Goal: Task Accomplishment & Management: Manage account settings

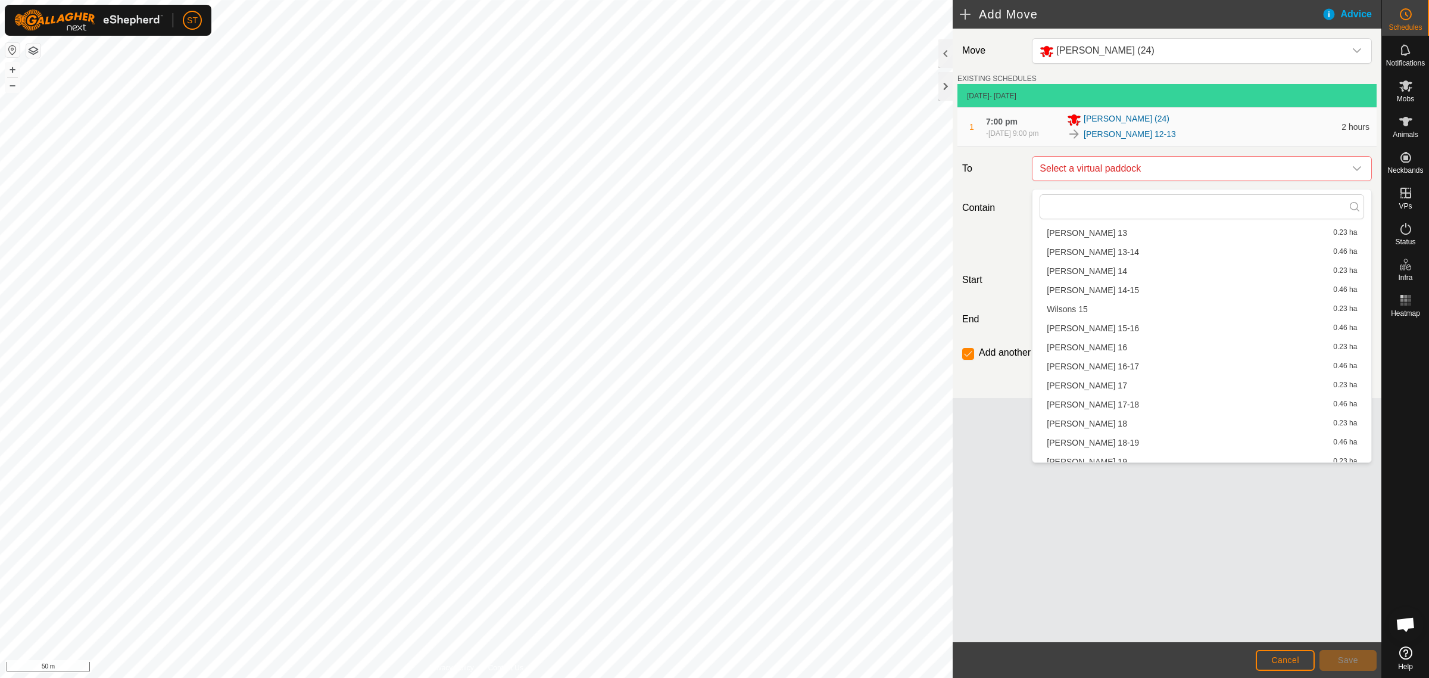
scroll to position [372, 0]
click at [1079, 302] on li "[PERSON_NAME] 13 0.23 ha" at bounding box center [1202, 307] width 325 height 18
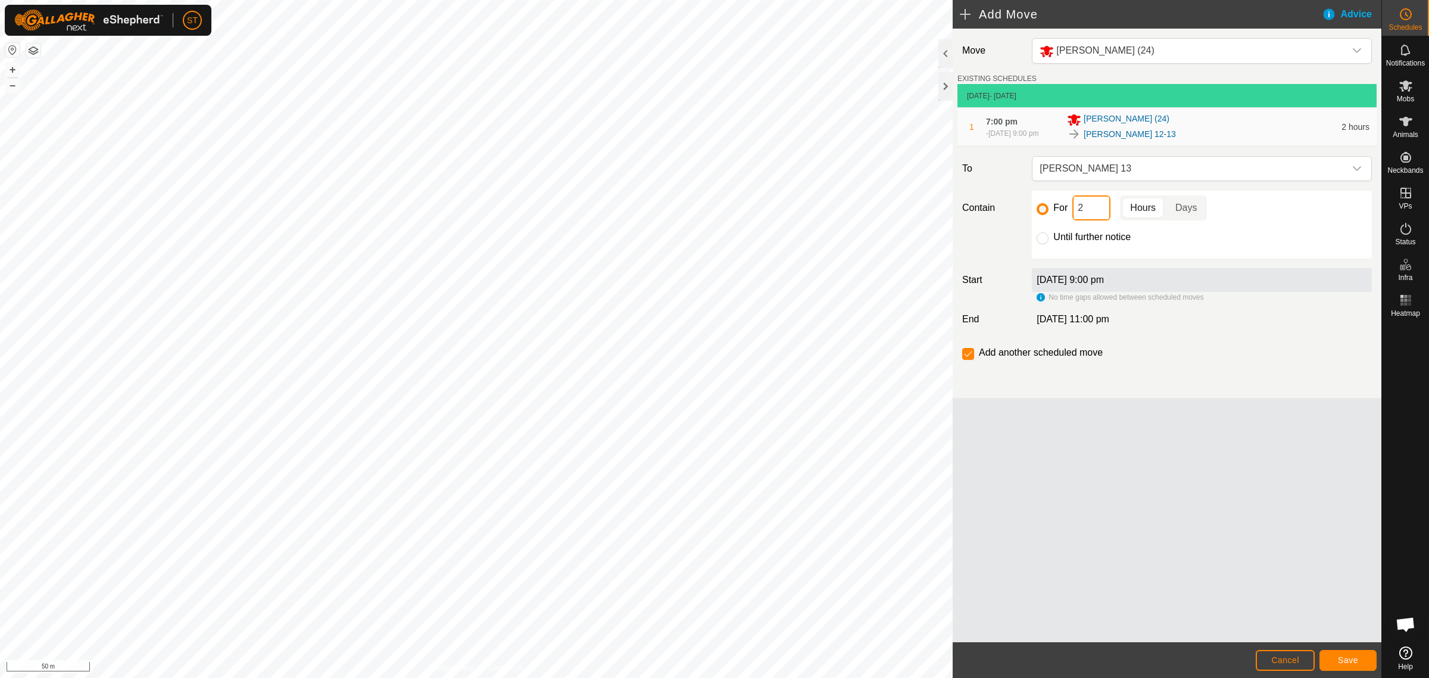
drag, startPoint x: 1100, startPoint y: 210, endPoint x: 1054, endPoint y: 211, distance: 45.9
click at [1054, 211] on div "For 2 Hours Days" at bounding box center [1202, 207] width 331 height 25
click at [1363, 659] on button "Save" at bounding box center [1348, 660] width 57 height 21
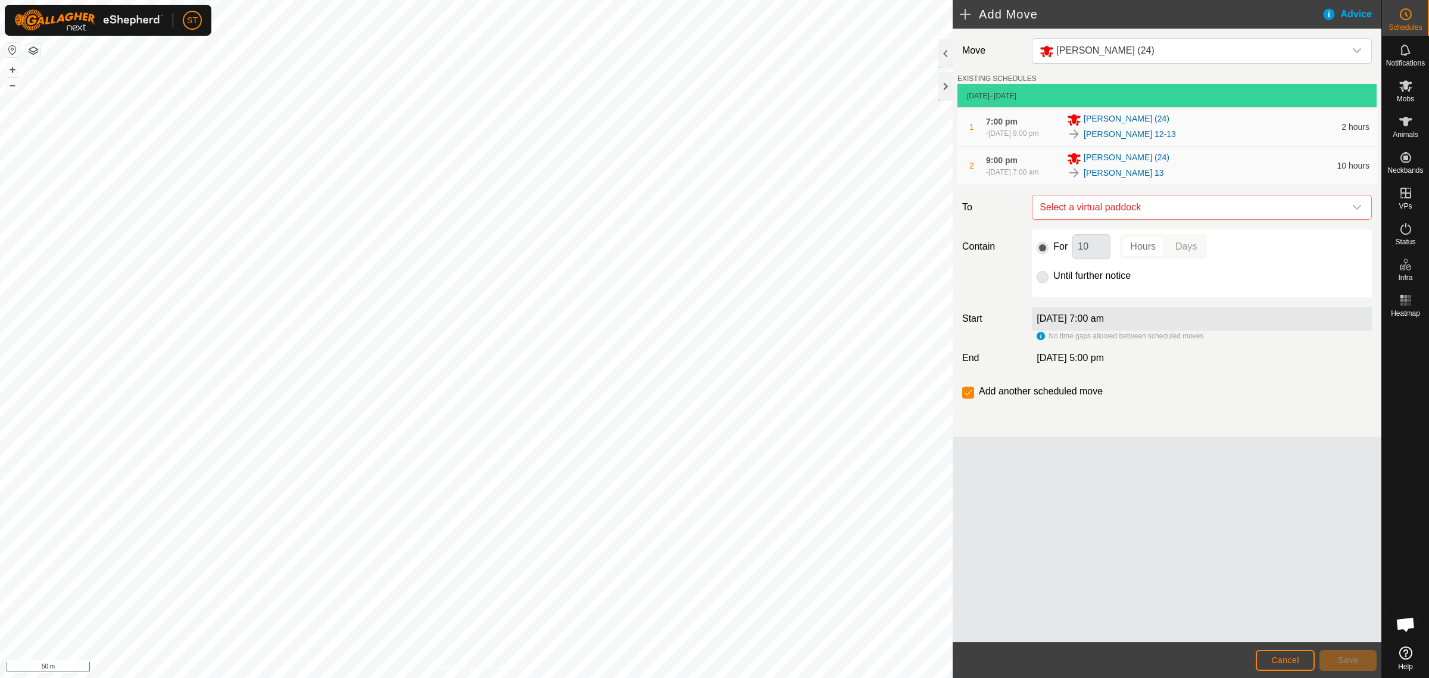
click at [1356, 210] on icon "dropdown trigger" at bounding box center [1357, 207] width 8 height 5
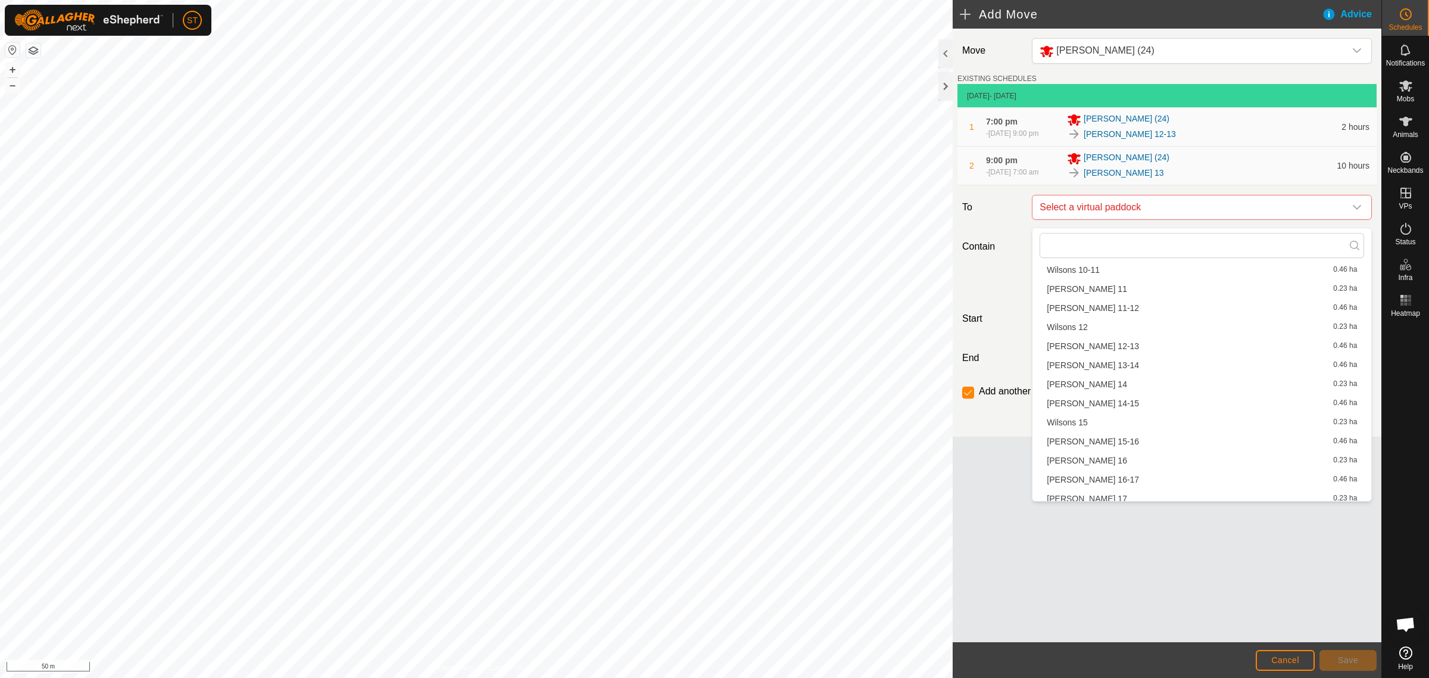
click at [1096, 364] on li "[PERSON_NAME] 13-14 0.46 ha" at bounding box center [1202, 365] width 325 height 18
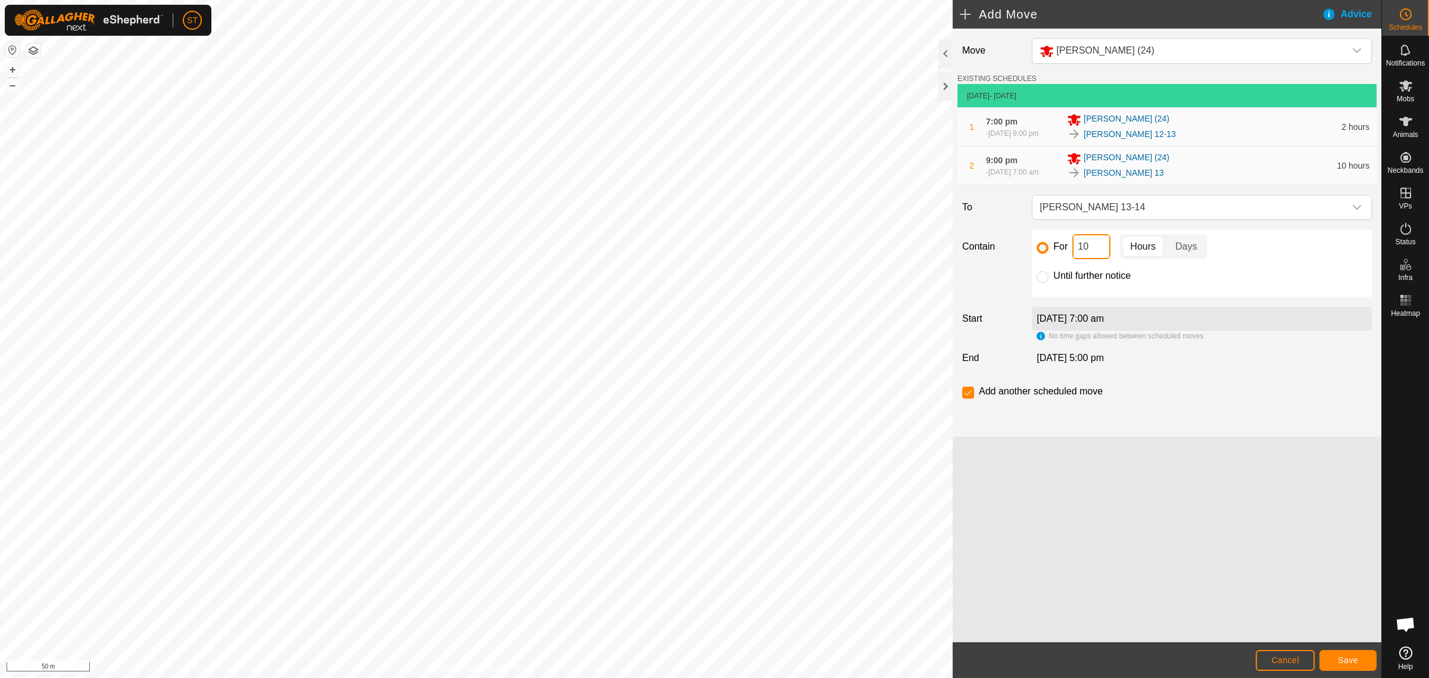
drag, startPoint x: 1096, startPoint y: 257, endPoint x: 1045, endPoint y: 247, distance: 51.5
click at [1051, 257] on div "For 10 Hours Days" at bounding box center [1202, 246] width 331 height 25
click at [1338, 659] on span "Save" at bounding box center [1348, 660] width 20 height 10
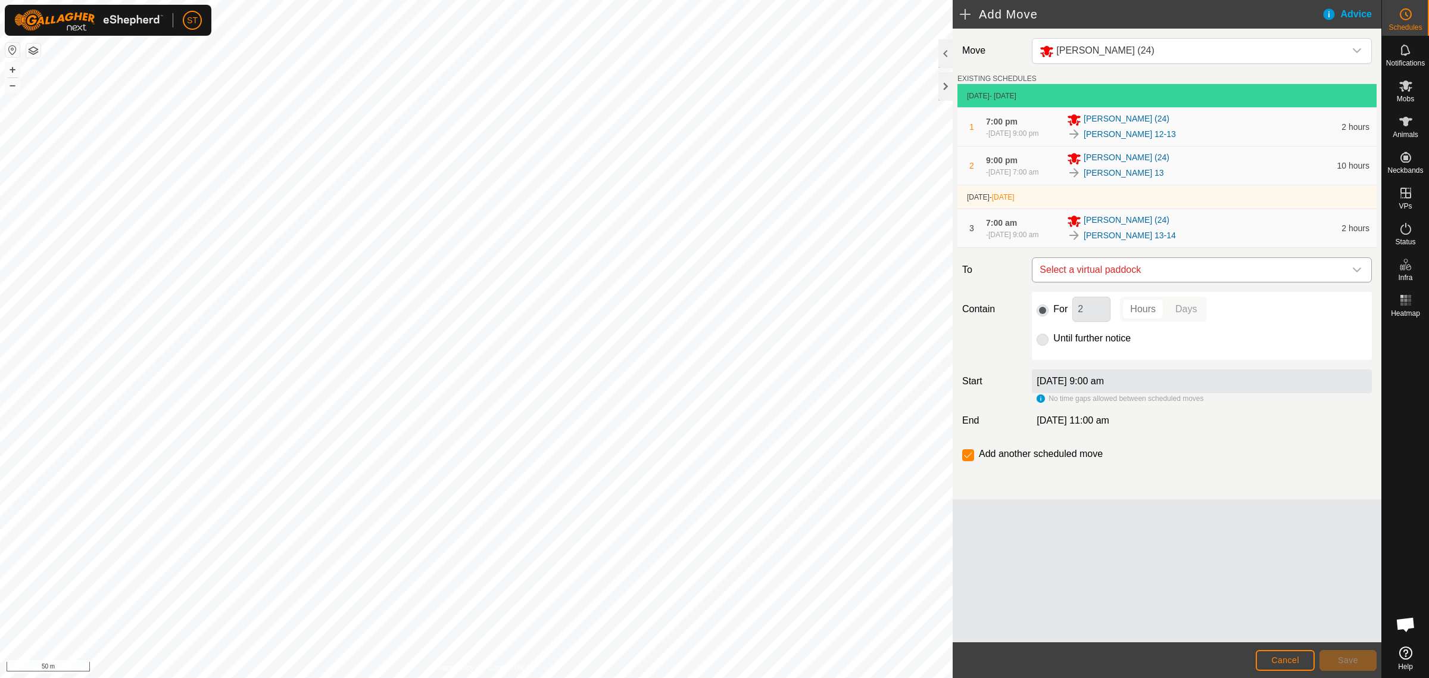
click at [1357, 272] on icon "dropdown trigger" at bounding box center [1357, 269] width 8 height 5
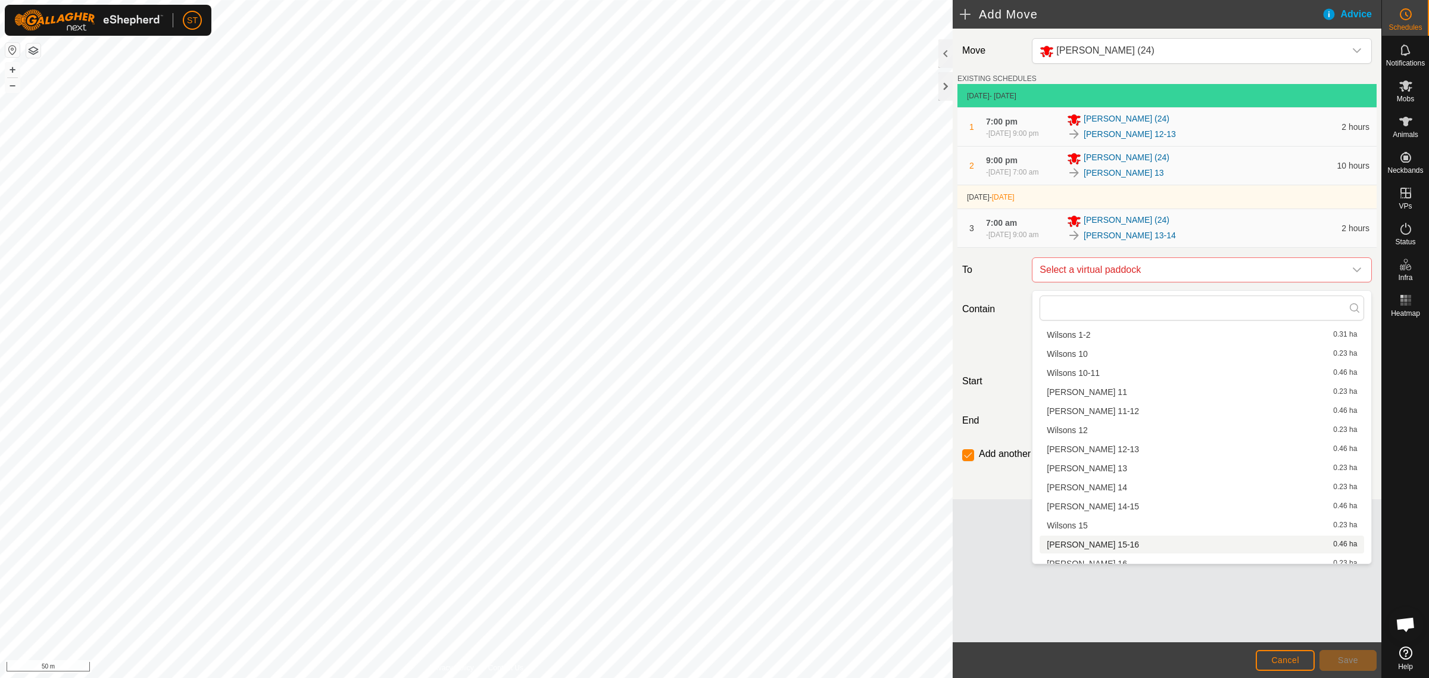
scroll to position [447, 0]
click at [1084, 375] on li "Wilsons 14 0.23 ha" at bounding box center [1202, 372] width 325 height 18
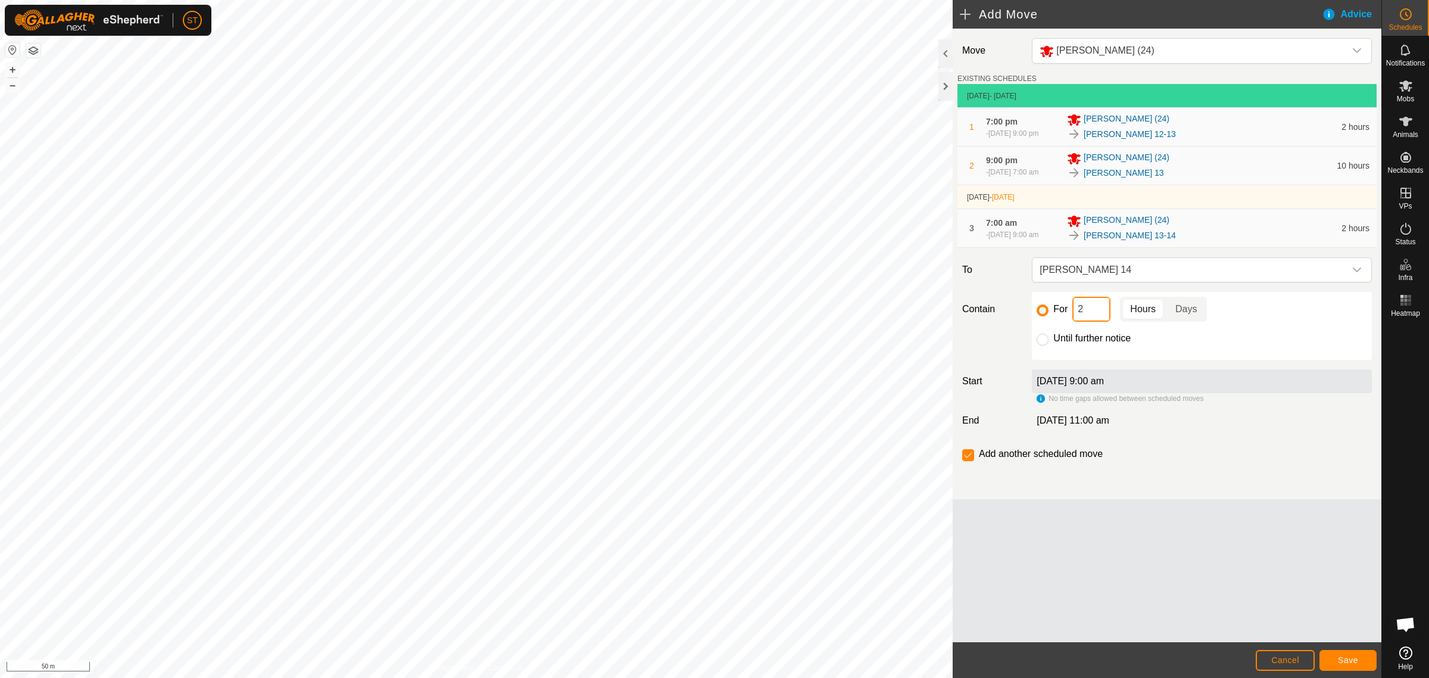
drag, startPoint x: 1074, startPoint y: 317, endPoint x: 1026, endPoint y: 325, distance: 48.3
click at [1056, 320] on div "For 2 Hours Days" at bounding box center [1202, 309] width 331 height 25
click at [1358, 661] on span "Save" at bounding box center [1348, 660] width 20 height 10
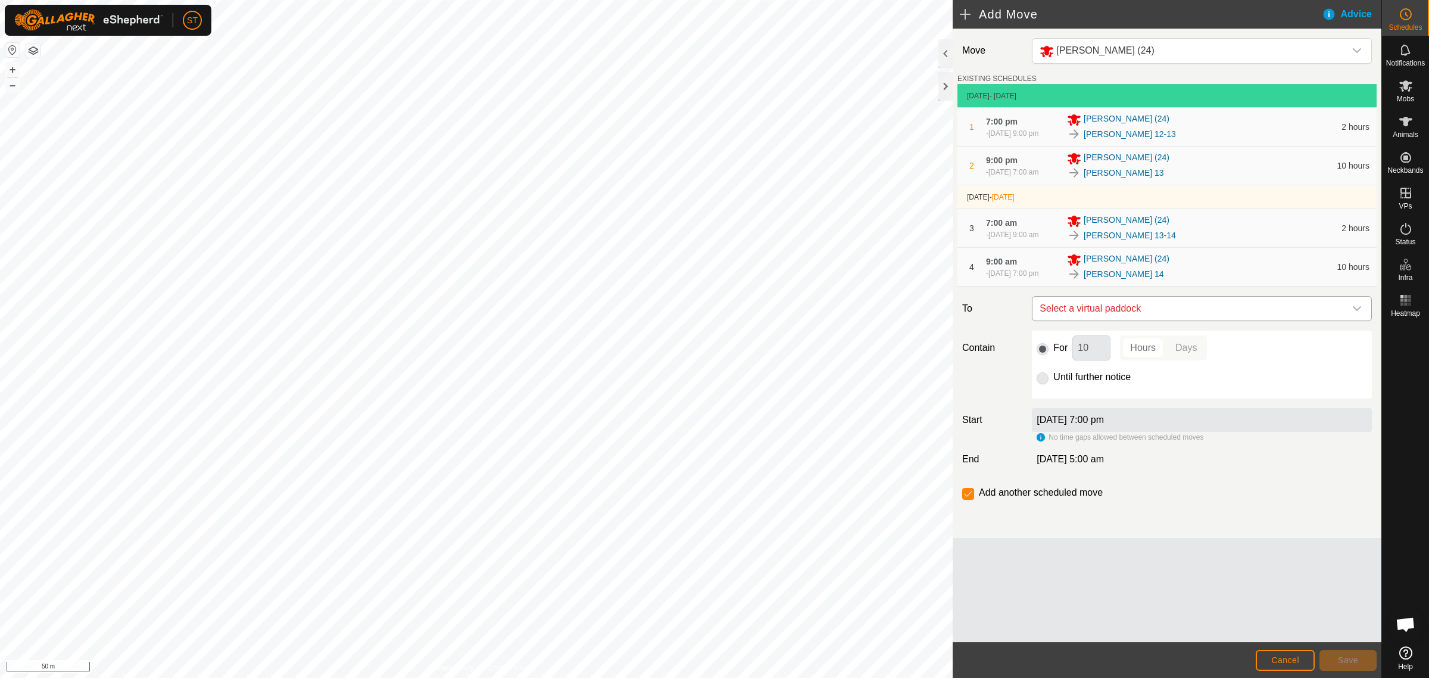
drag, startPoint x: 1358, startPoint y: 313, endPoint x: 1333, endPoint y: 313, distance: 25.0
click at [1358, 313] on icon "dropdown trigger" at bounding box center [1358, 309] width 10 height 10
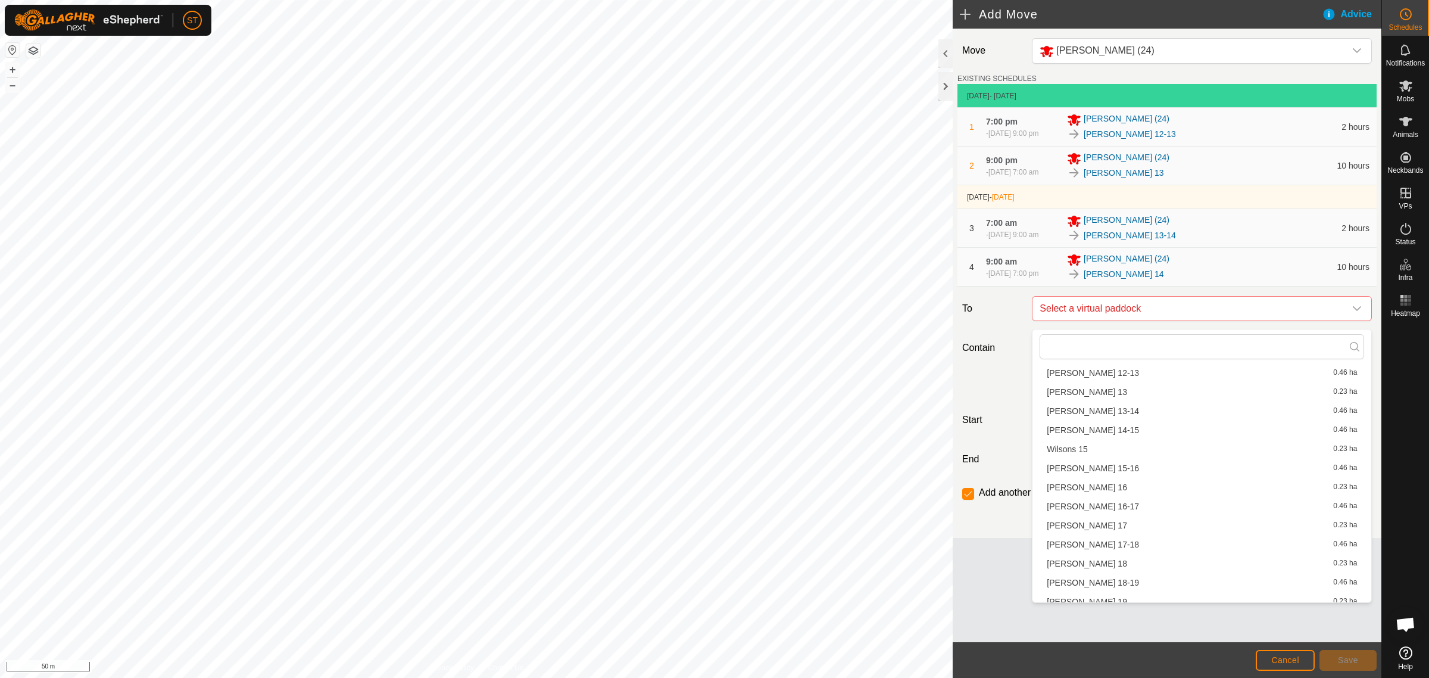
click at [1088, 432] on li "[PERSON_NAME] 14-15 0.46 ha" at bounding box center [1202, 430] width 325 height 18
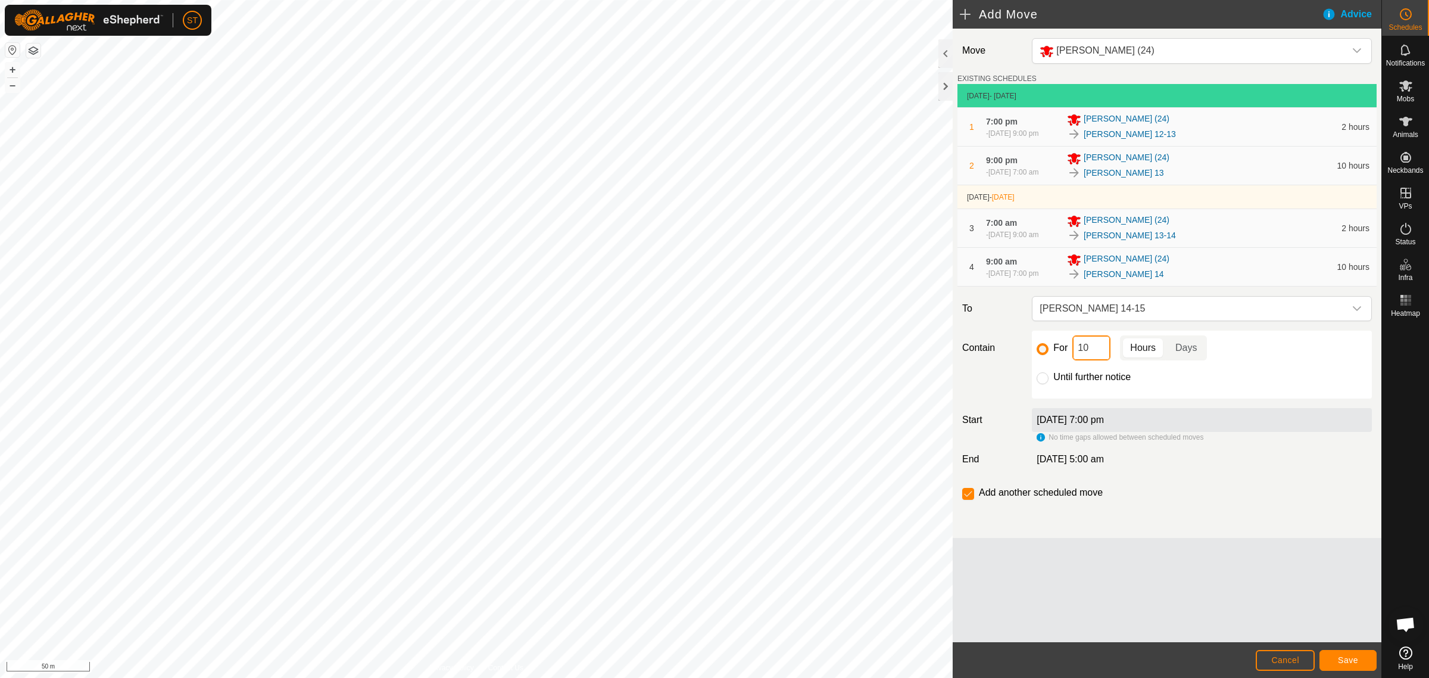
drag, startPoint x: 1099, startPoint y: 362, endPoint x: 999, endPoint y: 352, distance: 100.0
click at [1007, 359] on div "Contain For 10 Hours Days Until further notice" at bounding box center [1167, 365] width 419 height 68
click at [1344, 665] on button "Save" at bounding box center [1348, 660] width 57 height 21
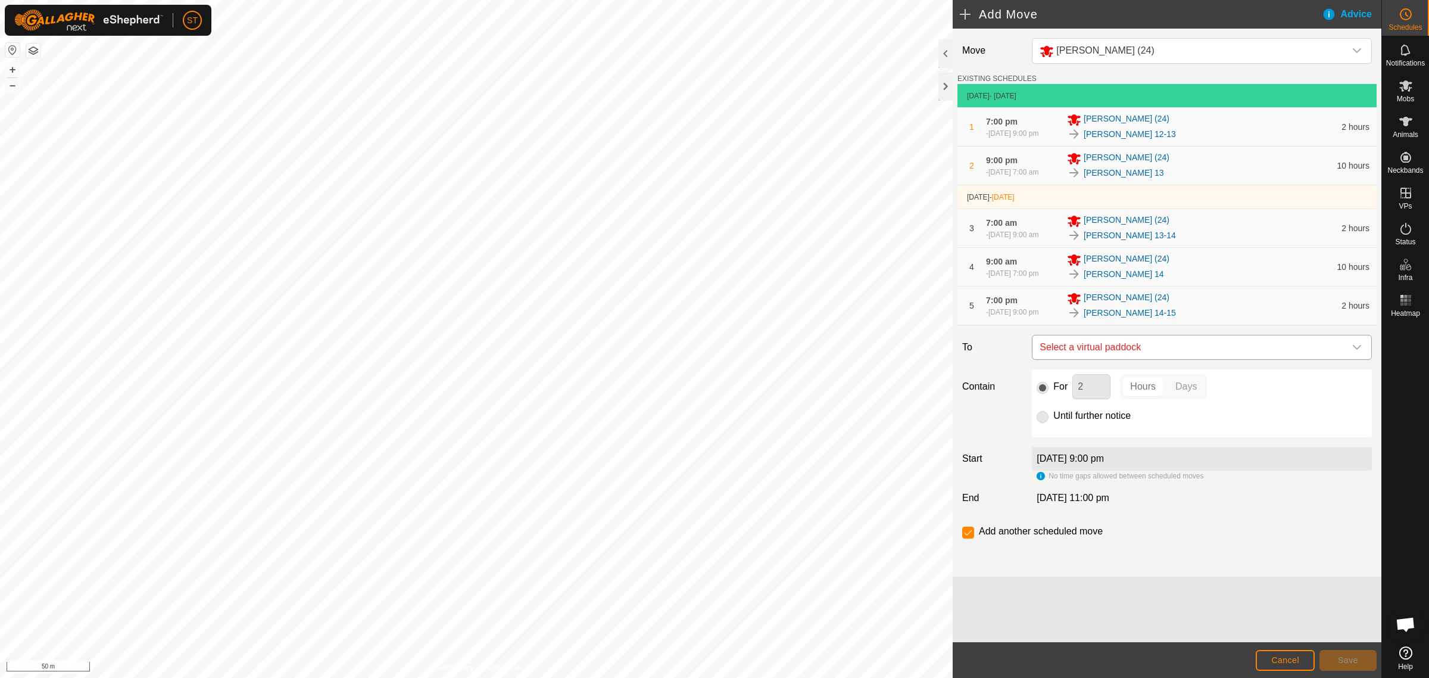
drag, startPoint x: 1359, startPoint y: 359, endPoint x: 1346, endPoint y: 356, distance: 13.3
click at [1359, 352] on icon "dropdown trigger" at bounding box center [1358, 347] width 10 height 10
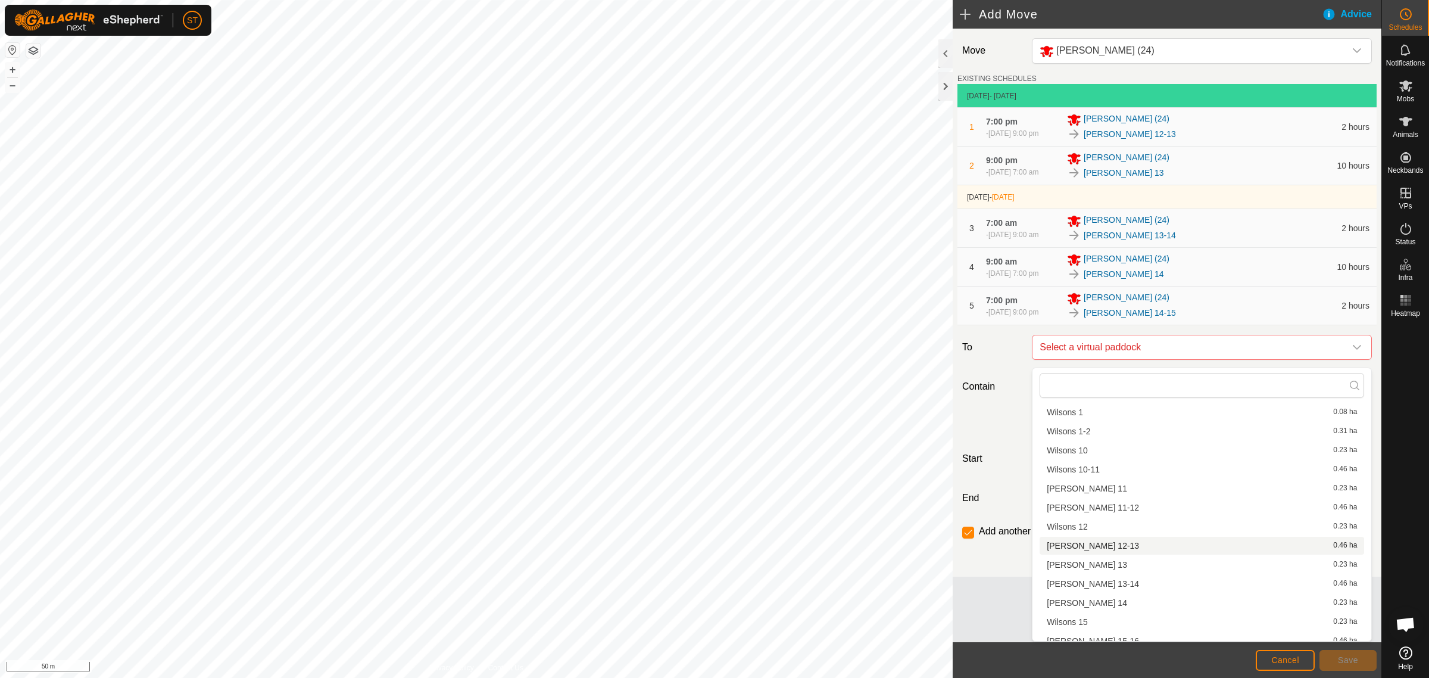
scroll to position [372, 0]
click at [1083, 567] on li "Wilsons 15 0.23 ha" at bounding box center [1202, 562] width 325 height 18
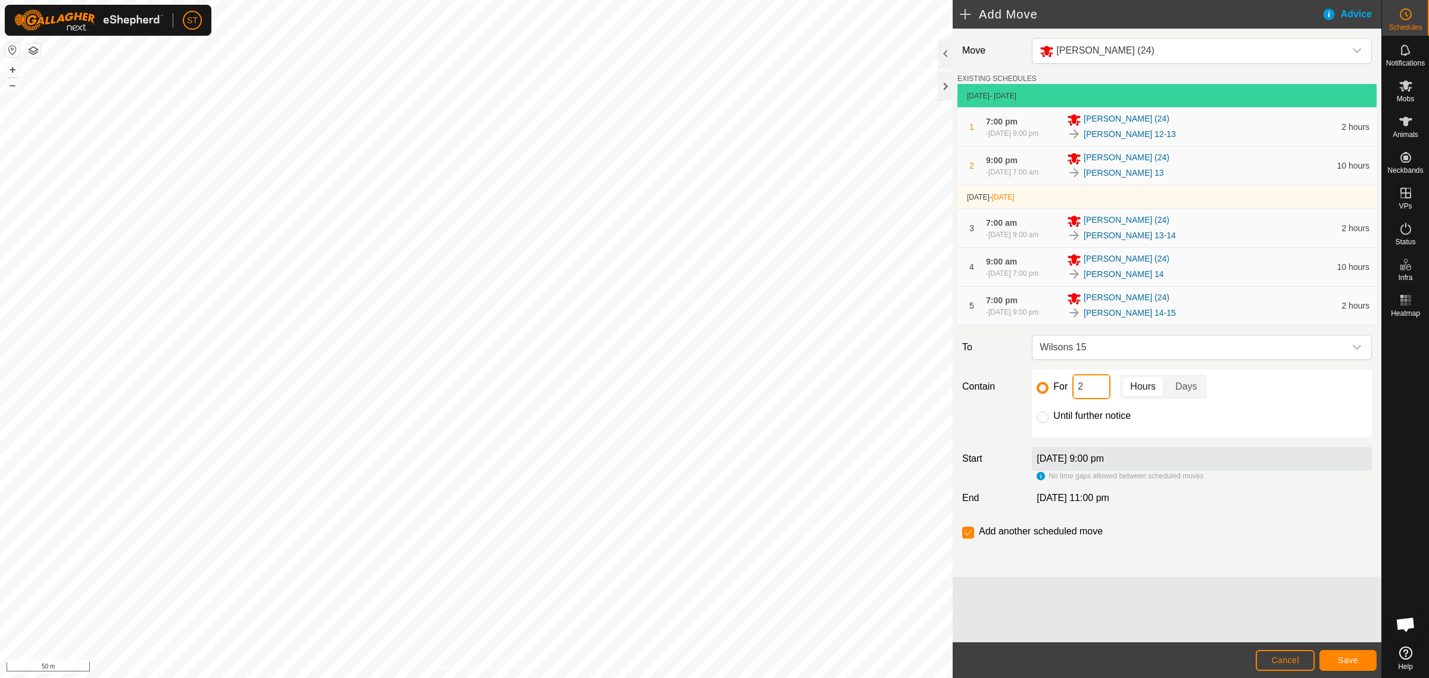
drag, startPoint x: 1085, startPoint y: 389, endPoint x: 1079, endPoint y: 394, distance: 8.1
click at [1033, 400] on div "For 2 Hours Days Until further notice" at bounding box center [1202, 403] width 340 height 68
click at [1092, 395] on input "2" at bounding box center [1092, 386] width 38 height 25
drag, startPoint x: 1089, startPoint y: 394, endPoint x: 1067, endPoint y: 394, distance: 21.4
click at [1067, 394] on div "For 2 Hours Days" at bounding box center [1202, 386] width 331 height 25
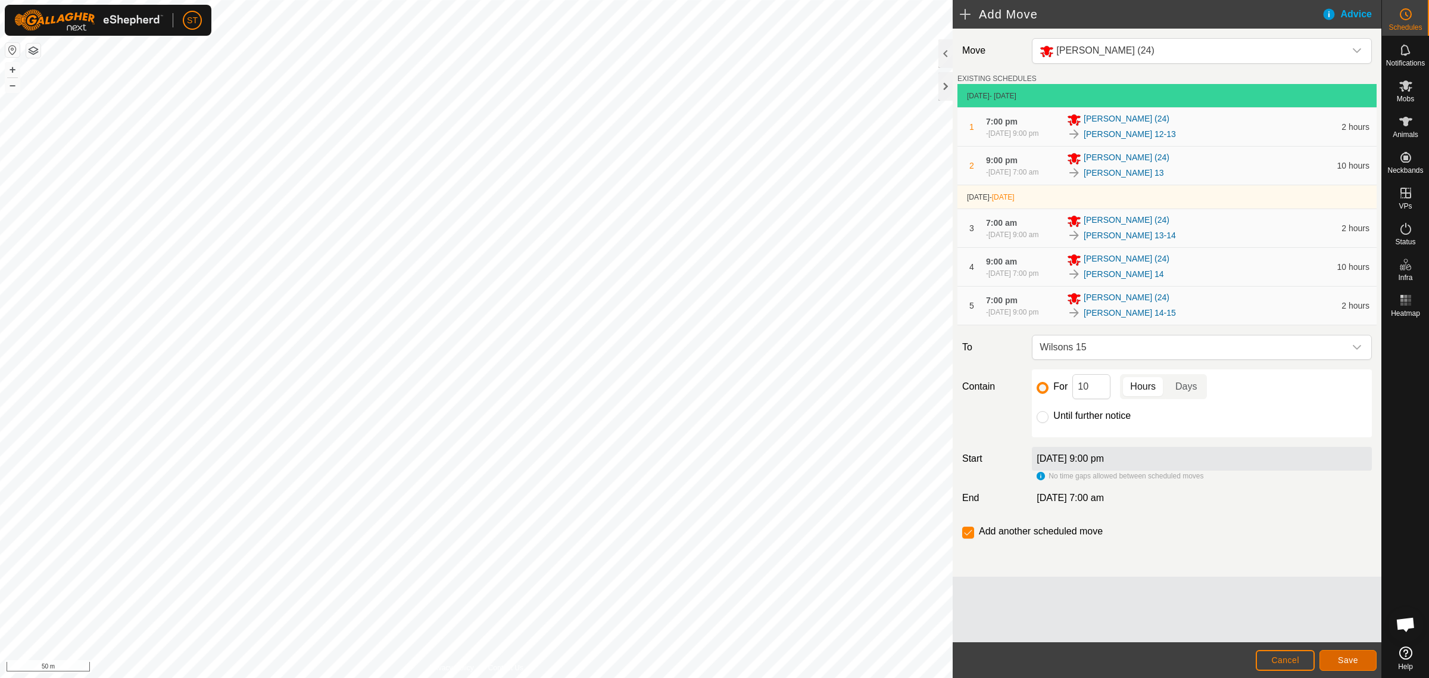
click at [1320, 662] on button "Save" at bounding box center [1348, 660] width 57 height 21
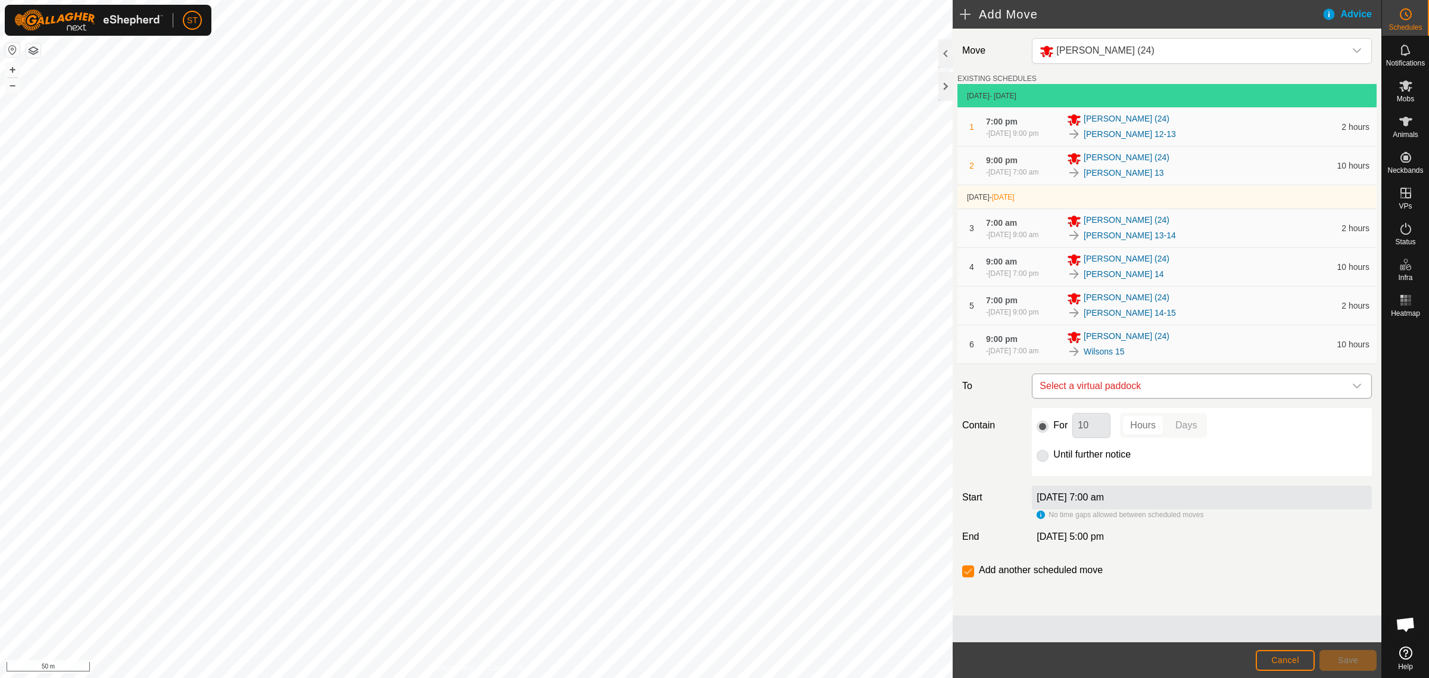
click at [1358, 388] on icon "dropdown trigger" at bounding box center [1357, 386] width 8 height 5
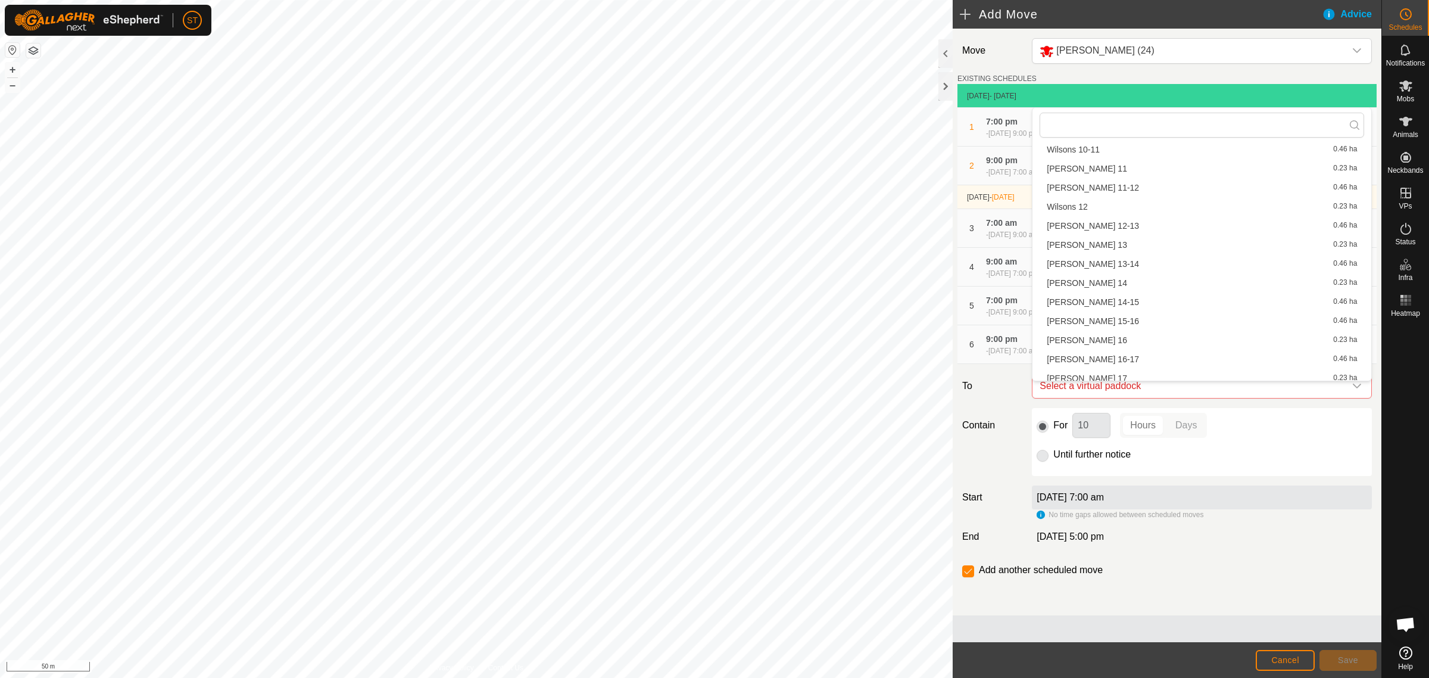
click at [1099, 320] on li "[PERSON_NAME] 15-16 0.46 ha" at bounding box center [1202, 321] width 325 height 18
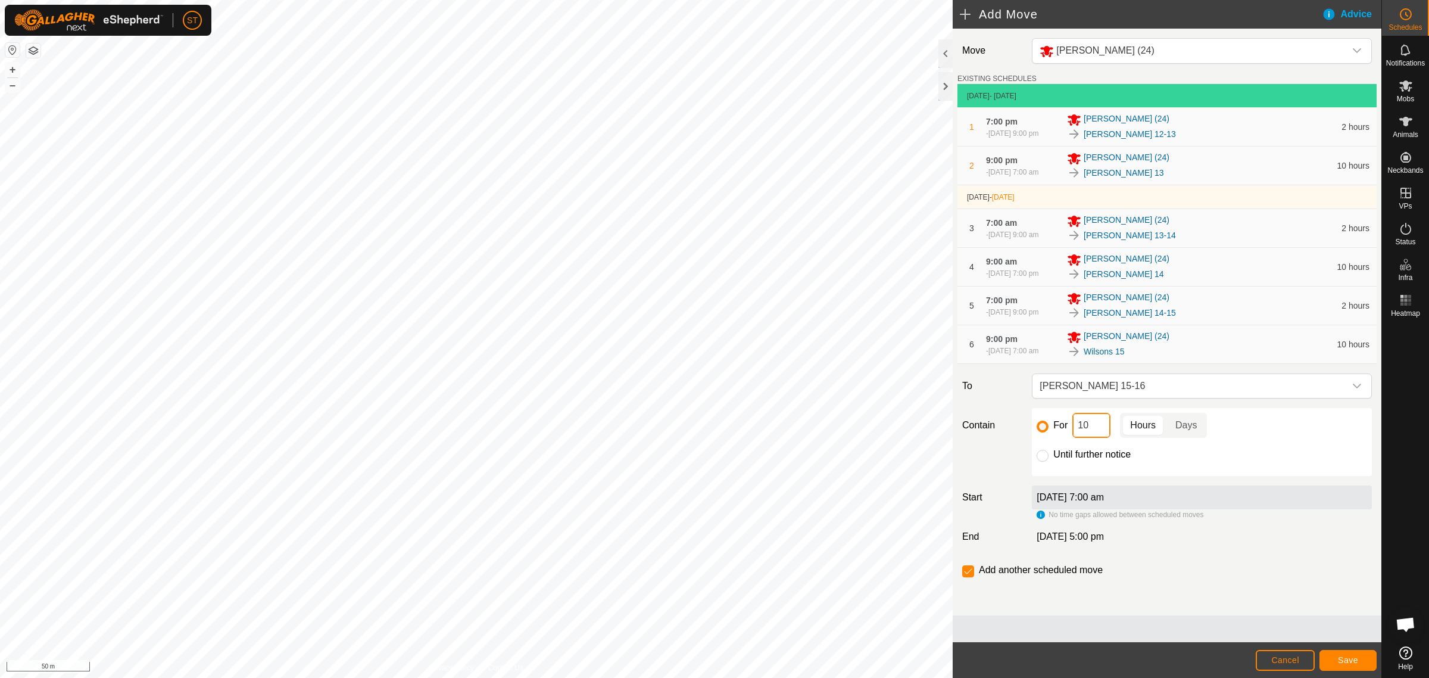
drag, startPoint x: 1091, startPoint y: 437, endPoint x: 1063, endPoint y: 437, distance: 28.0
click at [1063, 437] on div "For 10 Hours Days" at bounding box center [1202, 425] width 331 height 25
click at [1337, 660] on button "Save" at bounding box center [1348, 660] width 57 height 21
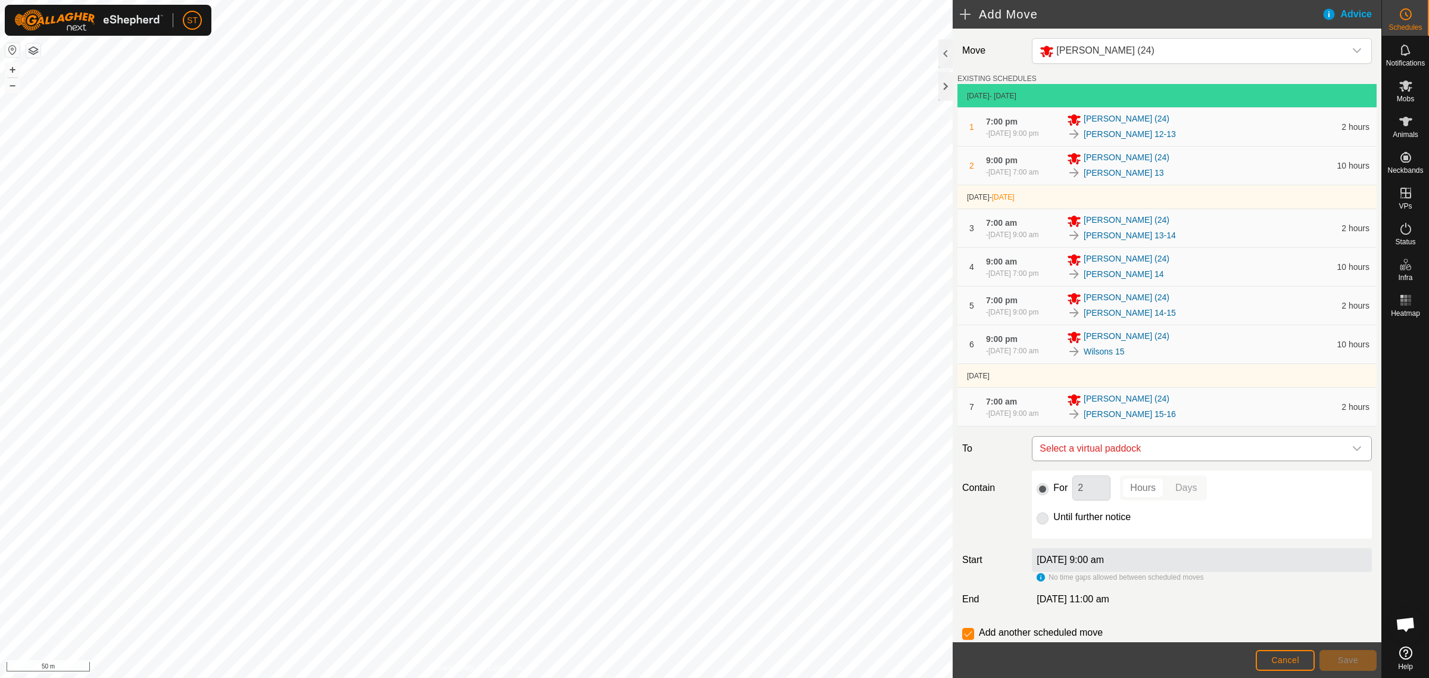
click at [1353, 453] on icon "dropdown trigger" at bounding box center [1358, 449] width 10 height 10
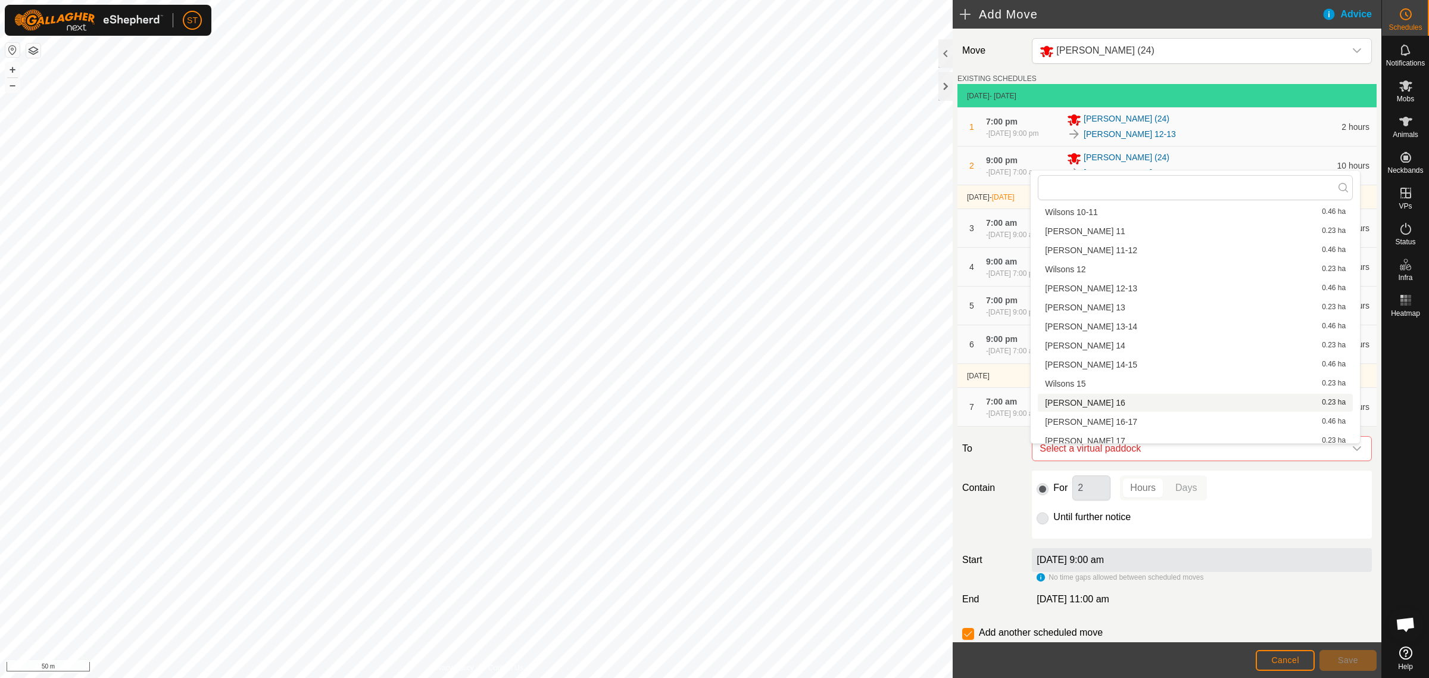
click at [1090, 397] on li "[PERSON_NAME] 16 0.23 ha" at bounding box center [1195, 403] width 315 height 18
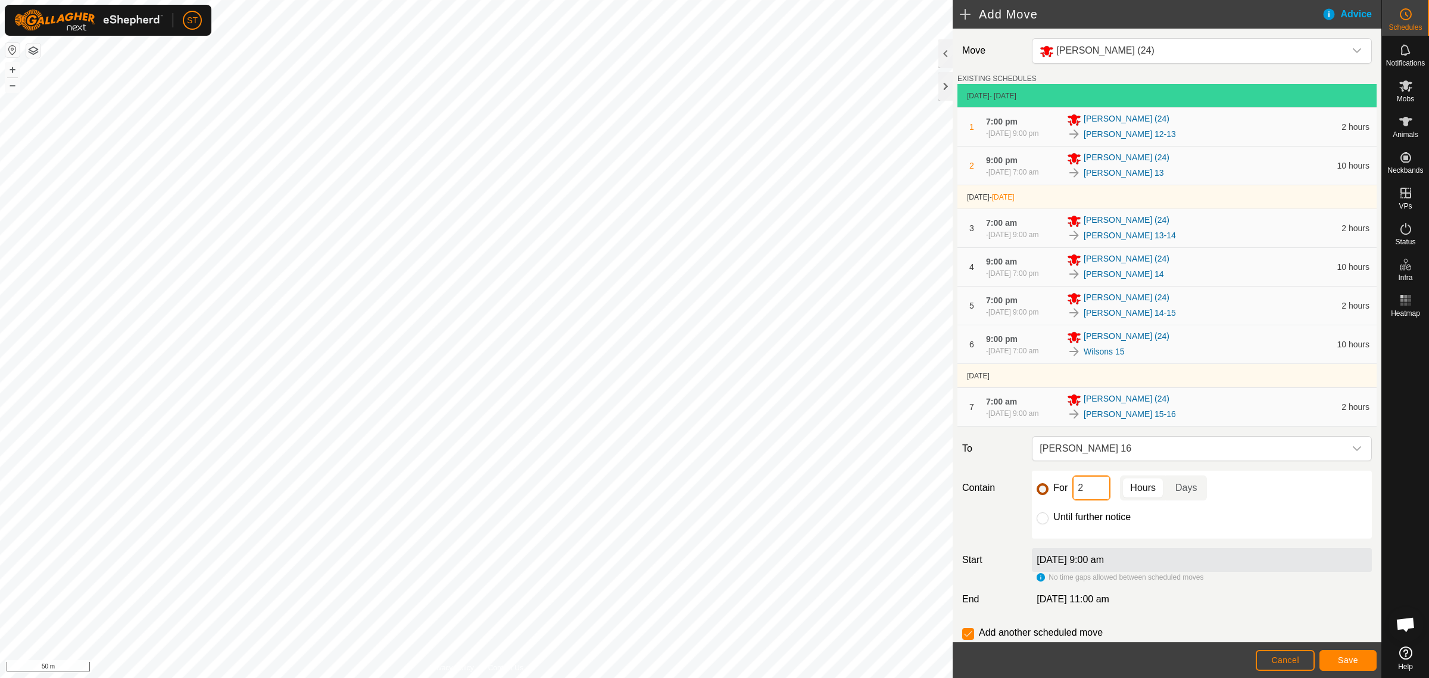
drag, startPoint x: 1096, startPoint y: 500, endPoint x: 1046, endPoint y: 494, distance: 50.4
click at [1047, 494] on div "For 2 Hours Days" at bounding box center [1202, 487] width 331 height 25
click at [1335, 659] on button "Save" at bounding box center [1348, 660] width 57 height 21
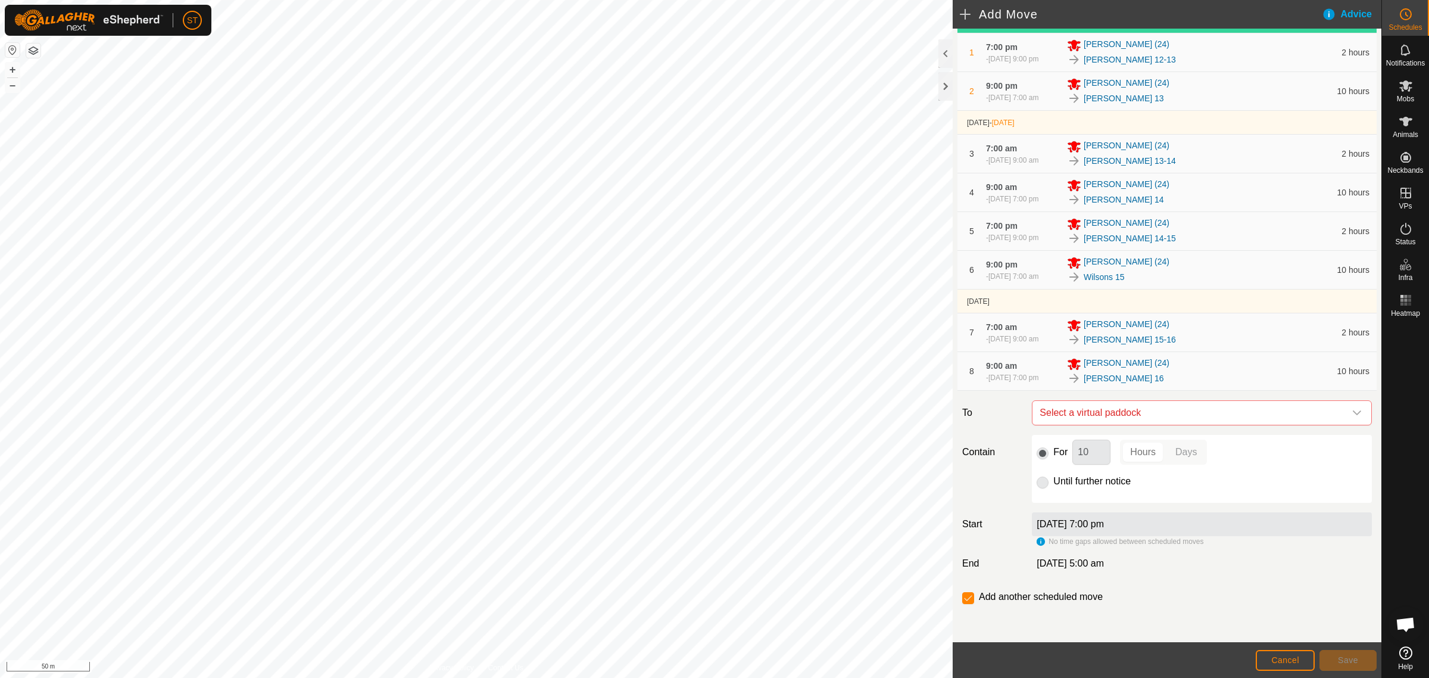
scroll to position [81, 0]
click at [1353, 411] on icon "dropdown trigger" at bounding box center [1358, 413] width 10 height 10
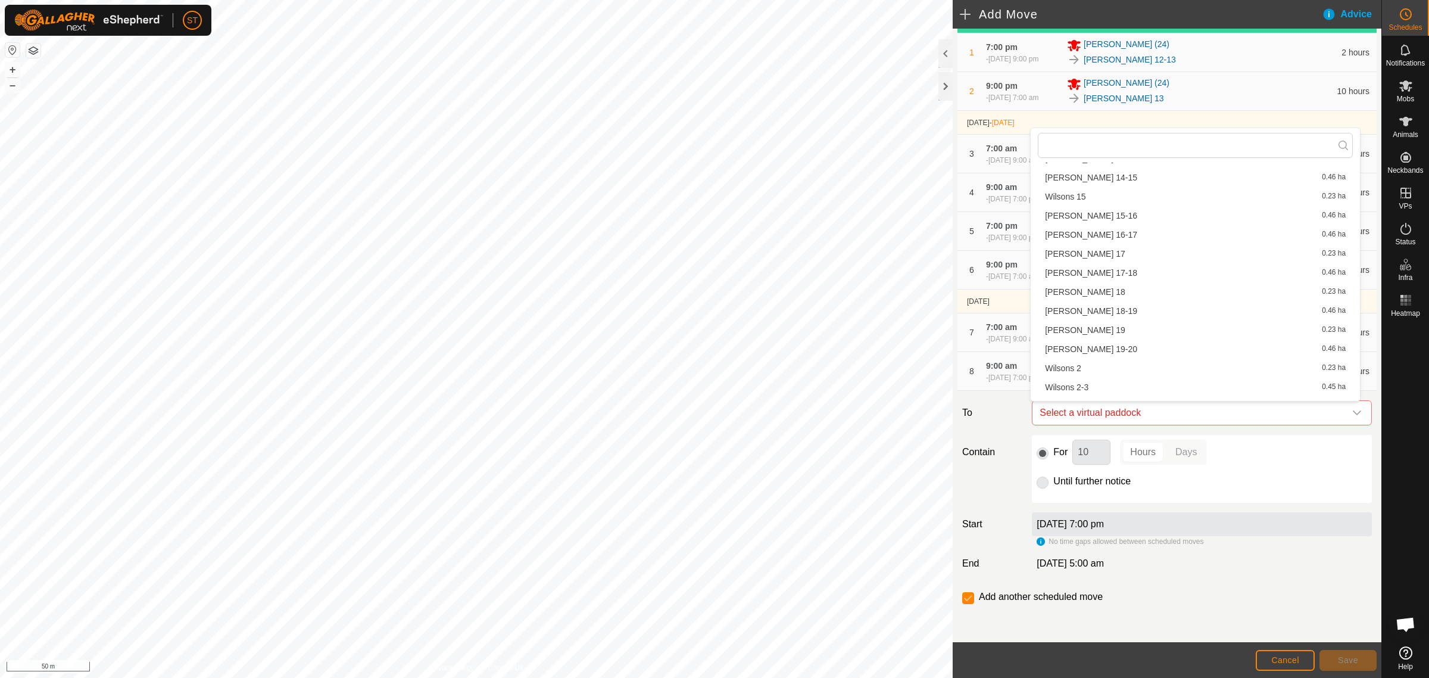
scroll to position [521, 0]
click at [1127, 227] on li "[PERSON_NAME] 16-17 0.46 ha" at bounding box center [1195, 231] width 315 height 18
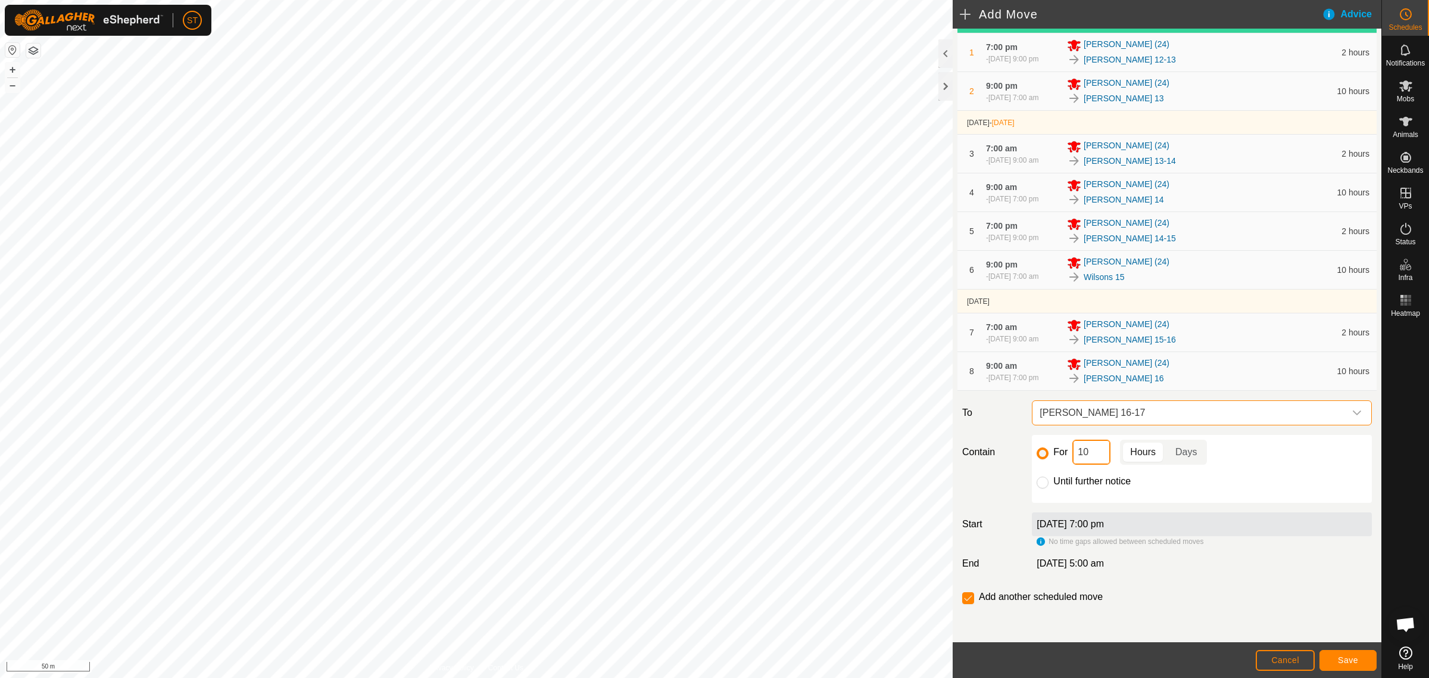
drag, startPoint x: 1094, startPoint y: 451, endPoint x: 1053, endPoint y: 451, distance: 41.1
click at [1053, 451] on div "For 10 Hours Days" at bounding box center [1202, 452] width 331 height 25
click at [1360, 660] on button "Save" at bounding box center [1348, 660] width 57 height 21
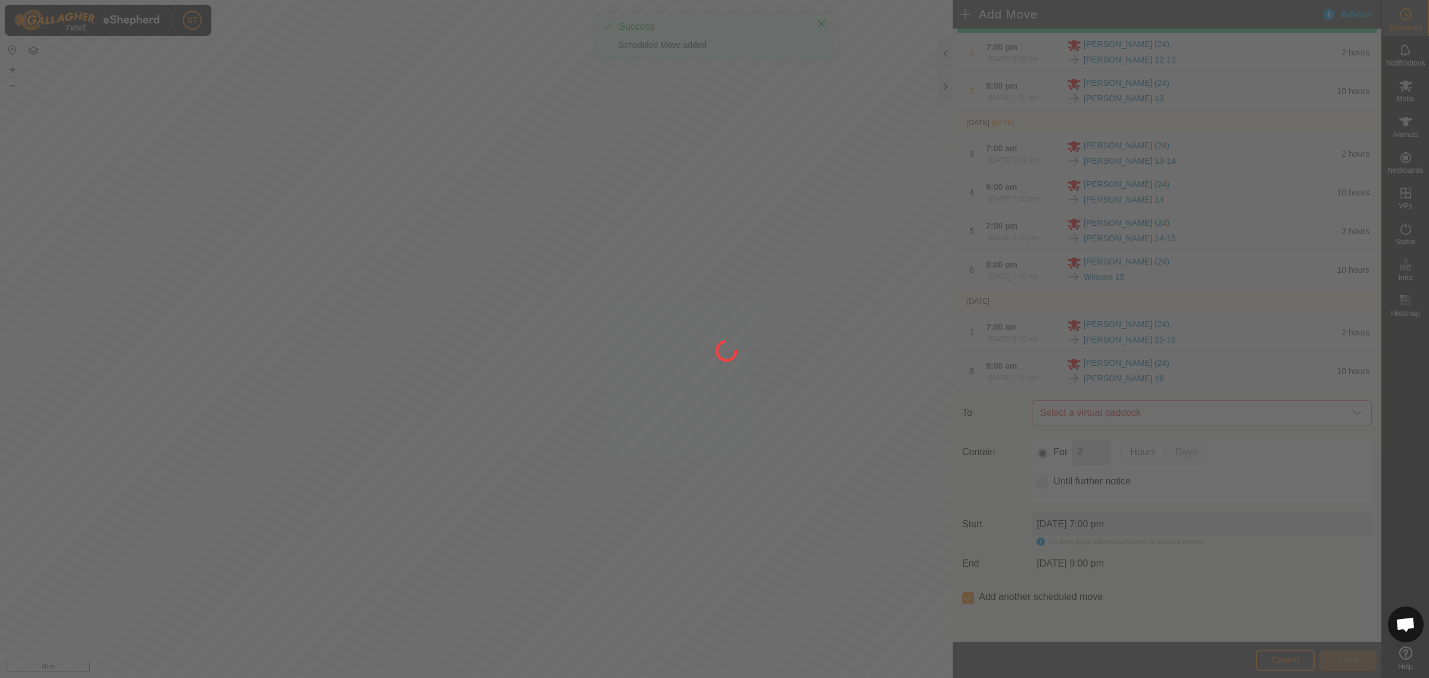
scroll to position [0, 0]
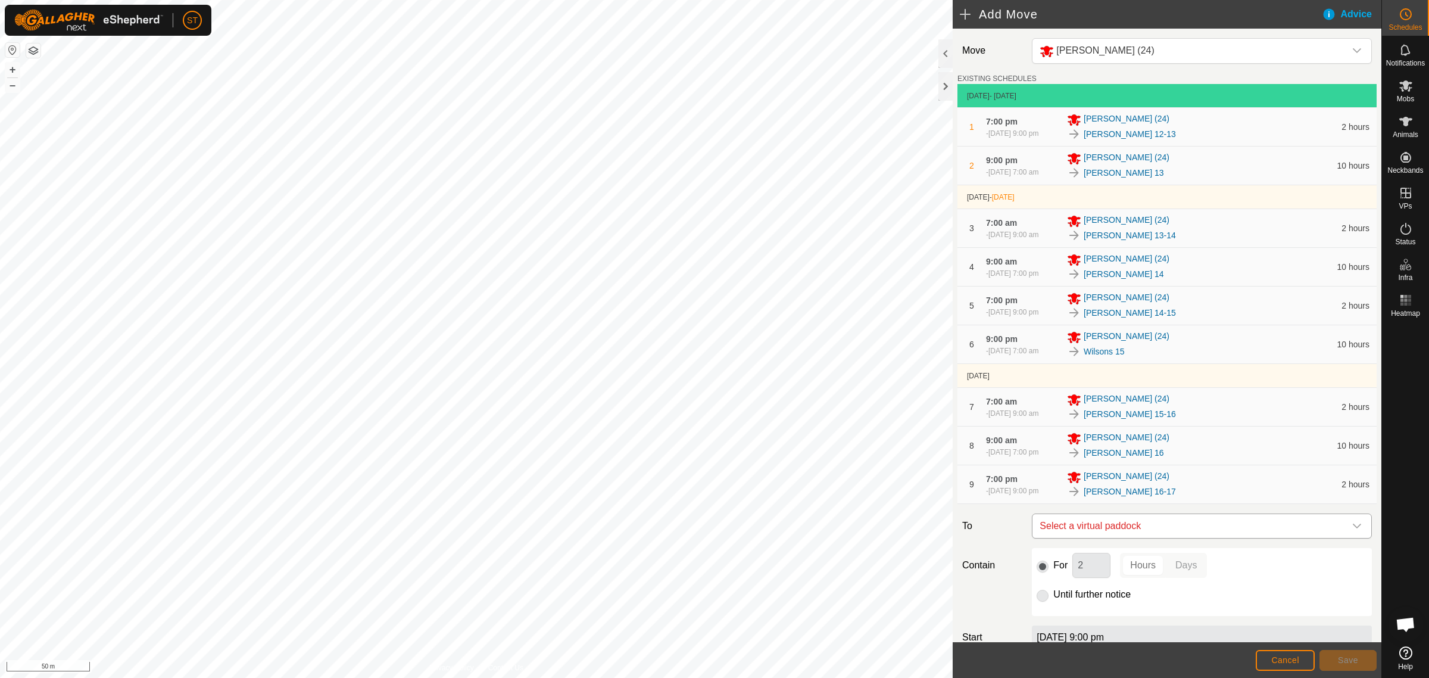
click at [1353, 531] on icon "dropdown trigger" at bounding box center [1358, 526] width 10 height 10
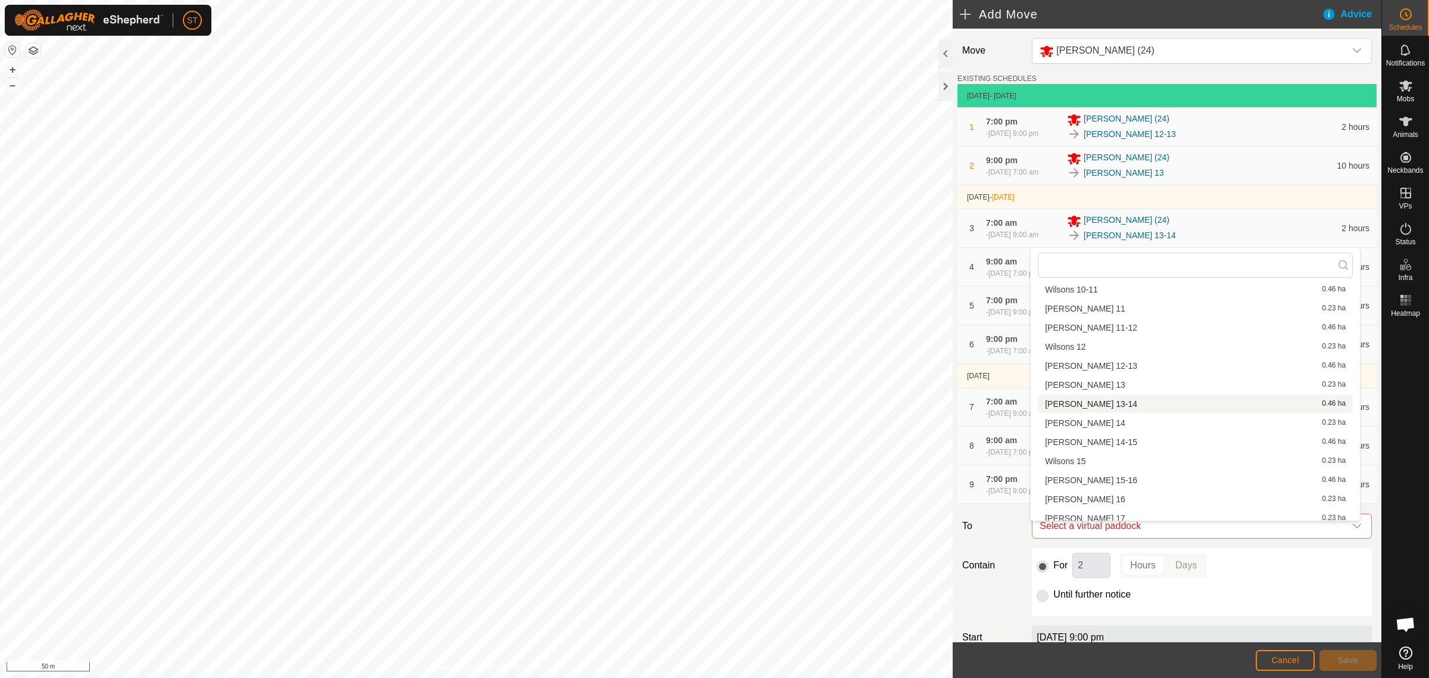
scroll to position [447, 0]
click at [1101, 447] on li "[PERSON_NAME] 17 0.23 ha" at bounding box center [1195, 444] width 315 height 18
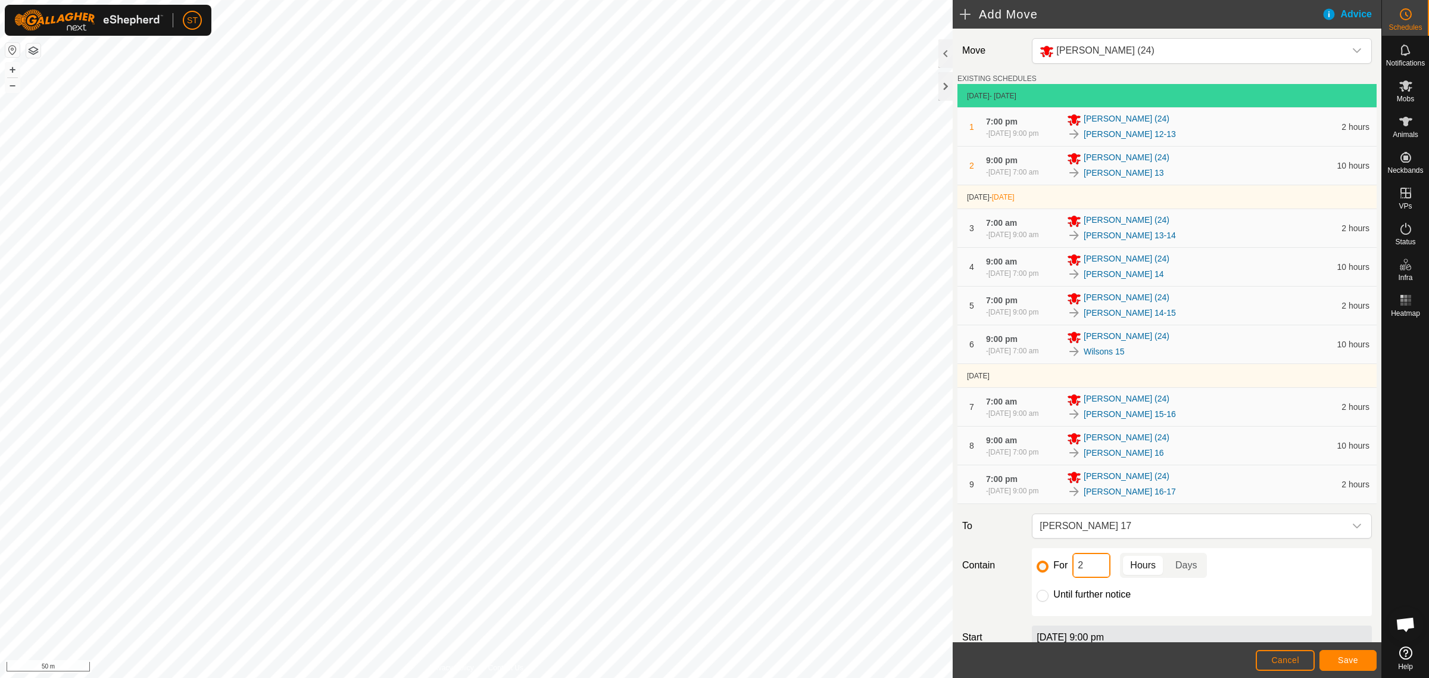
drag, startPoint x: 1093, startPoint y: 574, endPoint x: 1073, endPoint y: 557, distance: 25.8
click at [1058, 572] on div "For 2 Hours Days" at bounding box center [1202, 565] width 331 height 25
click at [1363, 663] on button "Save" at bounding box center [1348, 660] width 57 height 21
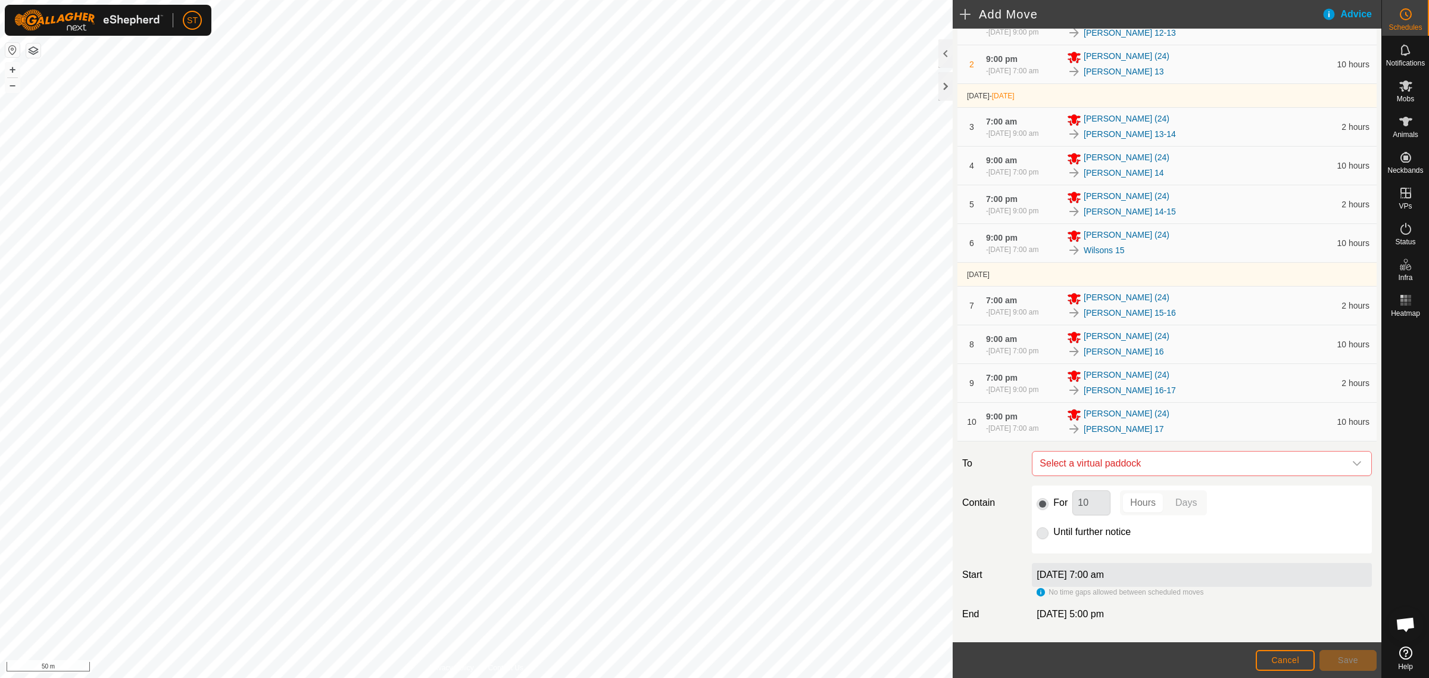
scroll to position [149, 0]
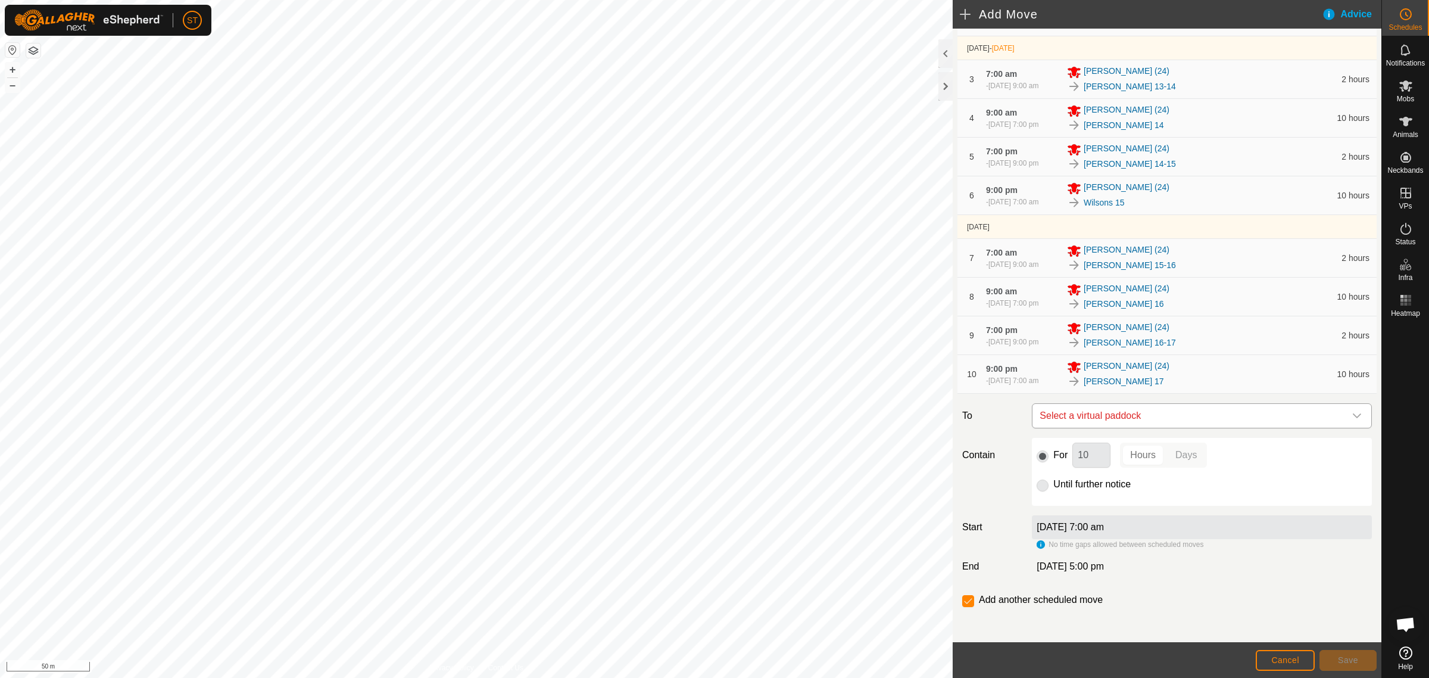
click at [1353, 420] on icon "dropdown trigger" at bounding box center [1358, 416] width 10 height 10
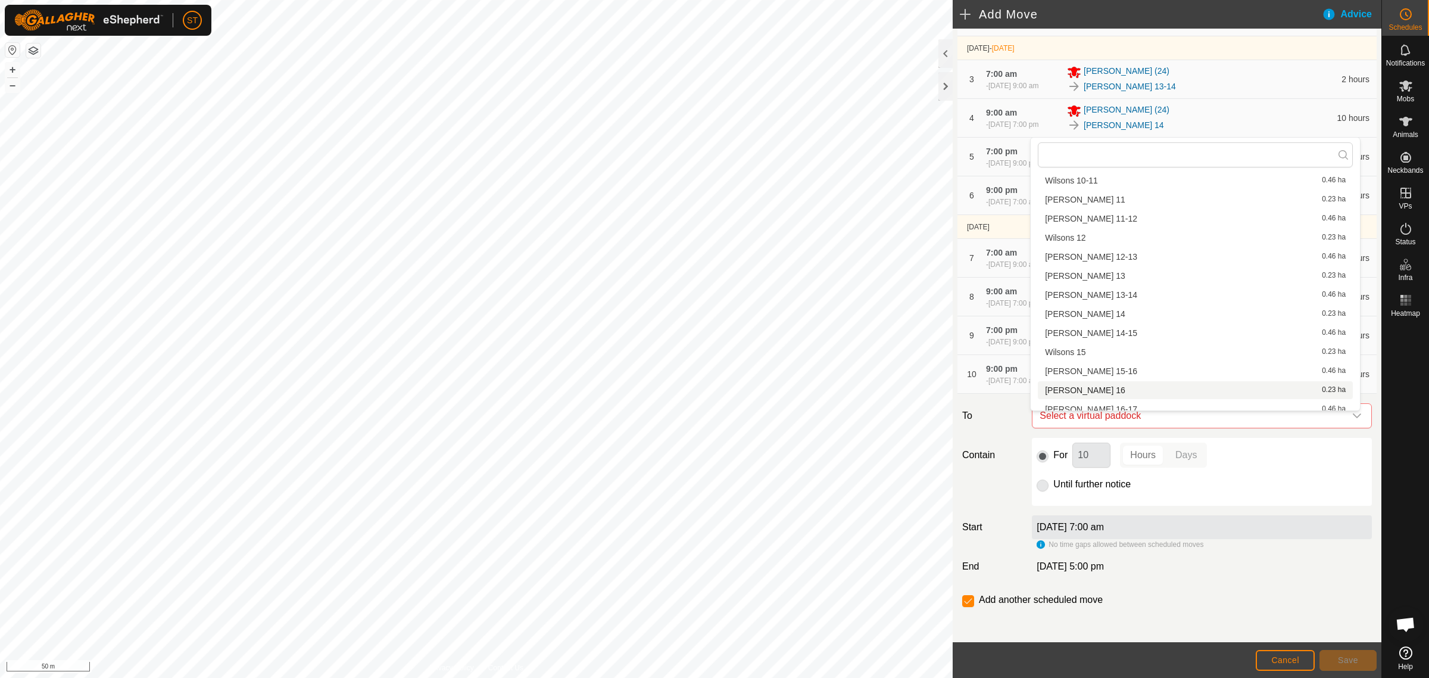
scroll to position [447, 0]
click at [1070, 350] on li "[PERSON_NAME] 17-18 0.46 ha" at bounding box center [1195, 353] width 315 height 18
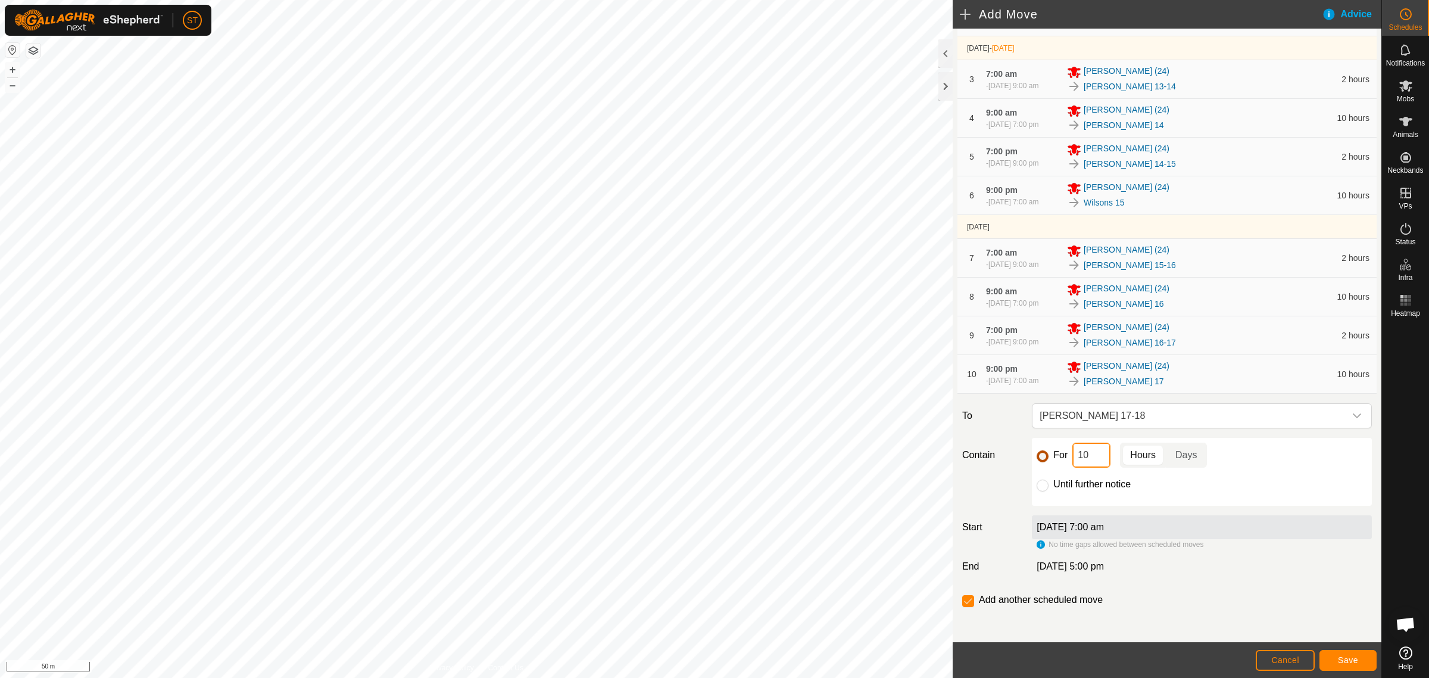
drag, startPoint x: 1096, startPoint y: 462, endPoint x: 1037, endPoint y: 462, distance: 59.0
click at [1037, 462] on div "For 10 Hours Days" at bounding box center [1202, 454] width 331 height 25
click at [1335, 658] on button "Save" at bounding box center [1348, 660] width 57 height 21
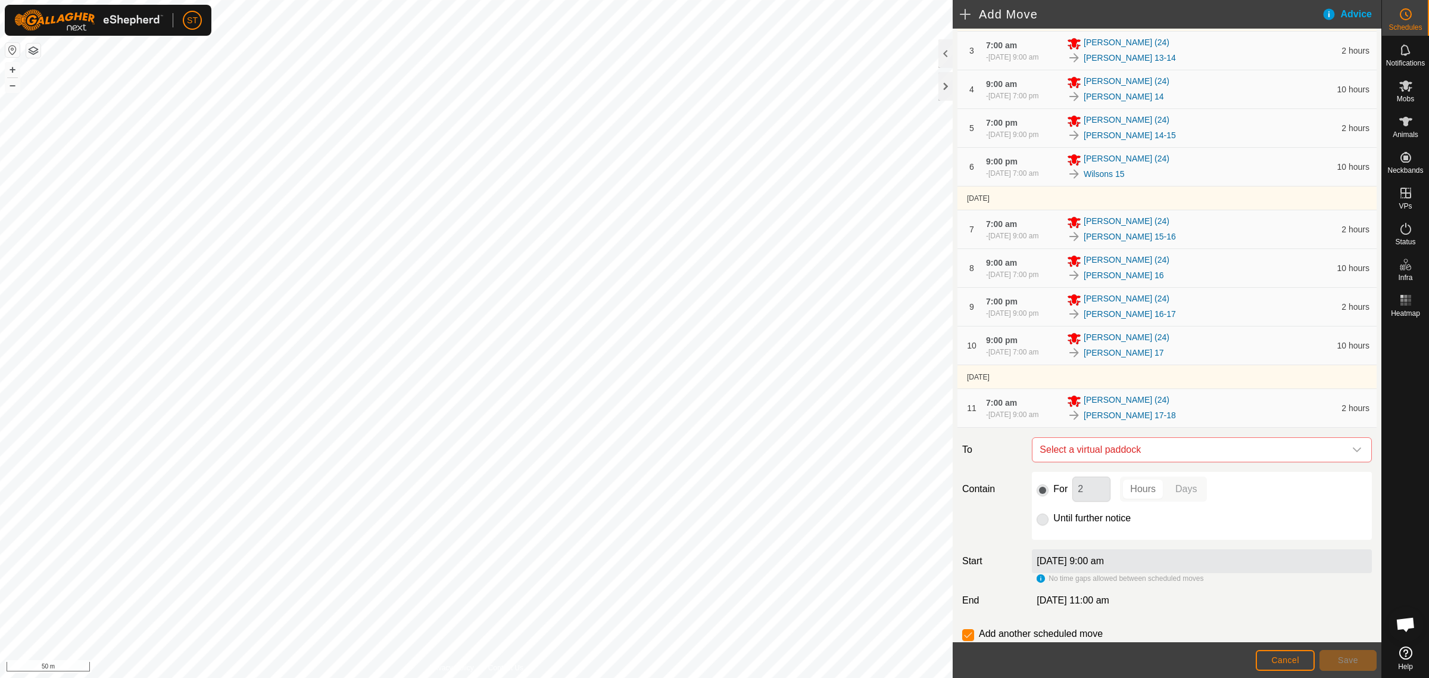
scroll to position [222, 0]
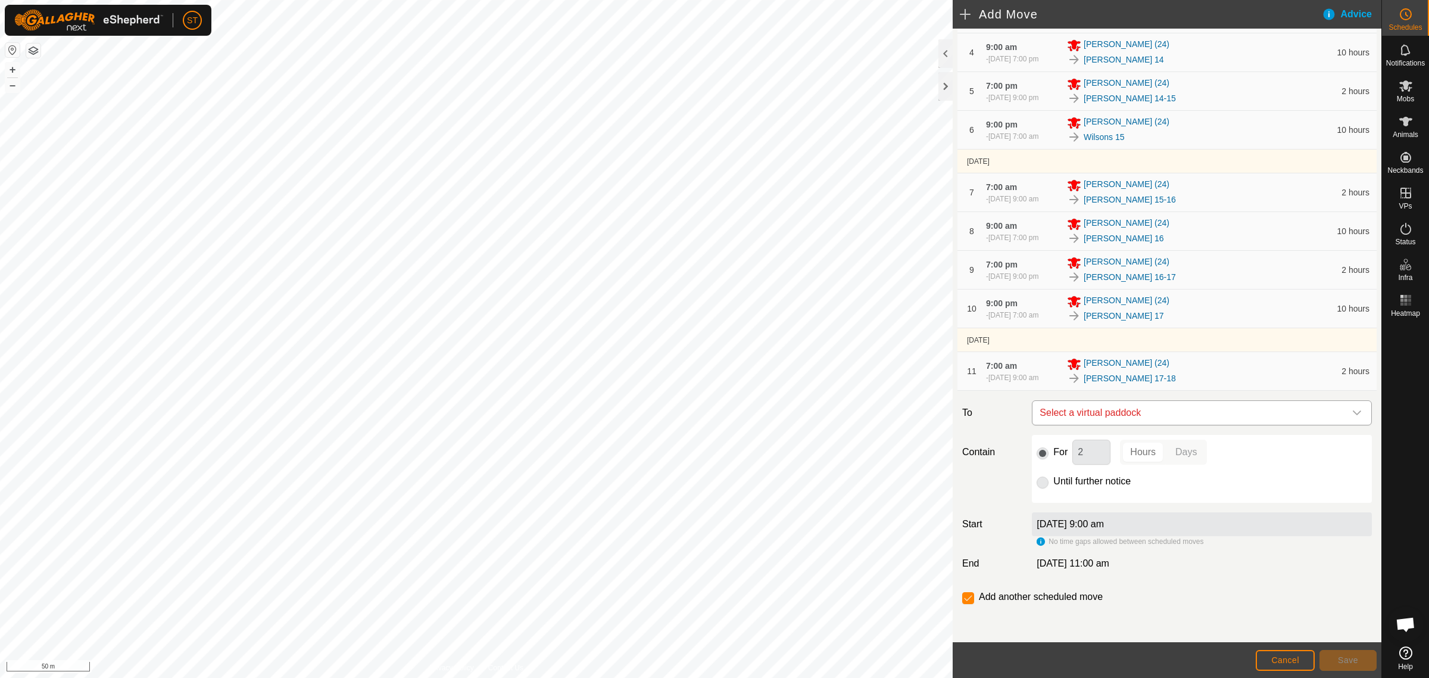
click at [1353, 414] on icon "dropdown trigger" at bounding box center [1358, 413] width 10 height 10
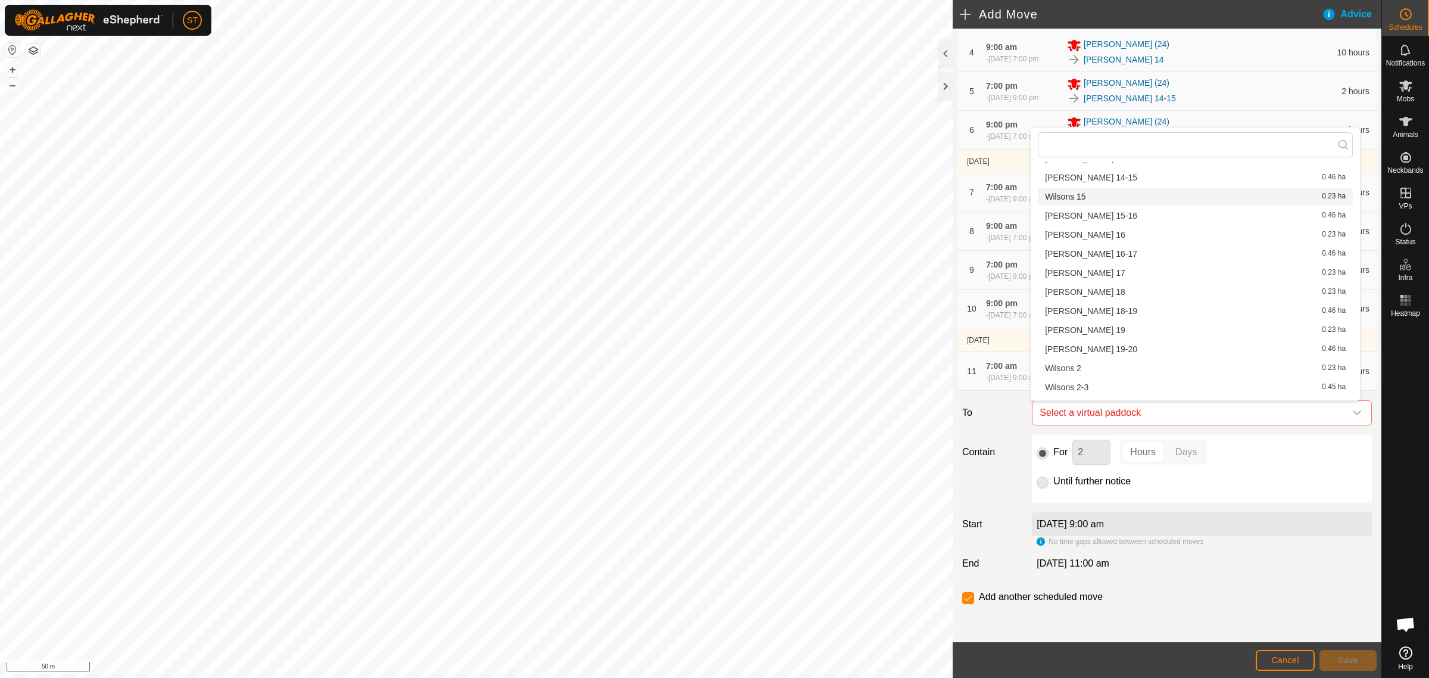
scroll to position [537, 0]
click at [1083, 272] on li "[PERSON_NAME] 18 0.23 ha" at bounding box center [1195, 271] width 315 height 18
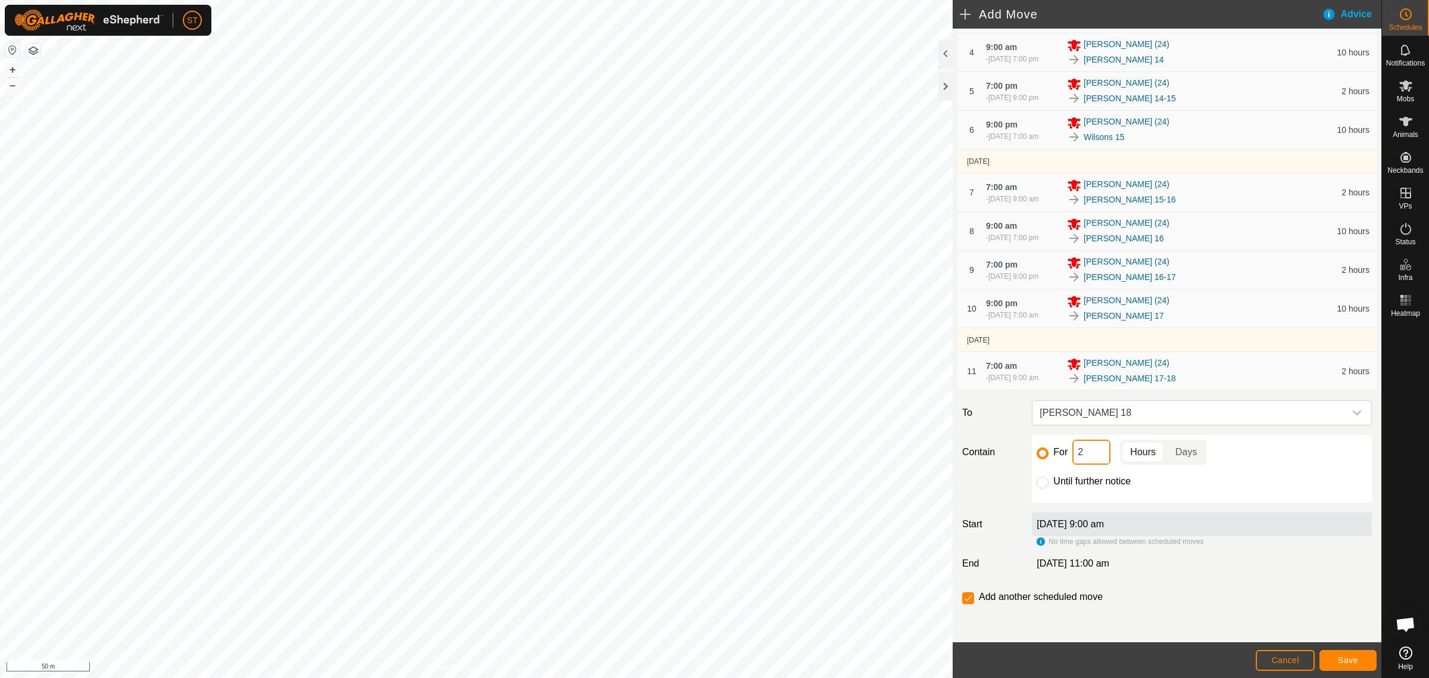
drag, startPoint x: 1099, startPoint y: 454, endPoint x: 1015, endPoint y: 454, distance: 83.4
click at [1018, 454] on div "Contain For 2 Hours Days Until further notice" at bounding box center [1167, 469] width 419 height 68
click at [1338, 660] on span "Save" at bounding box center [1348, 660] width 20 height 10
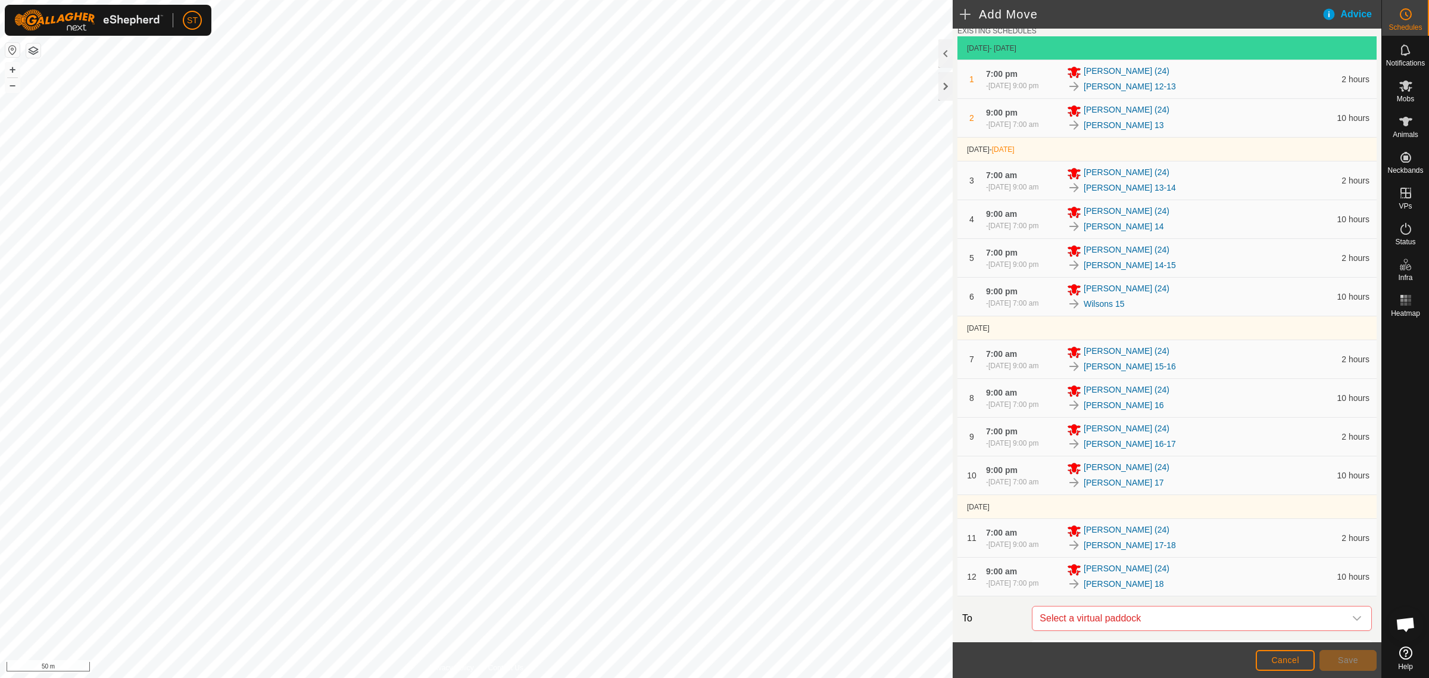
scroll to position [260, 0]
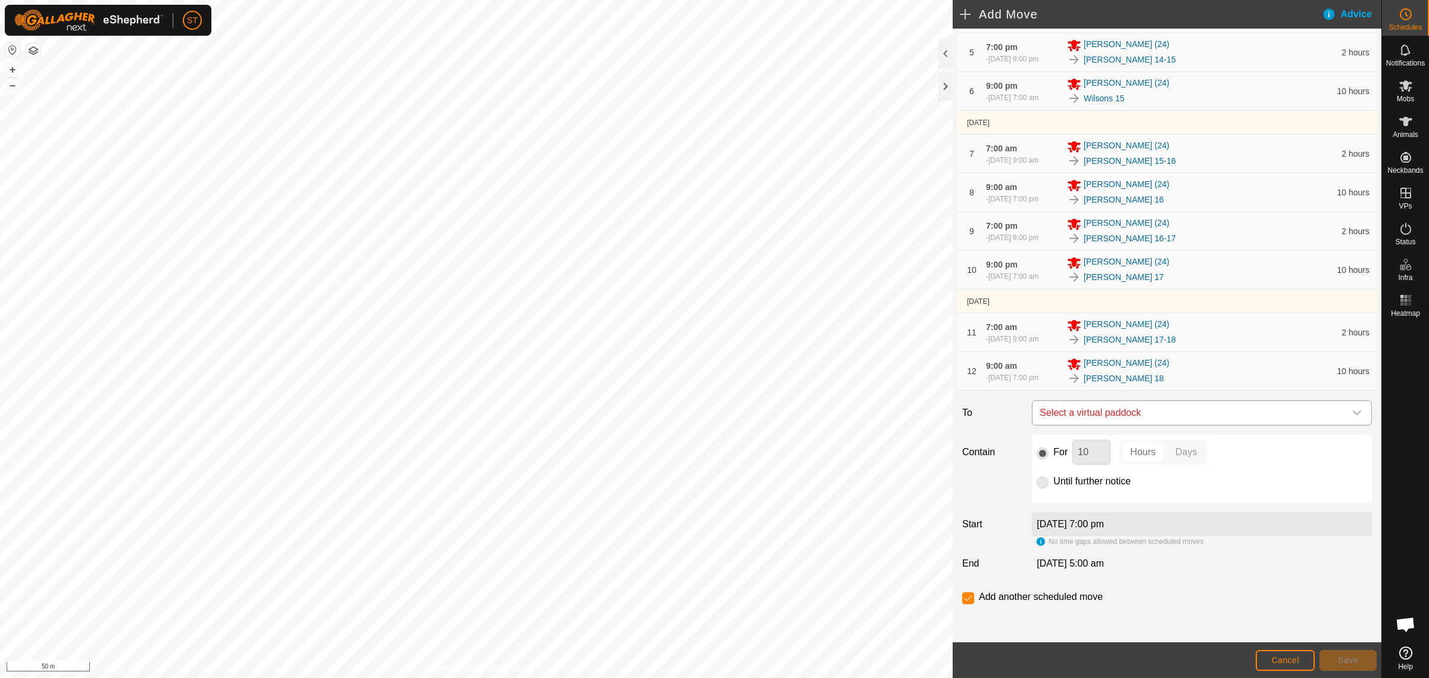
click at [1353, 410] on icon "dropdown trigger" at bounding box center [1358, 413] width 10 height 10
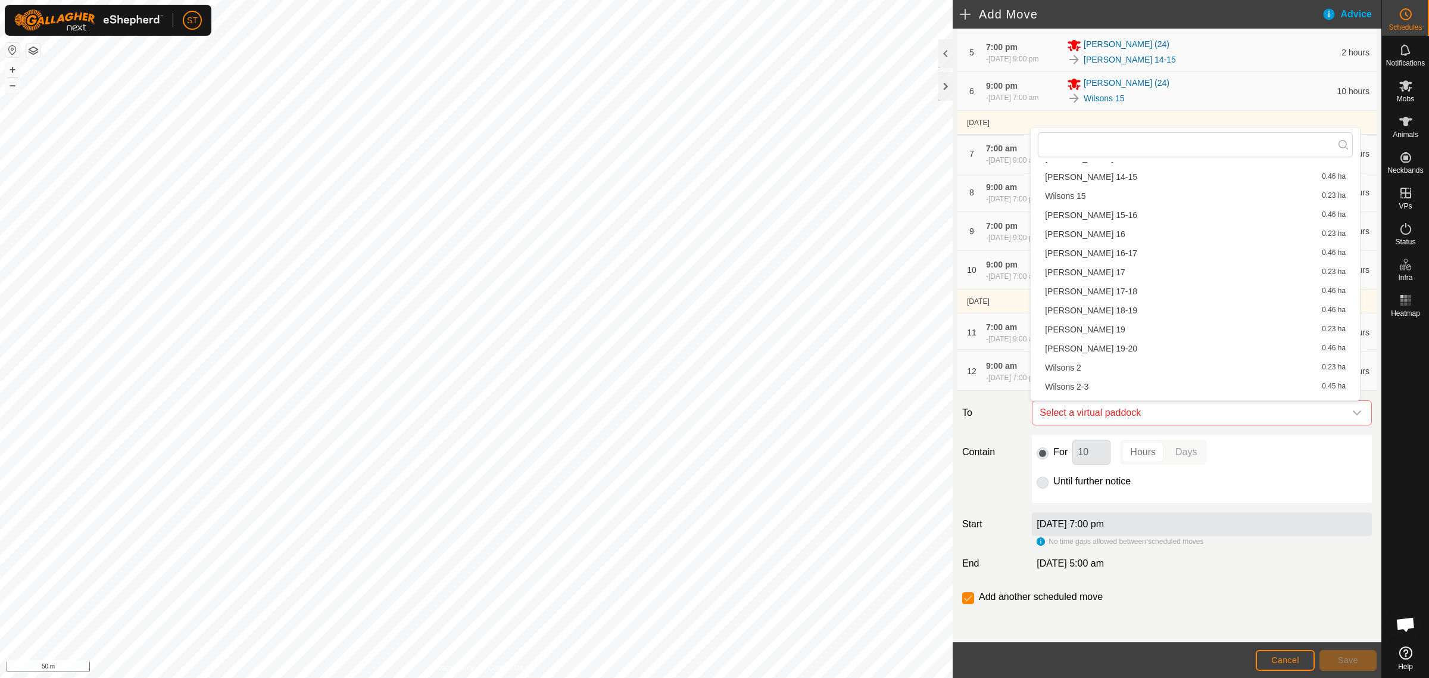
scroll to position [596, 0]
click at [1093, 232] on li "[PERSON_NAME] 18-19 0.46 ha" at bounding box center [1195, 232] width 315 height 18
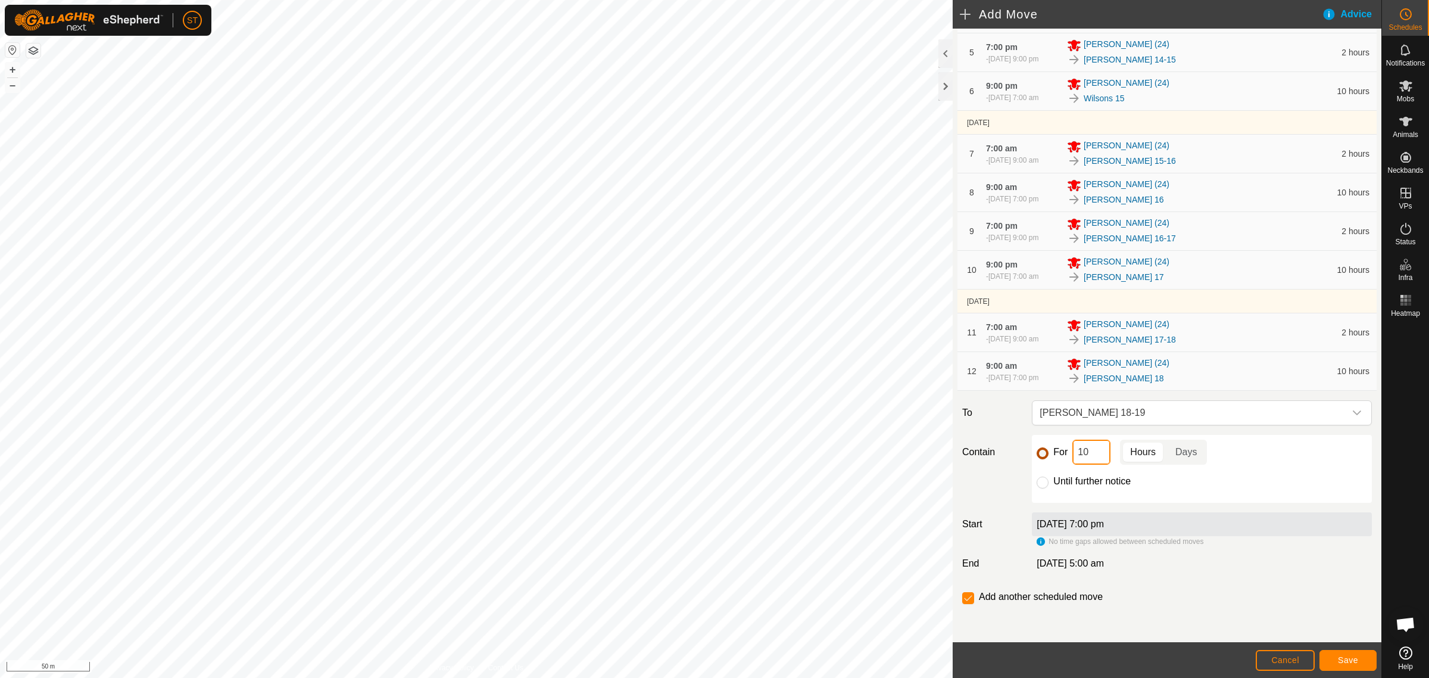
drag, startPoint x: 1052, startPoint y: 453, endPoint x: 1040, endPoint y: 453, distance: 12.5
click at [1042, 453] on div "For 10 Hours Days" at bounding box center [1202, 452] width 331 height 25
click at [1346, 659] on span "Save" at bounding box center [1348, 660] width 20 height 10
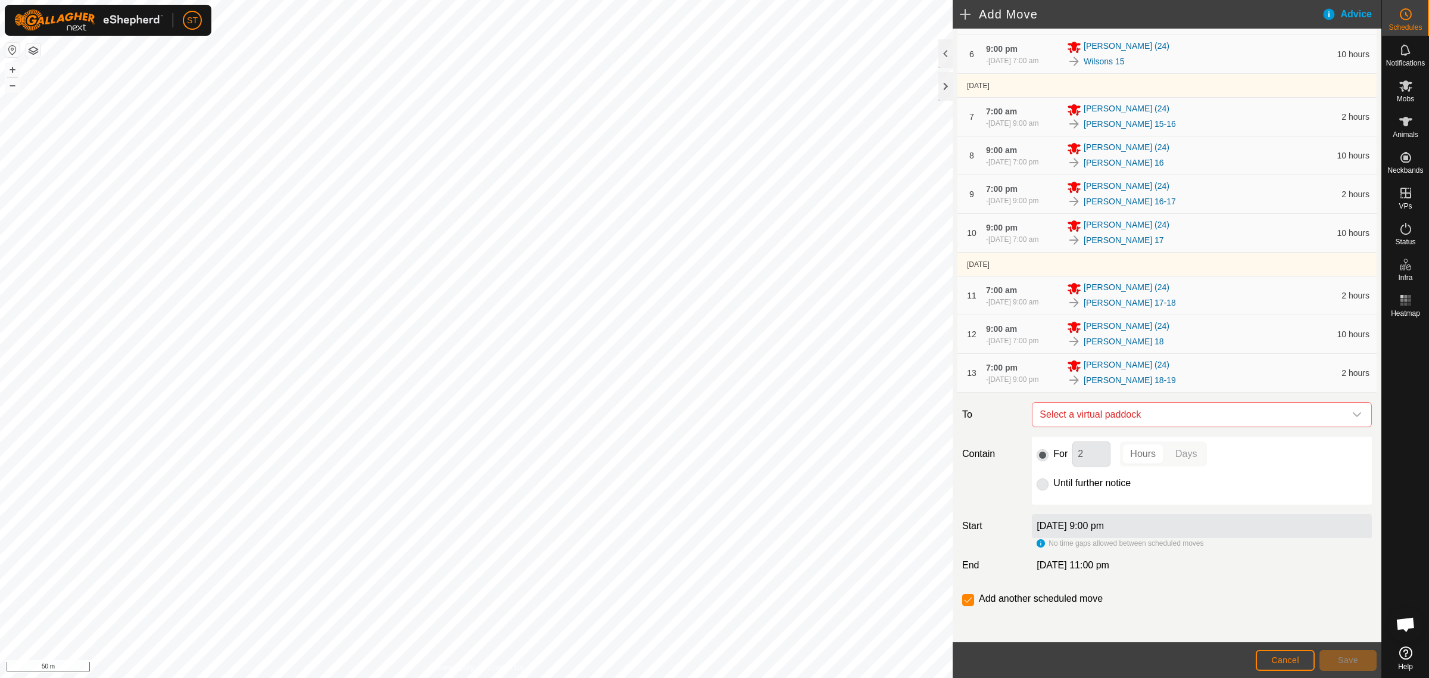
scroll to position [299, 0]
click at [1353, 415] on icon "dropdown trigger" at bounding box center [1358, 413] width 10 height 10
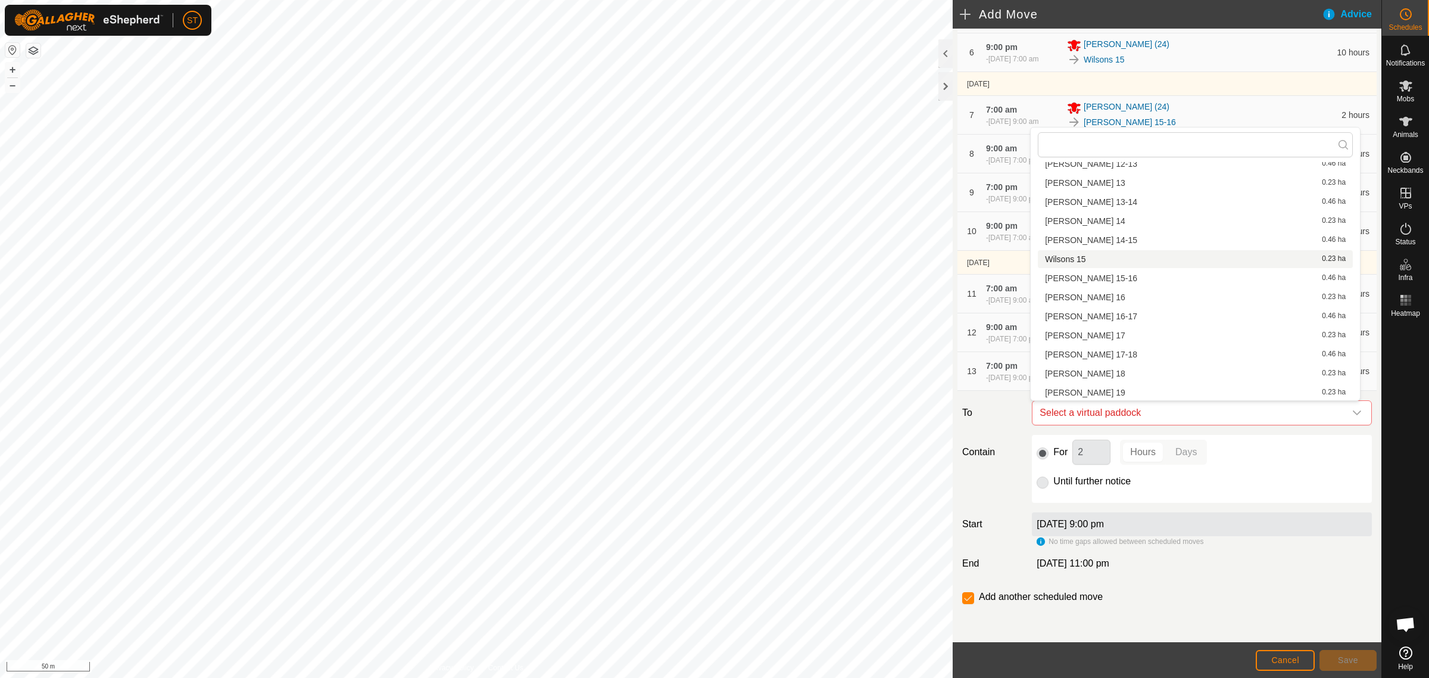
scroll to position [463, 0]
click at [1076, 382] on li "[PERSON_NAME] 19 0.23 ha" at bounding box center [1195, 384] width 315 height 18
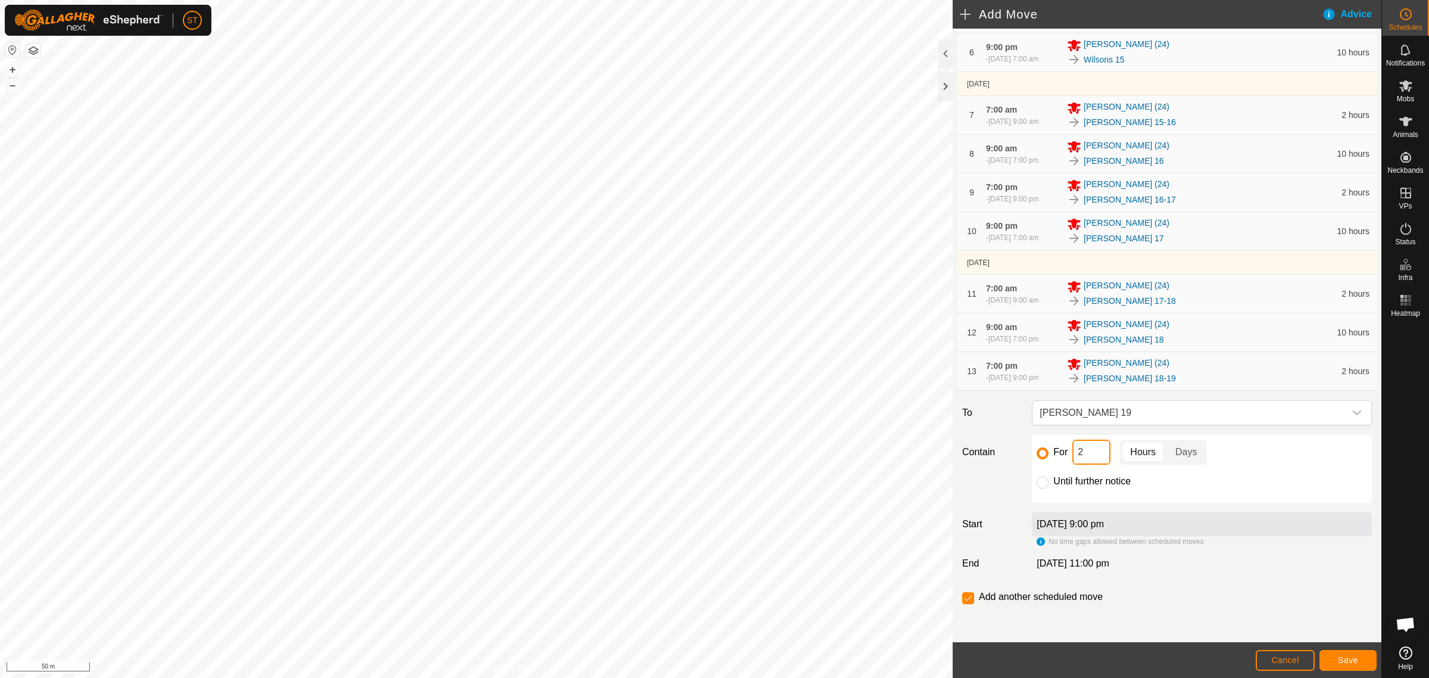
drag, startPoint x: 1080, startPoint y: 456, endPoint x: 1019, endPoint y: 454, distance: 60.8
click at [1027, 456] on div "For 2 Hours Days Until further notice" at bounding box center [1202, 469] width 350 height 68
click at [1338, 659] on span "Save" at bounding box center [1348, 660] width 20 height 10
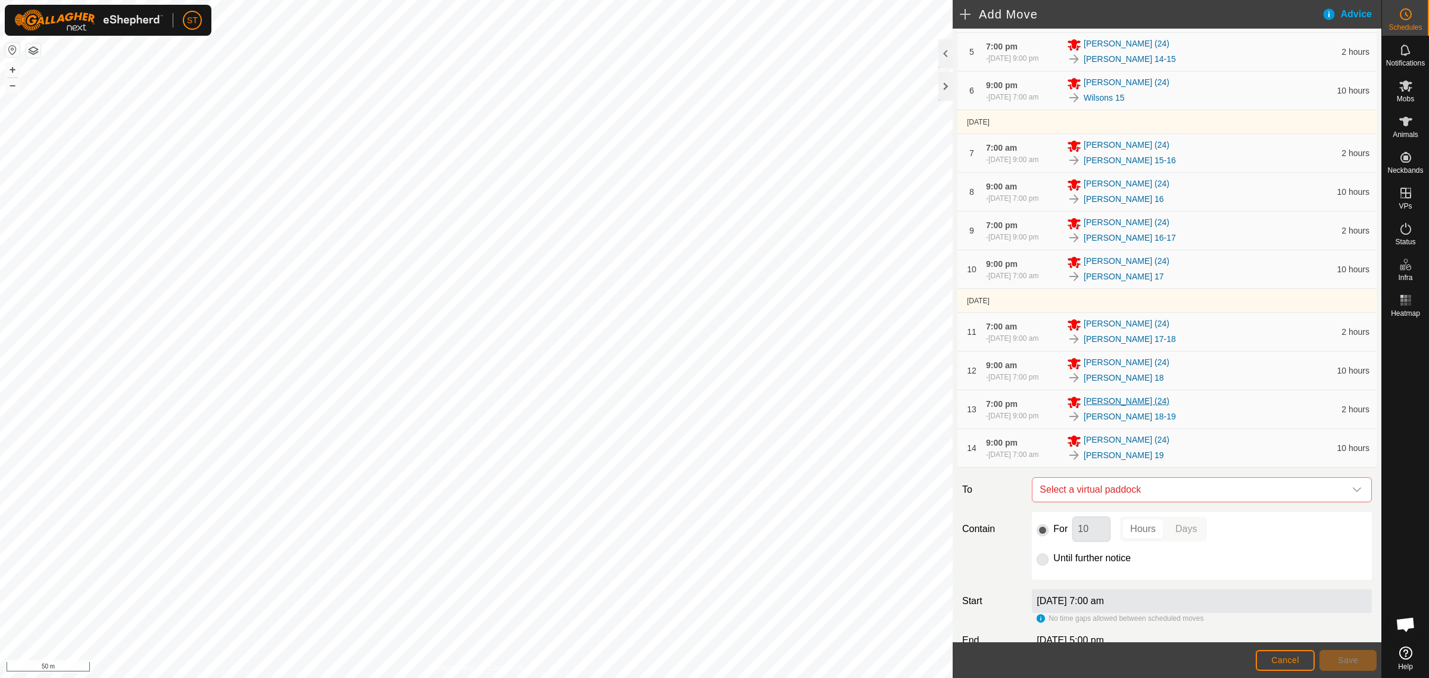
scroll to position [338, 0]
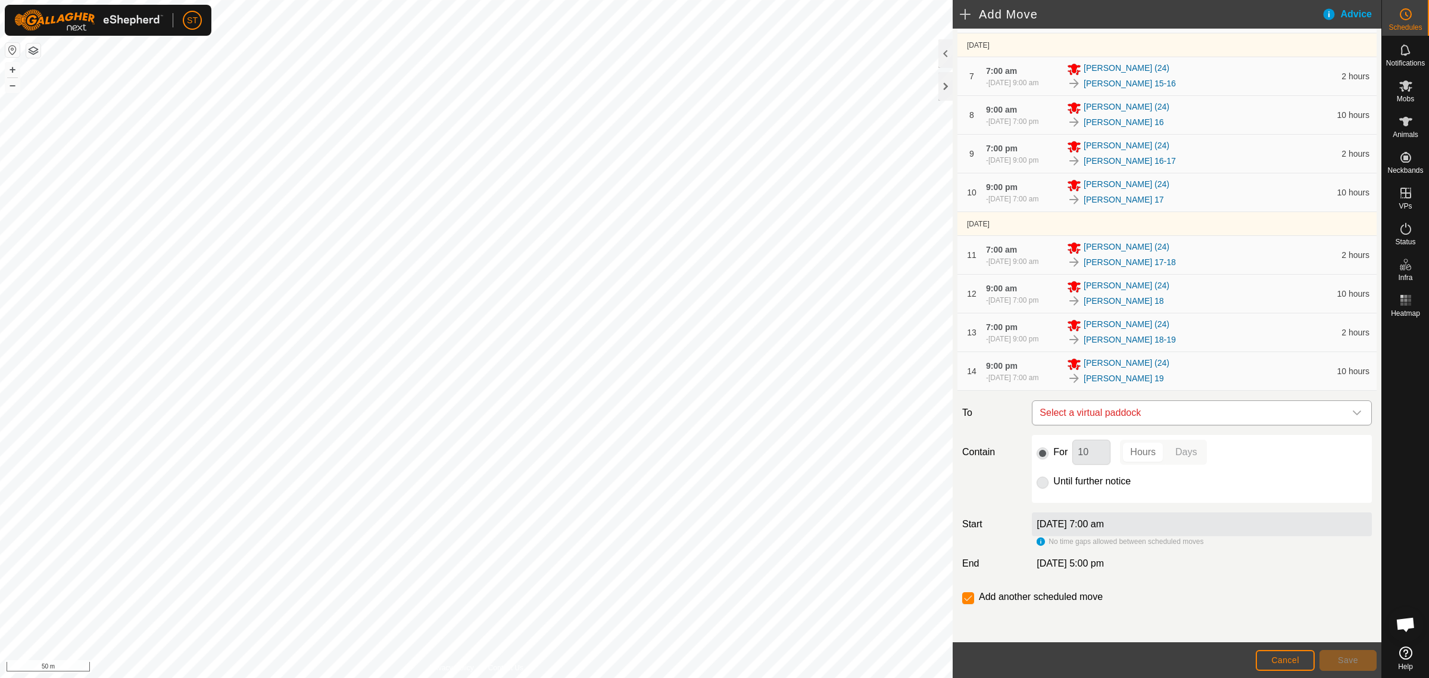
click at [1353, 412] on icon "dropdown trigger" at bounding box center [1358, 413] width 10 height 10
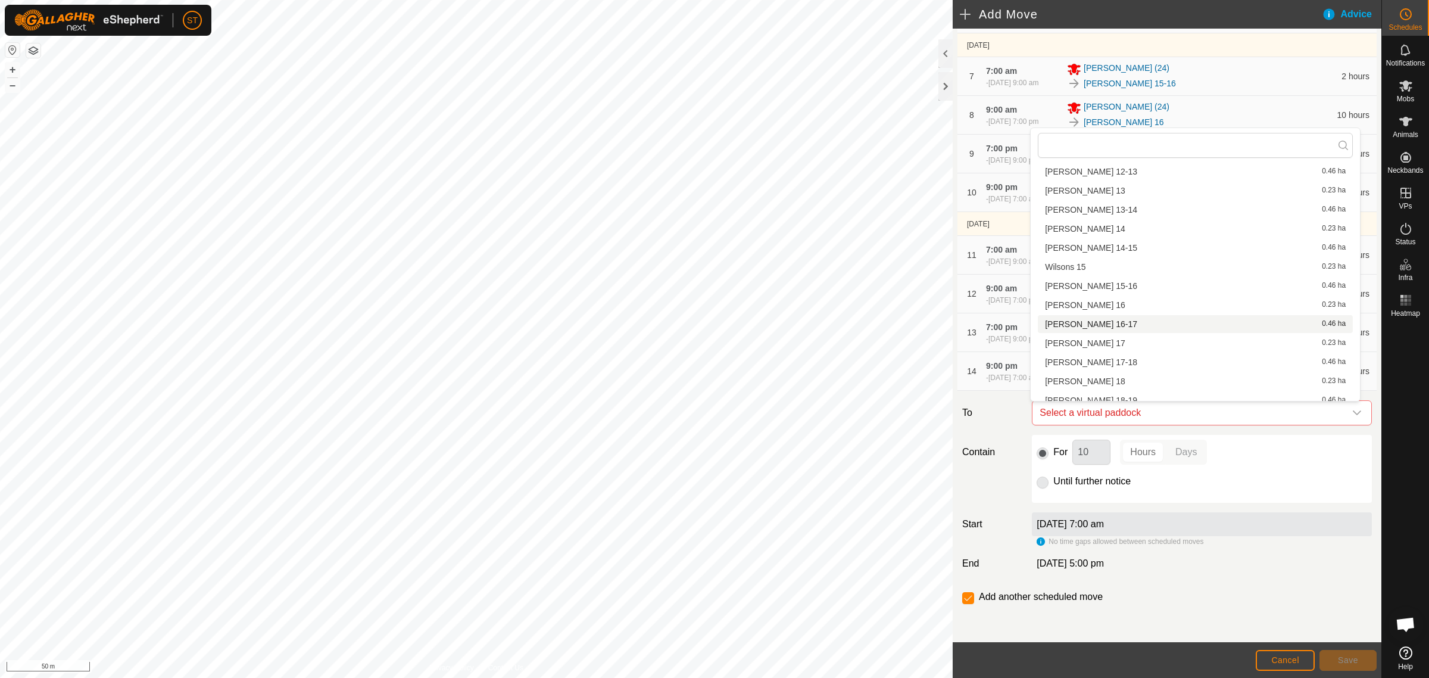
scroll to position [521, 0]
click at [1085, 347] on li "[PERSON_NAME] 19-20 0.46 ha" at bounding box center [1195, 345] width 315 height 18
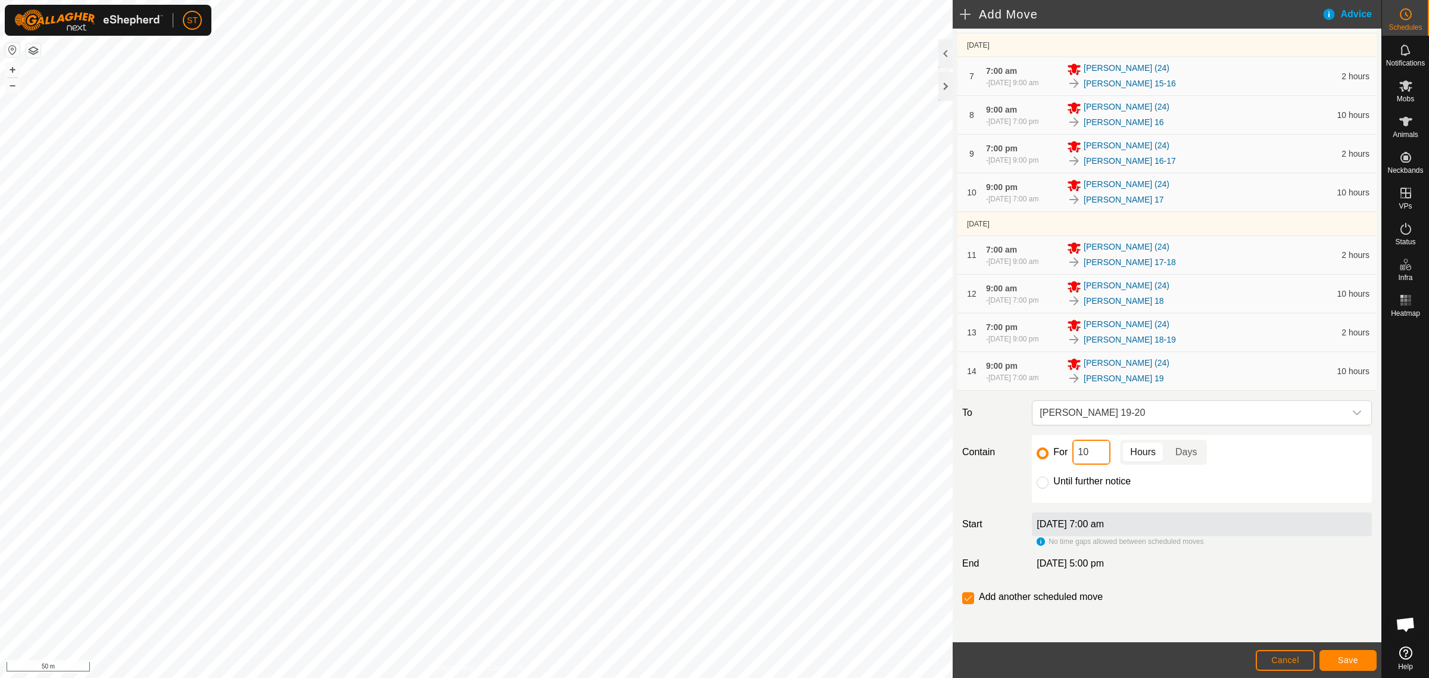
drag, startPoint x: 1093, startPoint y: 454, endPoint x: 1052, endPoint y: 456, distance: 41.2
click at [1052, 456] on div "For 10 Hours Days" at bounding box center [1202, 452] width 331 height 25
click at [1347, 663] on span "Save" at bounding box center [1348, 660] width 20 height 10
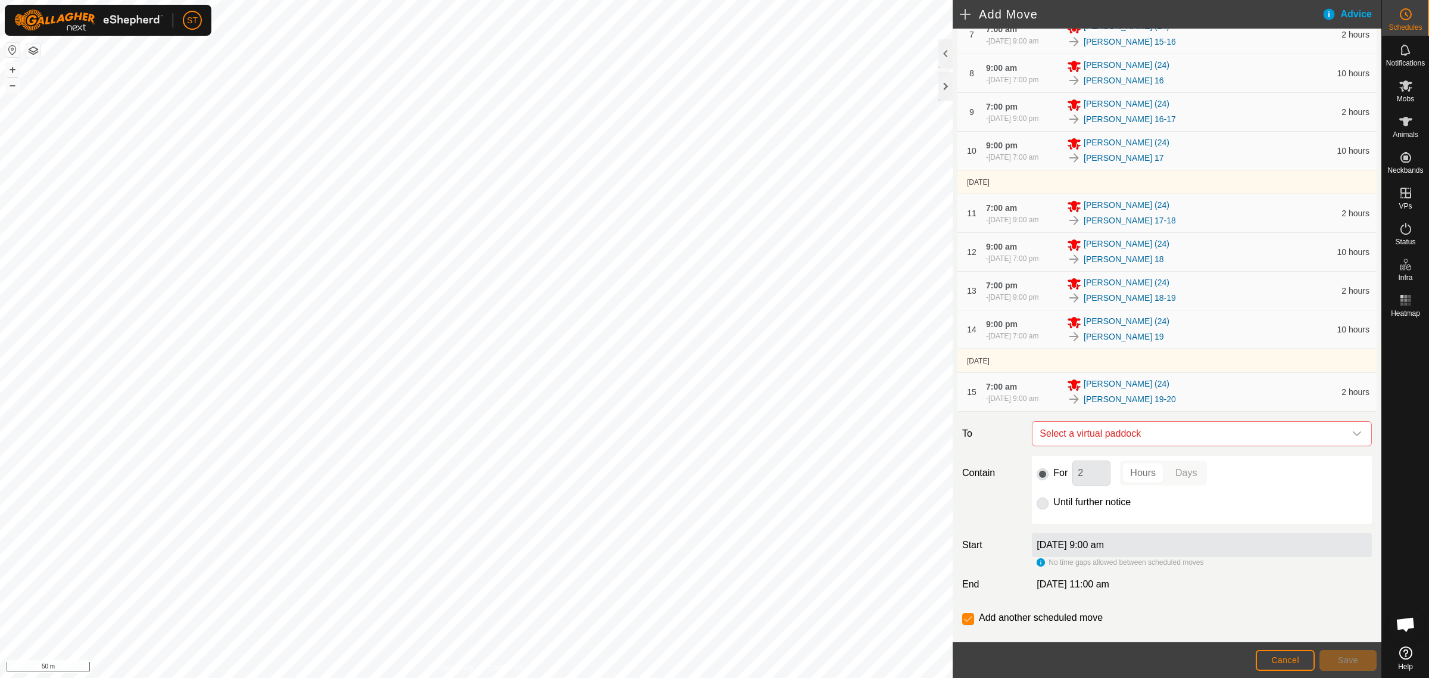
scroll to position [400, 0]
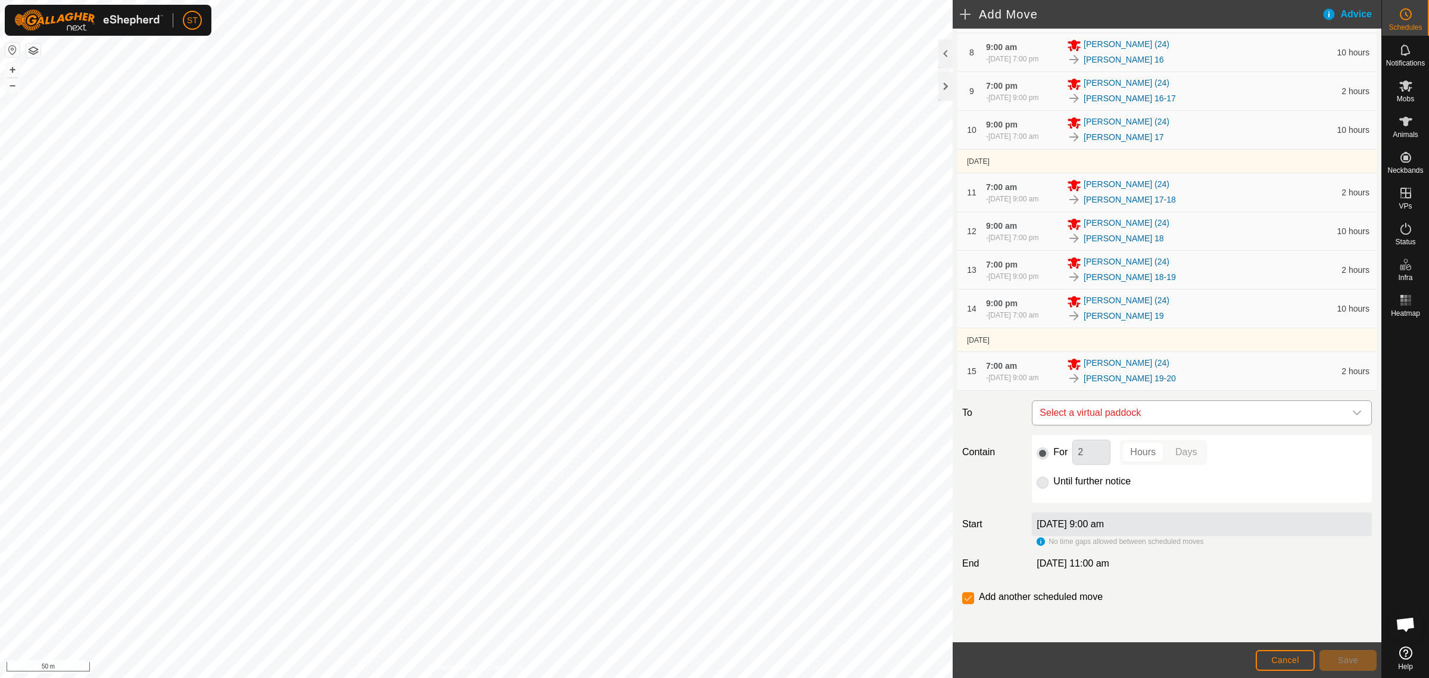
click at [1353, 411] on icon "dropdown trigger" at bounding box center [1358, 413] width 10 height 10
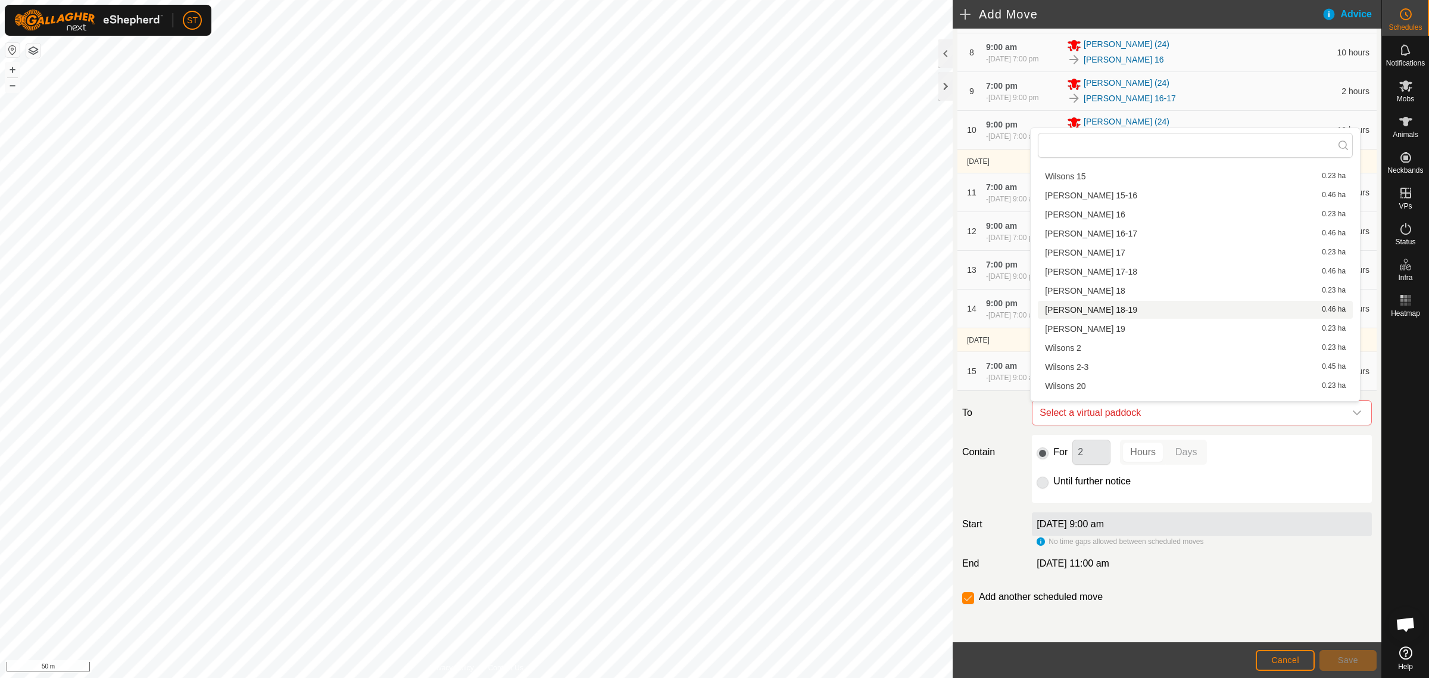
scroll to position [549, 0]
click at [1255, 490] on div "For 2 Hours Days Until further notice" at bounding box center [1202, 469] width 340 height 68
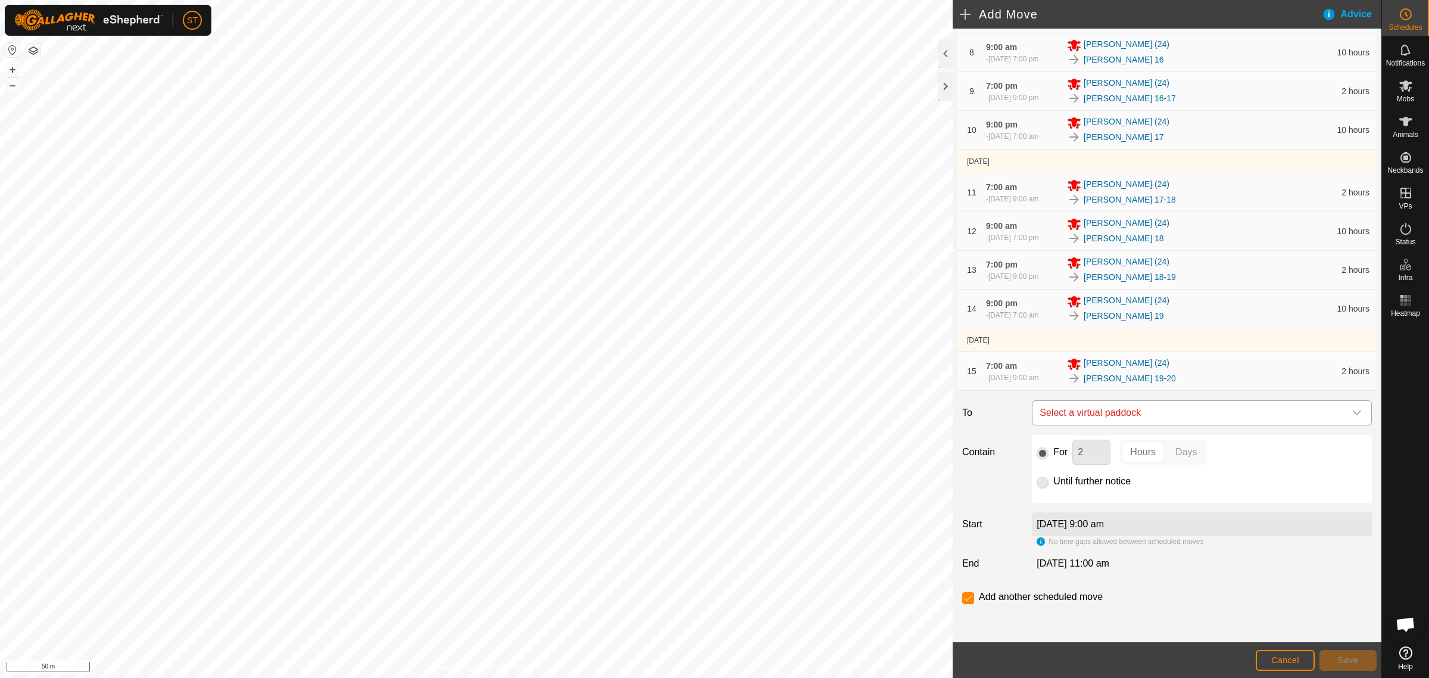
click at [1353, 413] on icon "dropdown trigger" at bounding box center [1358, 413] width 10 height 10
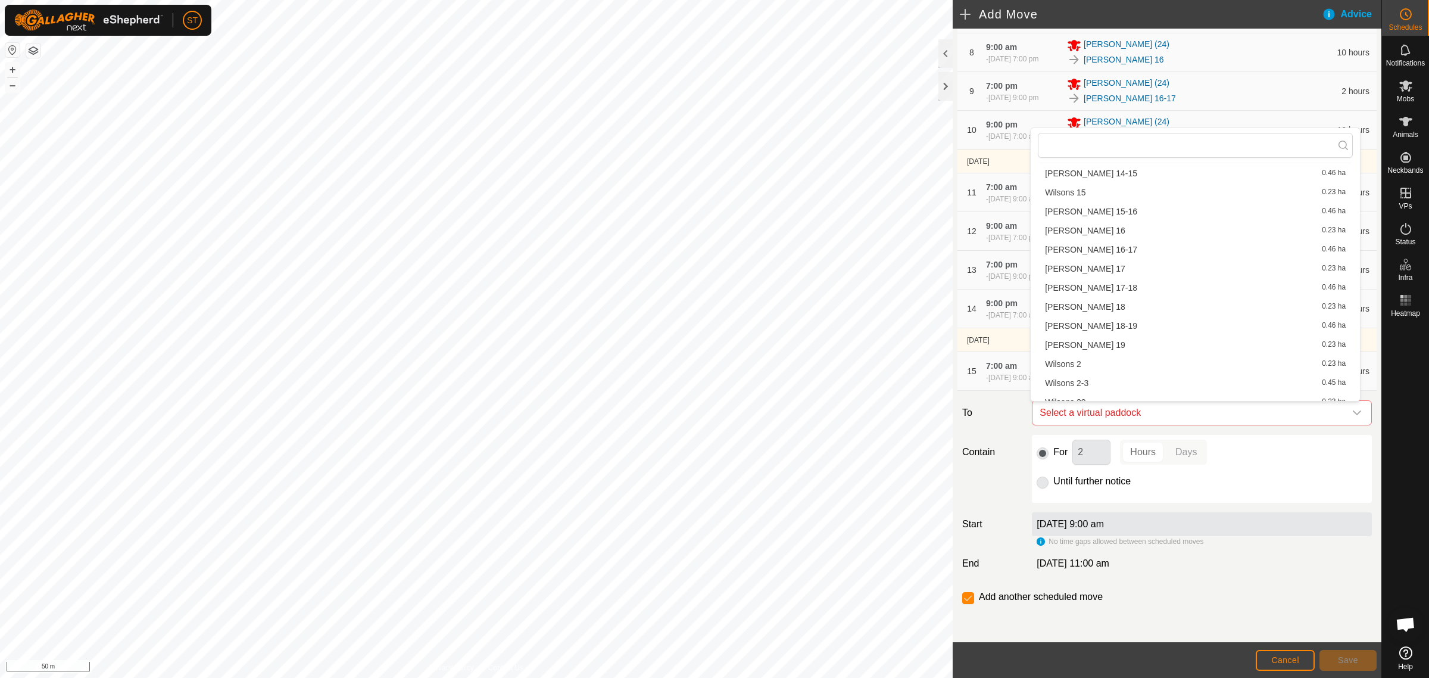
scroll to position [596, 0]
click at [1097, 326] on li "[PERSON_NAME] 20 0.23 ha" at bounding box center [1195, 328] width 315 height 18
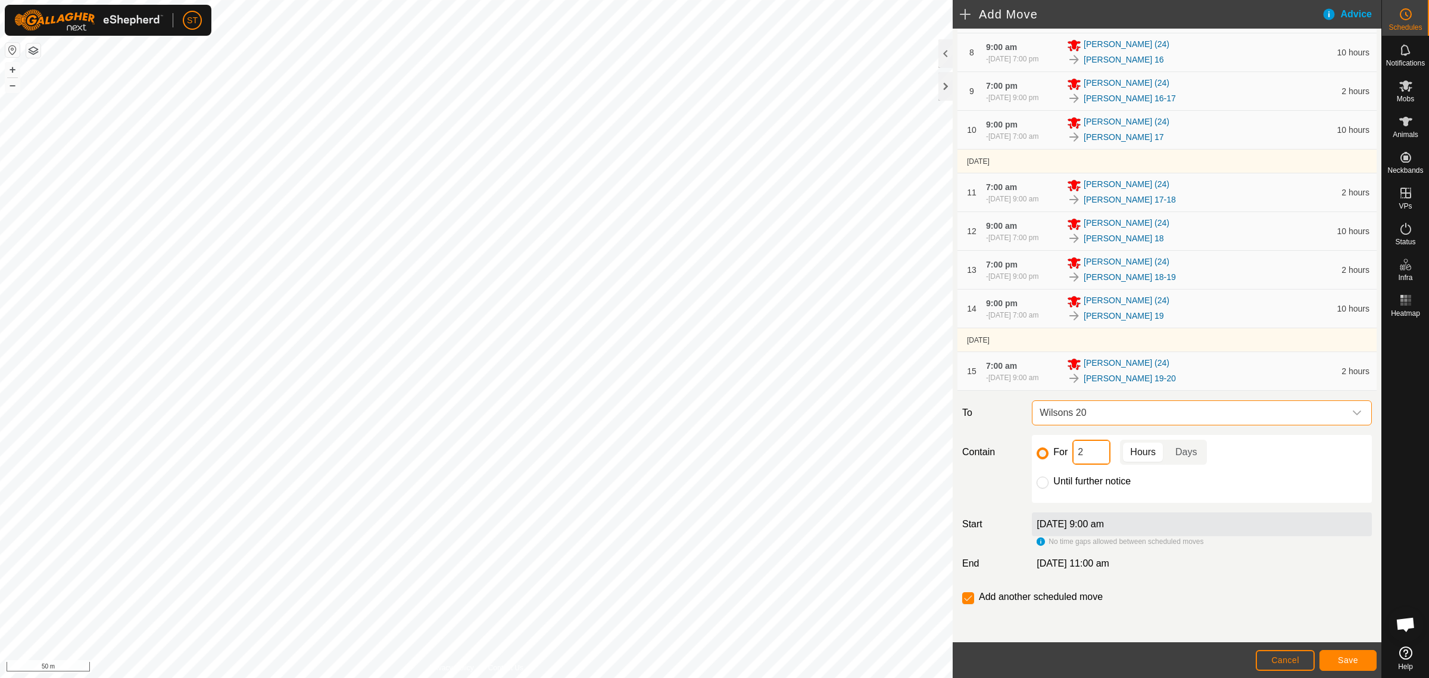
drag, startPoint x: 1093, startPoint y: 450, endPoint x: 1026, endPoint y: 450, distance: 67.9
click at [1037, 450] on div "For 2 Hours Days" at bounding box center [1202, 452] width 331 height 25
click at [1357, 660] on span "Save" at bounding box center [1348, 660] width 20 height 10
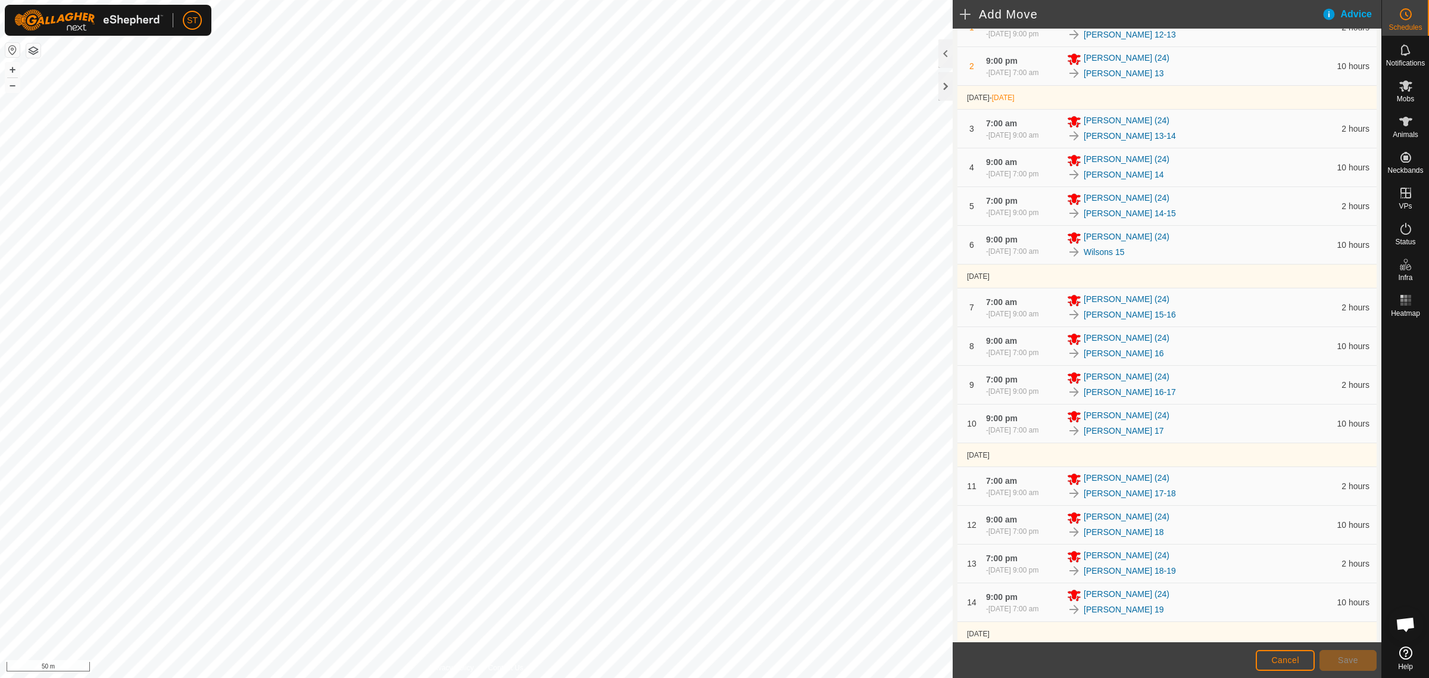
scroll to position [439, 0]
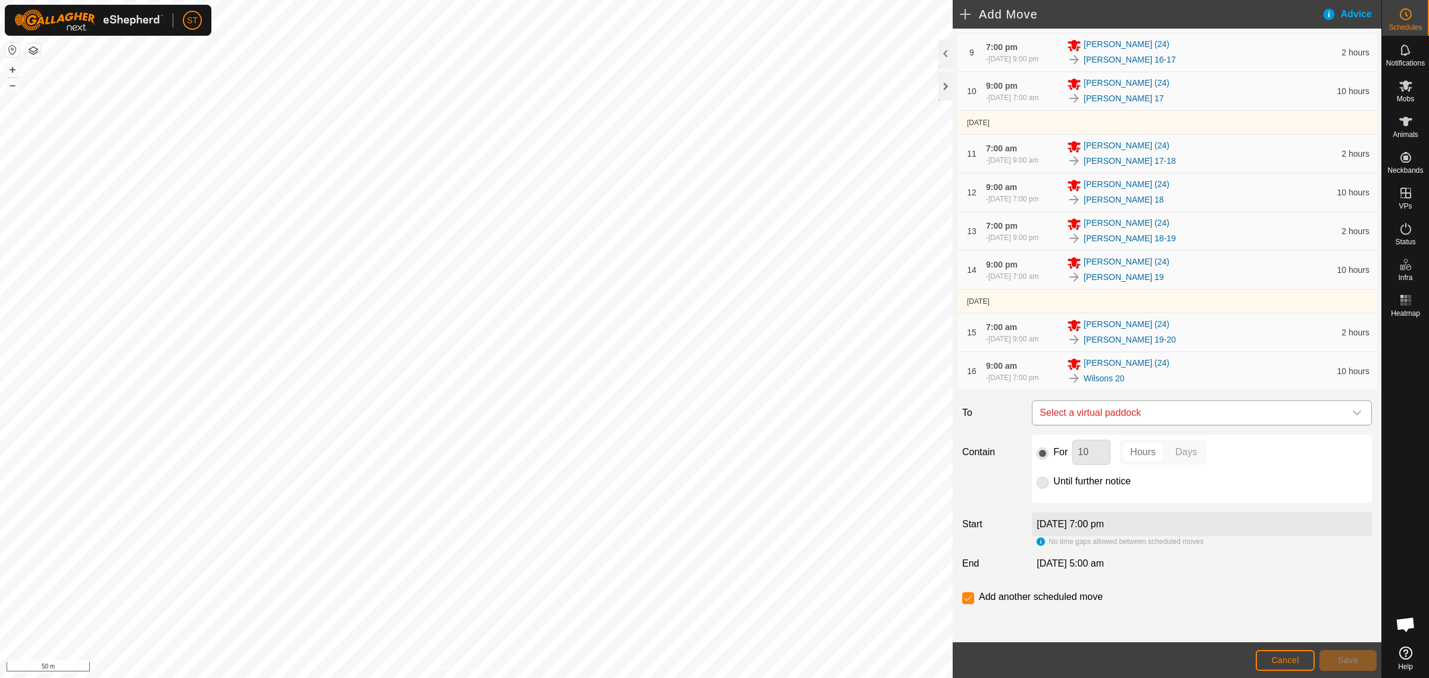
click at [1353, 412] on icon "dropdown trigger" at bounding box center [1358, 413] width 10 height 10
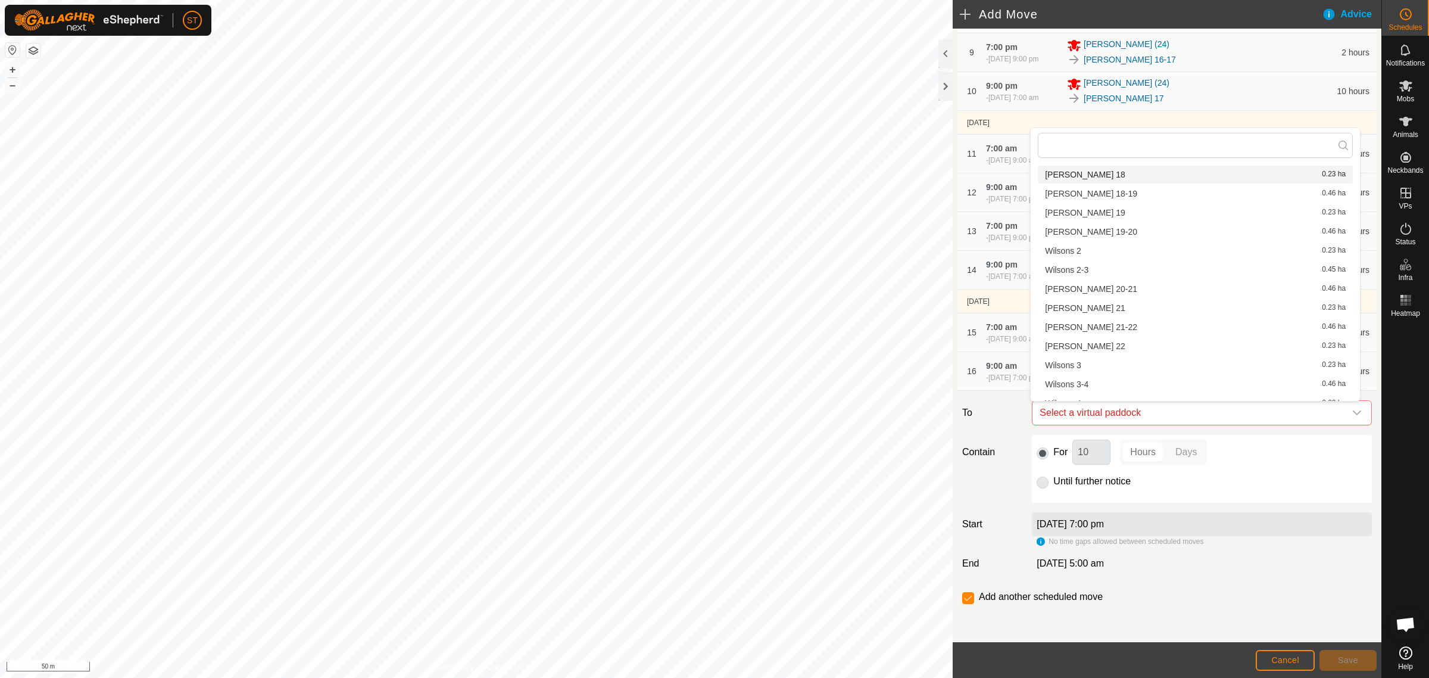
scroll to position [670, 0]
click at [1085, 273] on li "[PERSON_NAME] 20-21 0.46 ha" at bounding box center [1195, 272] width 315 height 18
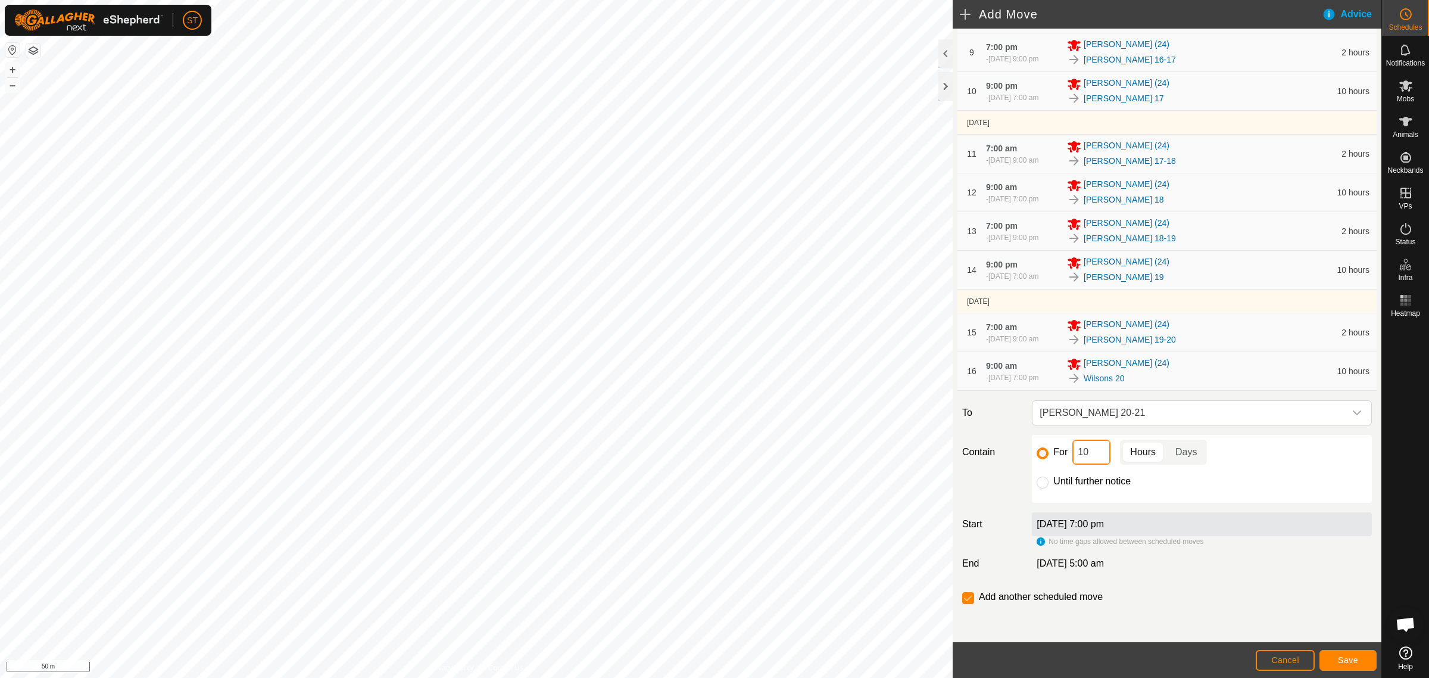
drag, startPoint x: 1073, startPoint y: 453, endPoint x: 1001, endPoint y: 451, distance: 72.1
click at [1004, 453] on div "Contain For 10 Hours Days Until further notice" at bounding box center [1167, 469] width 419 height 68
click at [1327, 664] on button "Save" at bounding box center [1348, 660] width 57 height 21
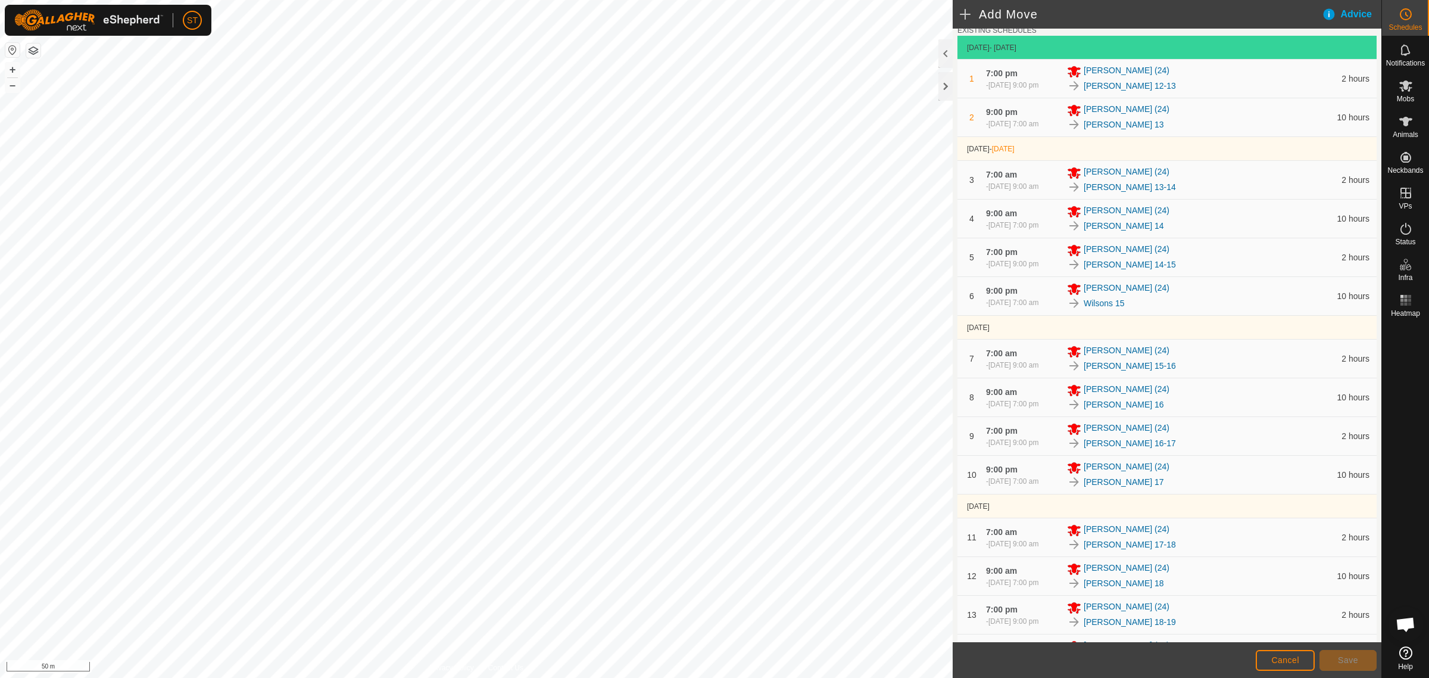
scroll to position [478, 0]
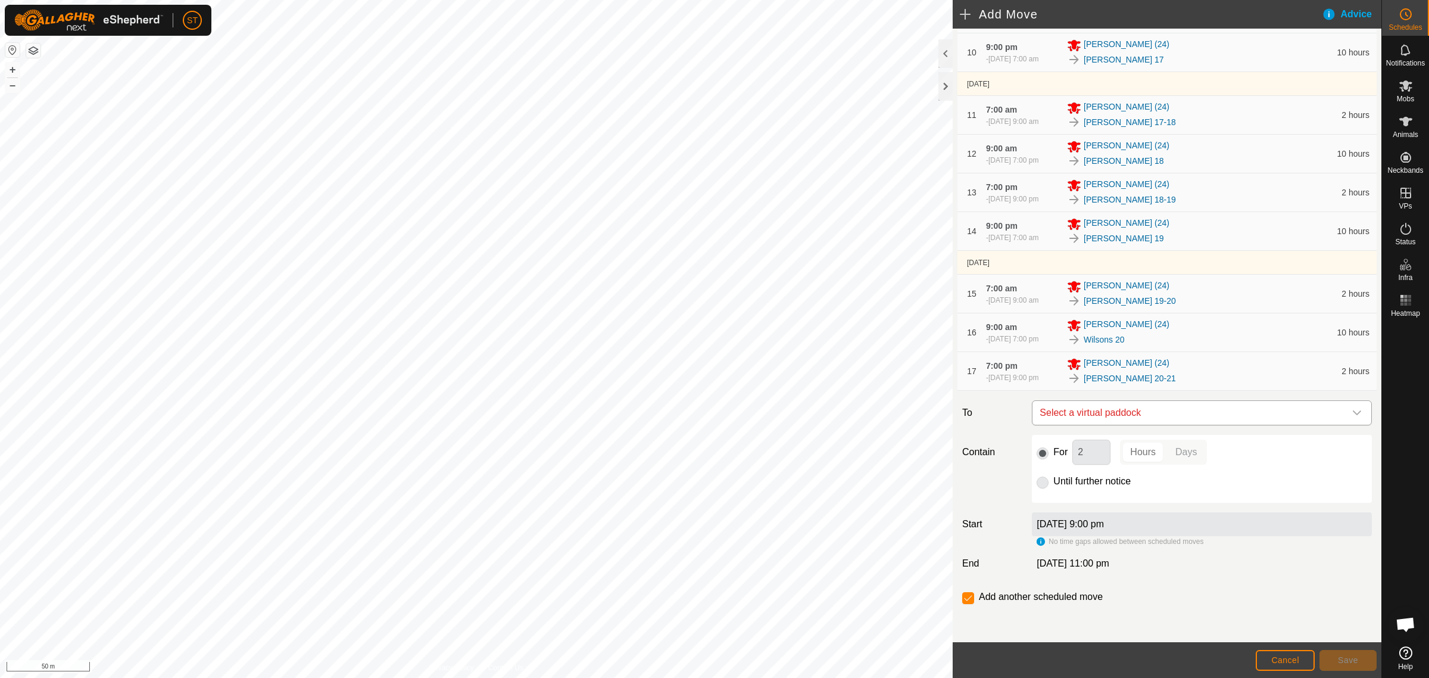
click at [1353, 416] on icon "dropdown trigger" at bounding box center [1358, 413] width 10 height 10
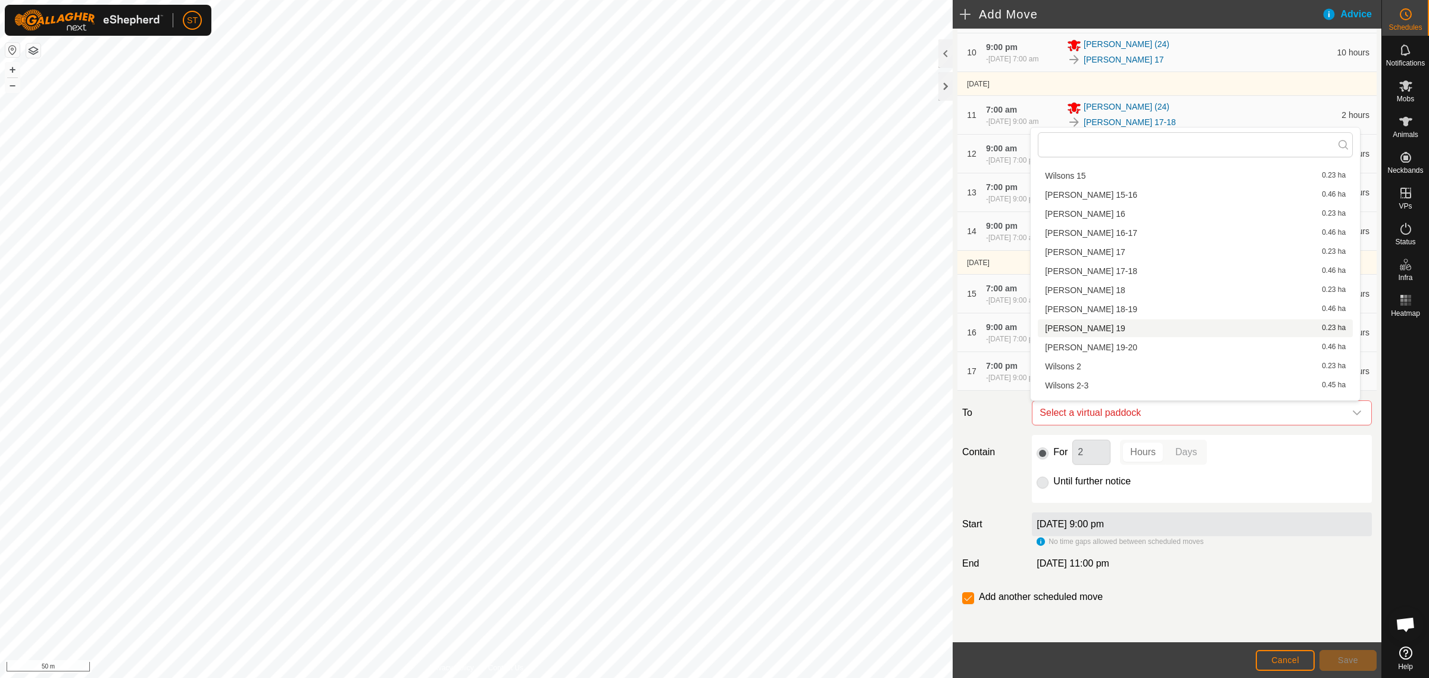
scroll to position [612, 0]
click at [1111, 347] on li "[PERSON_NAME] 21 0.23 ha" at bounding box center [1195, 349] width 315 height 18
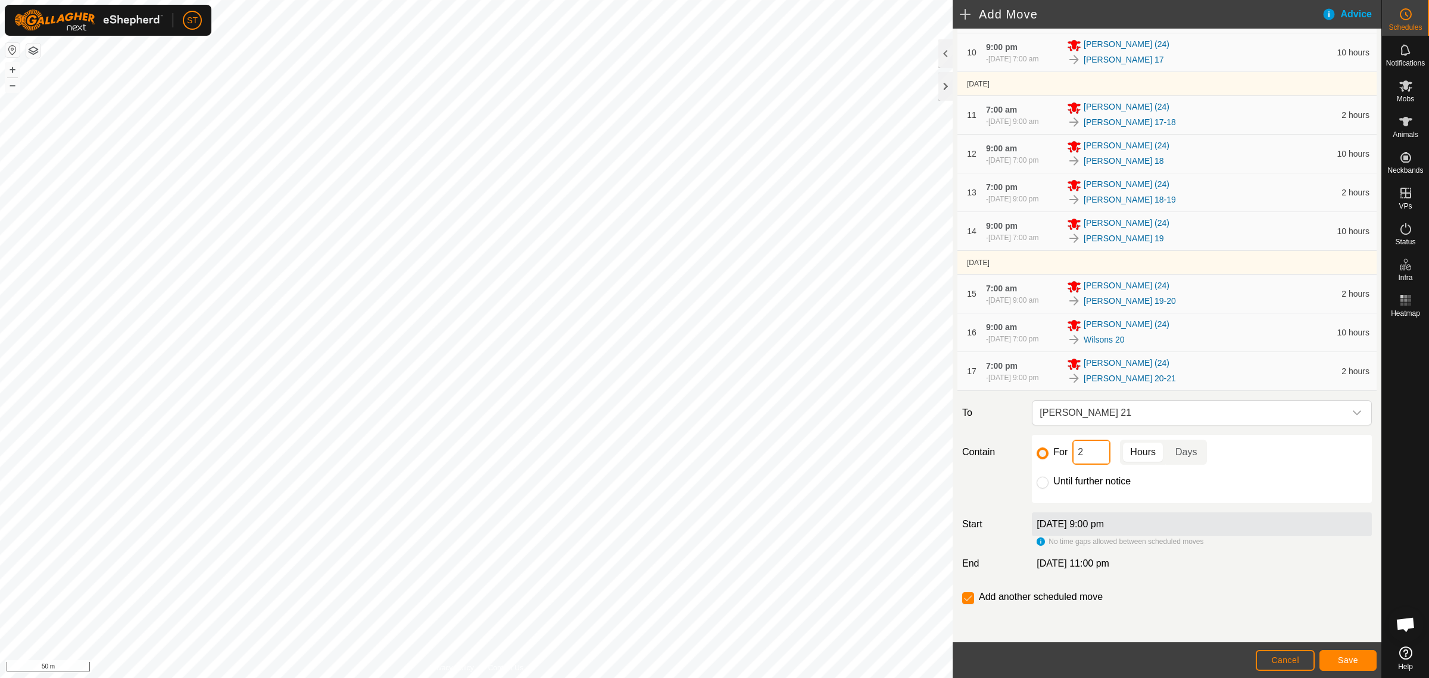
drag, startPoint x: 1092, startPoint y: 454, endPoint x: 1023, endPoint y: 453, distance: 68.5
click at [1023, 453] on div "Contain For 2 Hours Days Until further notice" at bounding box center [1167, 469] width 419 height 68
click at [1338, 662] on span "Save" at bounding box center [1348, 660] width 20 height 10
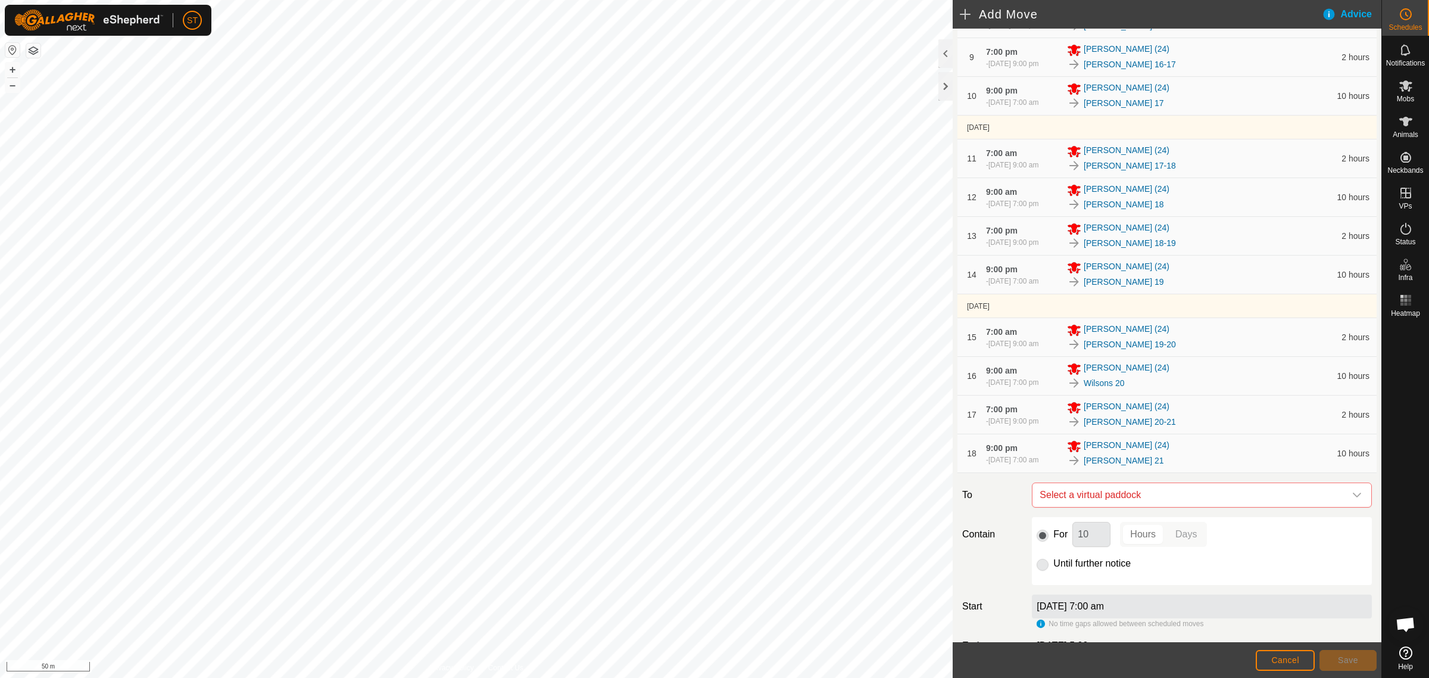
scroll to position [517, 0]
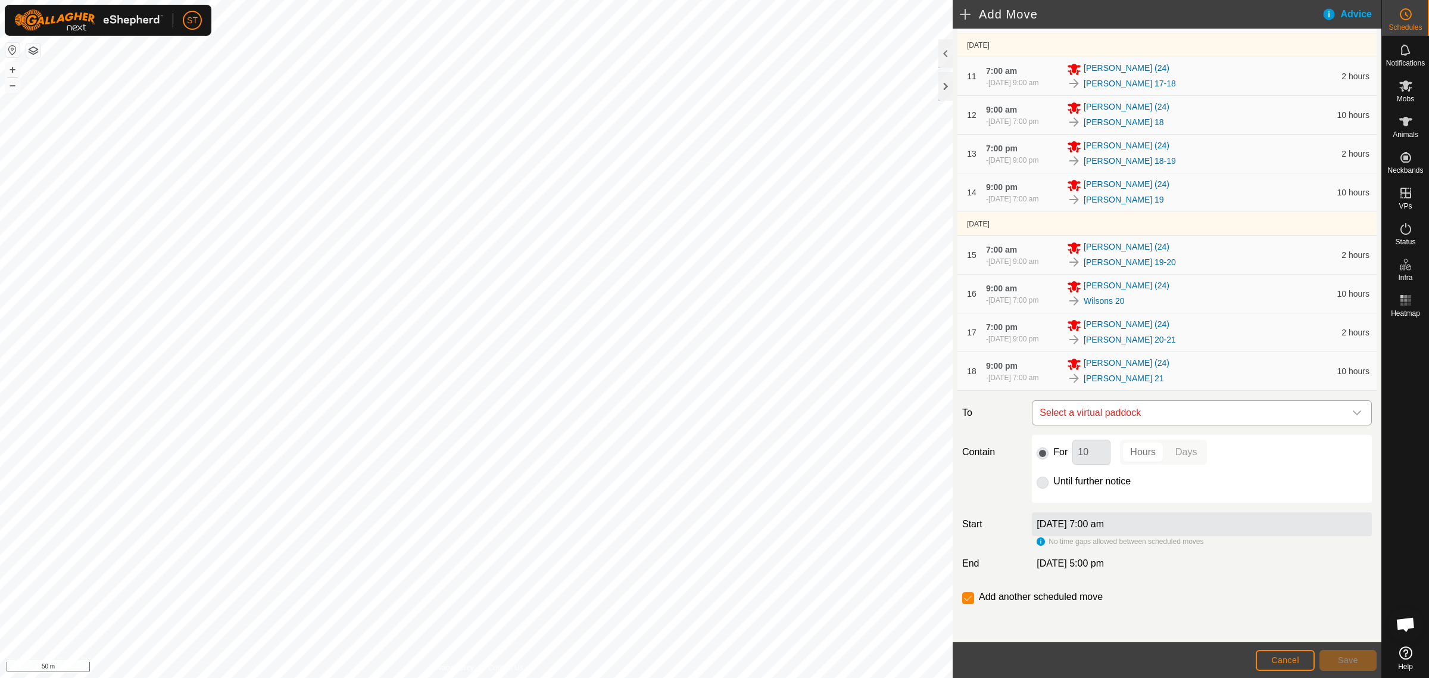
click at [1353, 415] on icon "dropdown trigger" at bounding box center [1358, 413] width 10 height 10
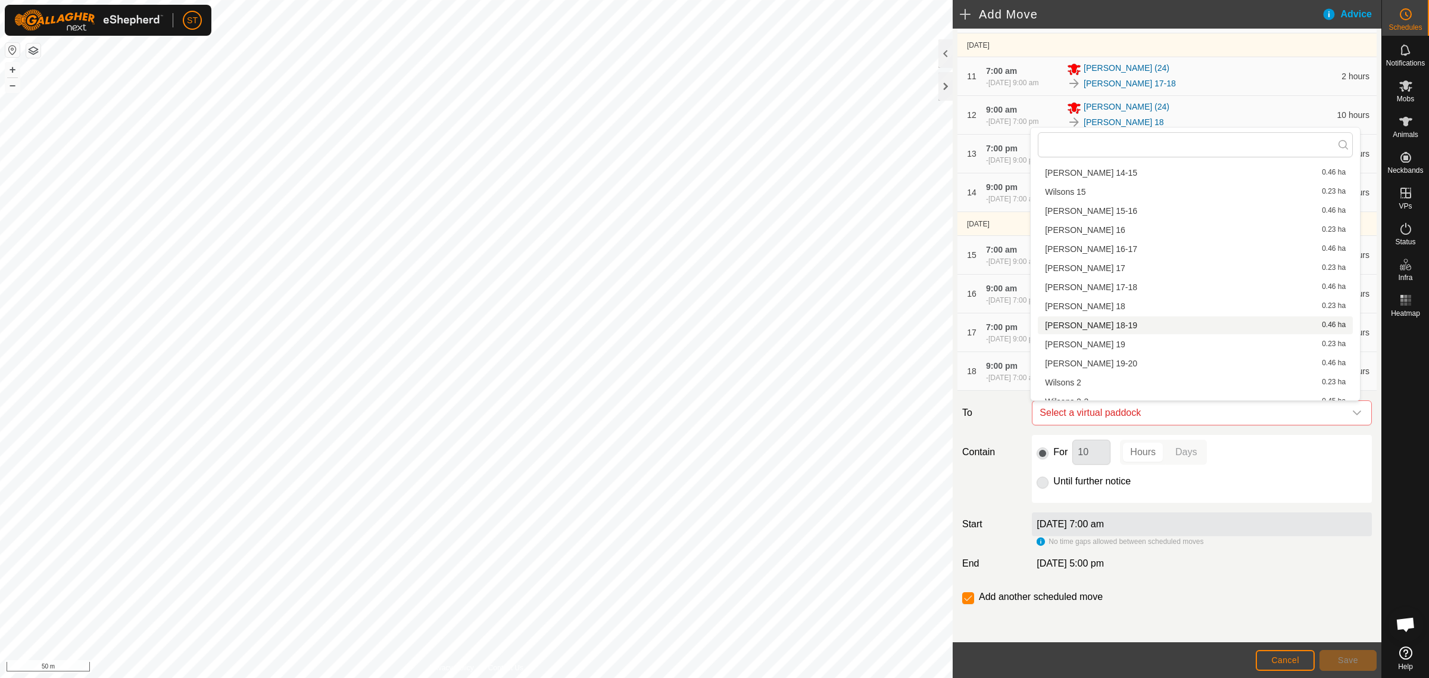
scroll to position [596, 0]
click at [1098, 382] on li "[PERSON_NAME] 21-22 0.46 ha" at bounding box center [1195, 384] width 315 height 18
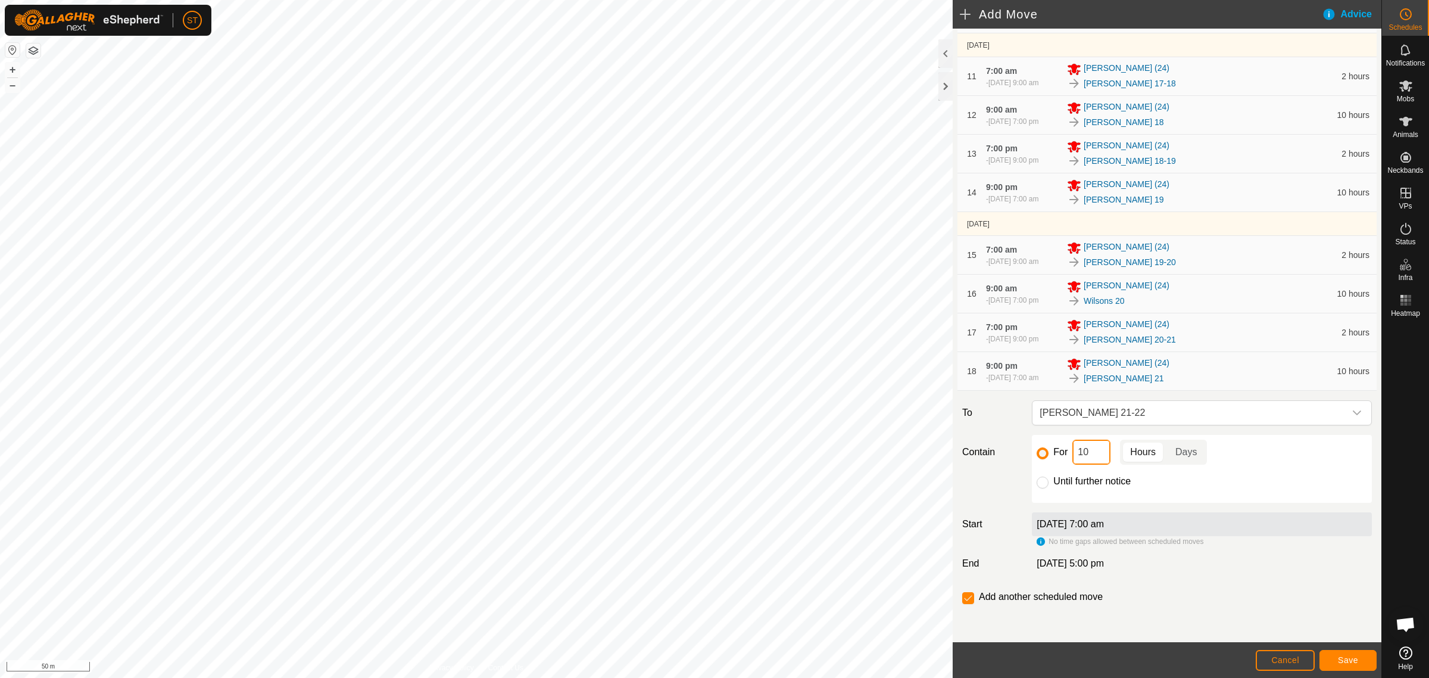
drag, startPoint x: 1093, startPoint y: 453, endPoint x: 1024, endPoint y: 450, distance: 68.6
click at [1032, 451] on div "For 10 Hours Days Until further notice" at bounding box center [1202, 469] width 340 height 68
type input "2"
click at [1332, 660] on button "Save" at bounding box center [1348, 660] width 57 height 21
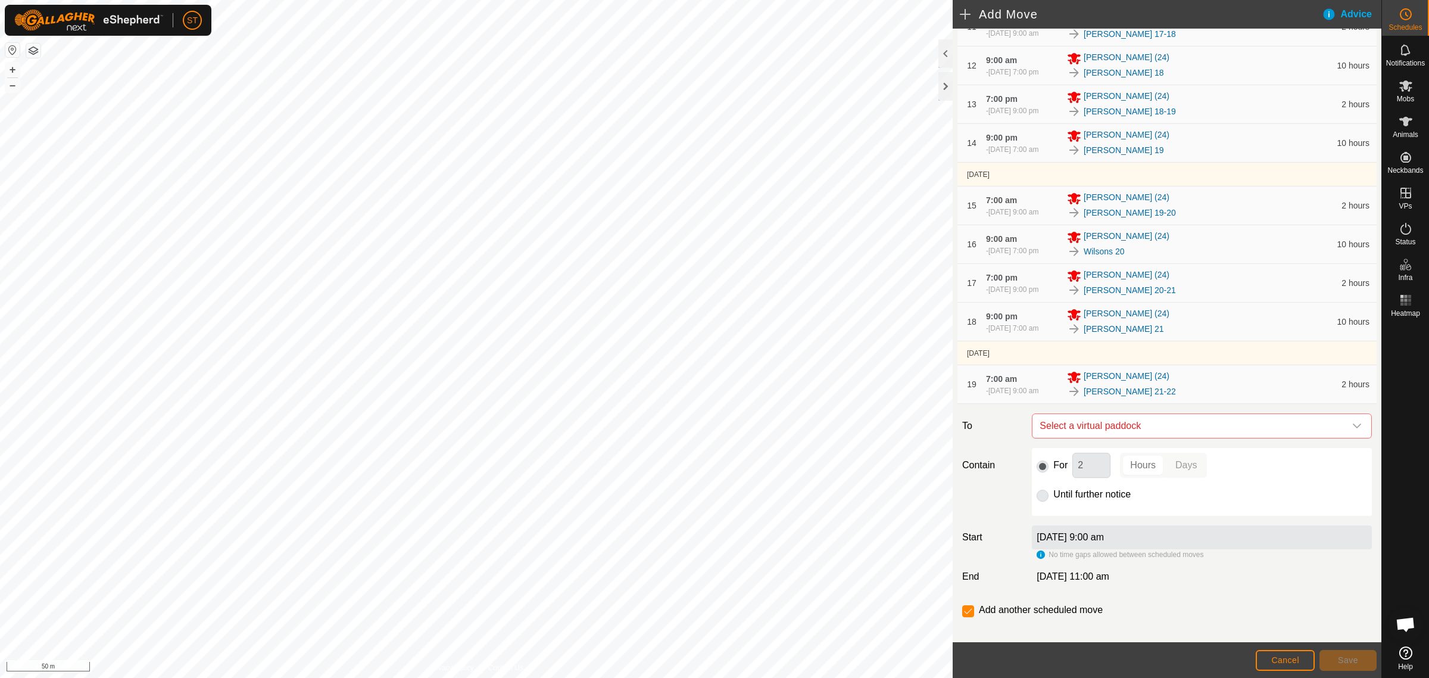
scroll to position [579, 0]
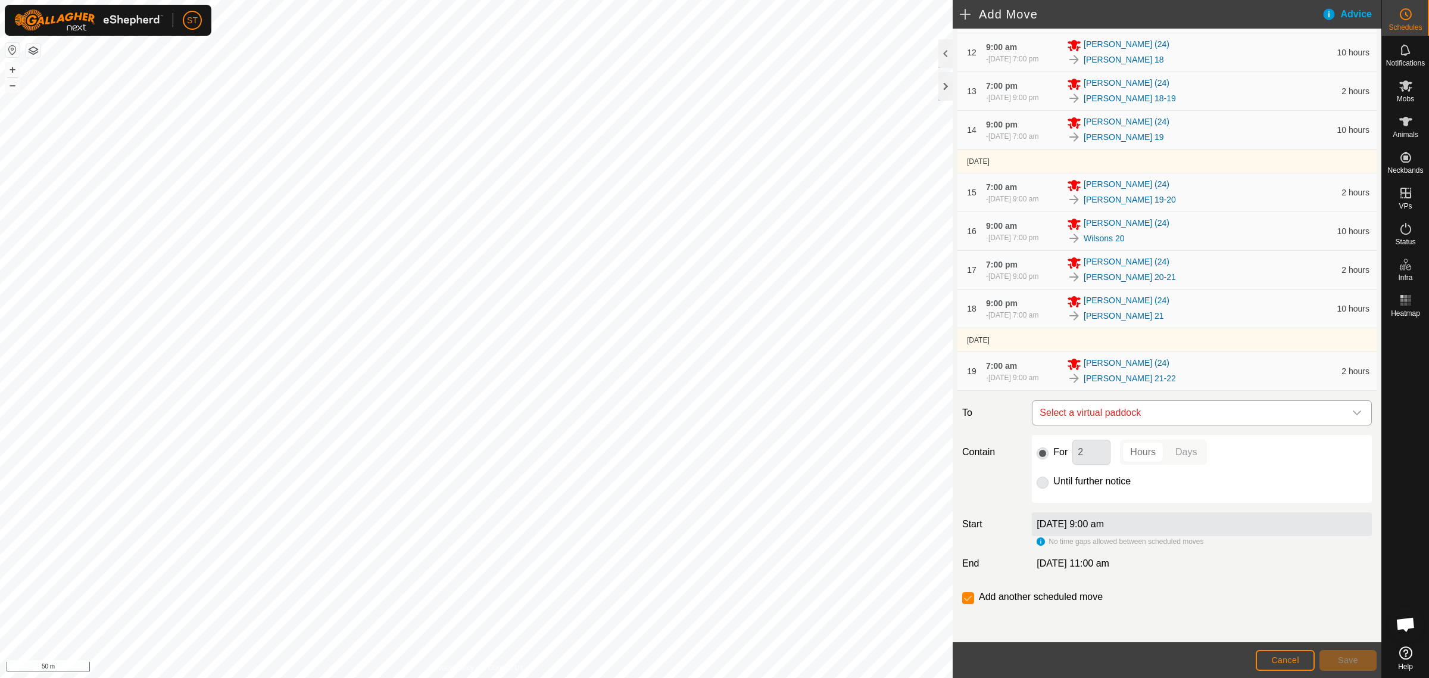
click at [1353, 415] on icon "dropdown trigger" at bounding box center [1358, 413] width 10 height 10
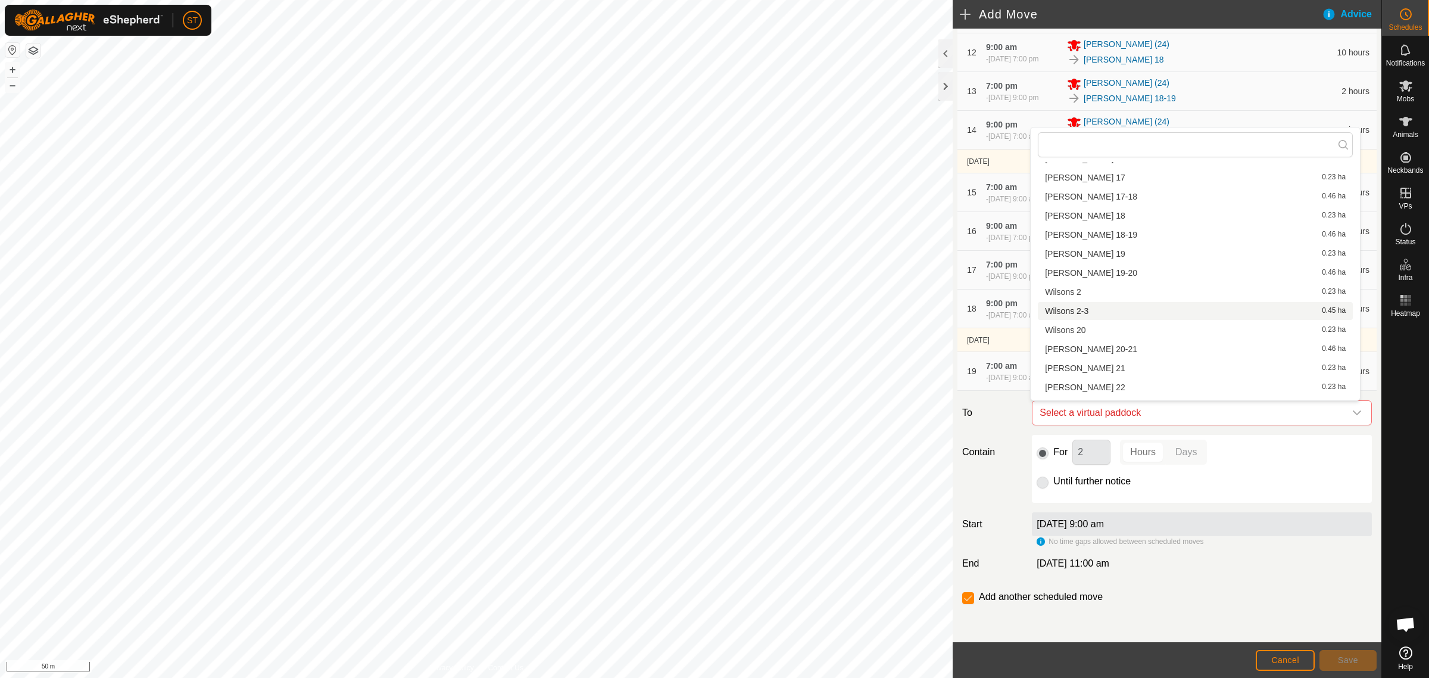
scroll to position [686, 0]
click at [1067, 313] on li "[PERSON_NAME] 22 0.23 ha" at bounding box center [1195, 313] width 315 height 18
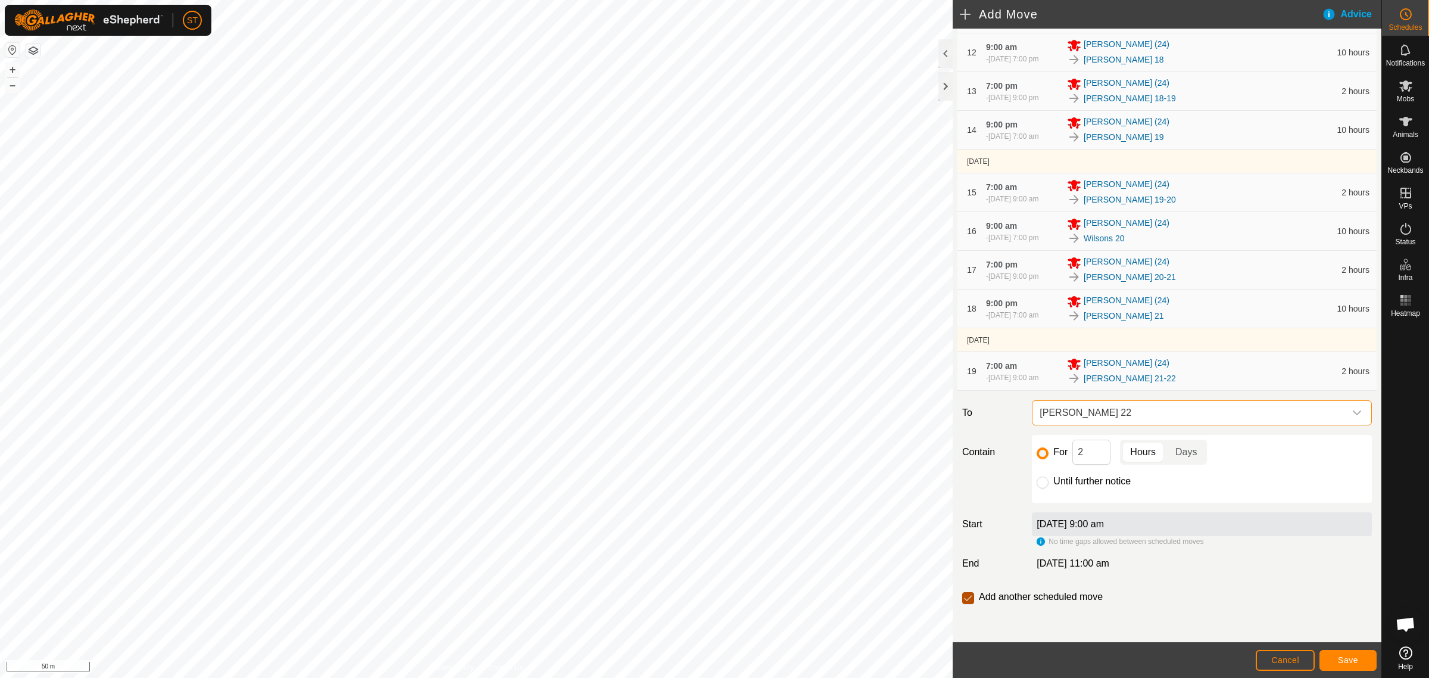
click at [968, 600] on input "checkbox" at bounding box center [968, 598] width 12 height 12
checkbox input "false"
drag, startPoint x: 1086, startPoint y: 456, endPoint x: 1024, endPoint y: 453, distance: 61.4
click at [1024, 453] on div "Contain For 2 Hours Days Until further notice" at bounding box center [1167, 469] width 419 height 68
type input "10"
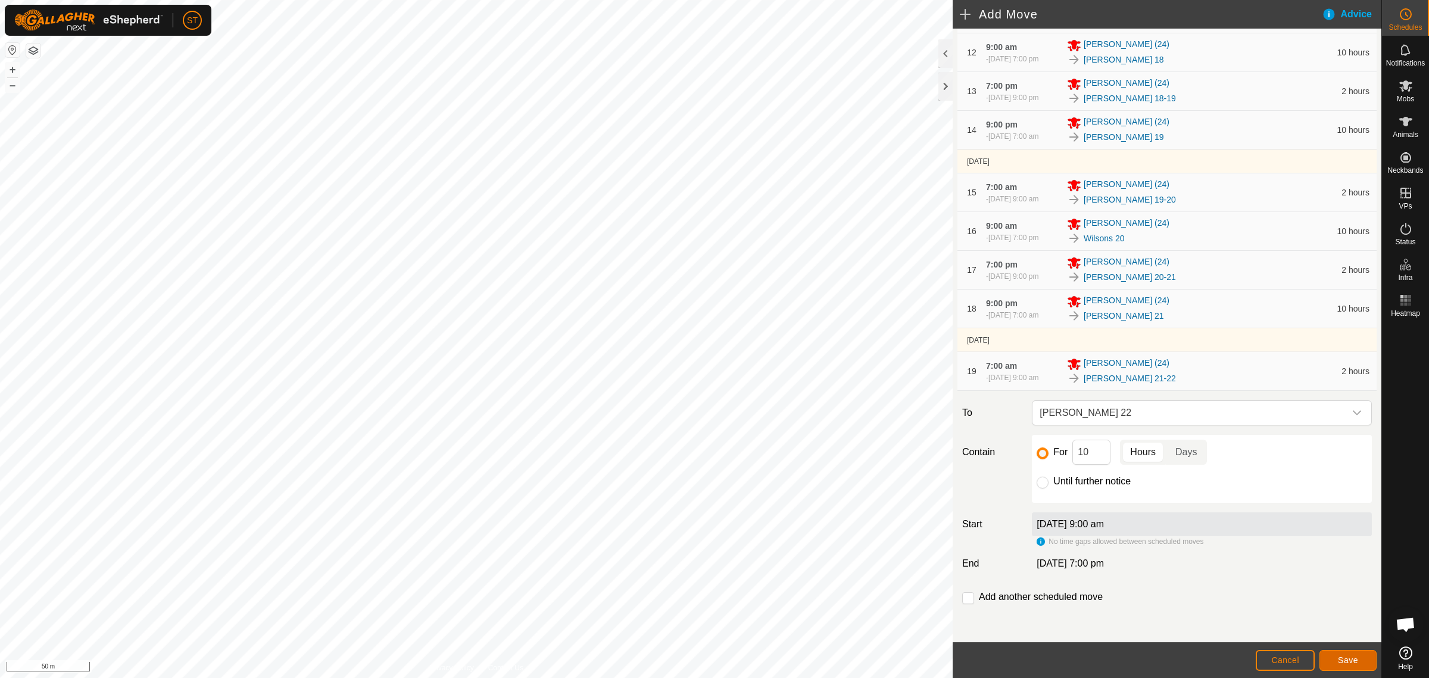
click at [1344, 656] on span "Save" at bounding box center [1348, 660] width 20 height 10
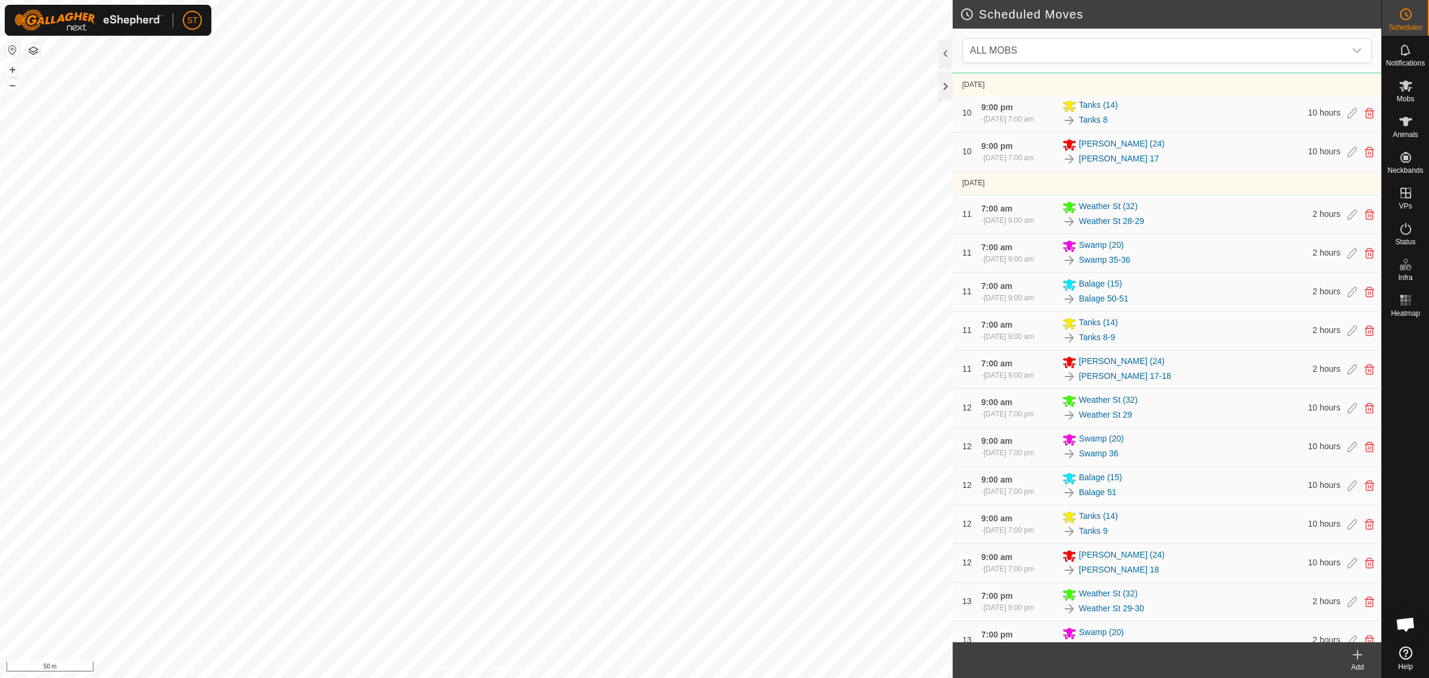
scroll to position [2179, 0]
click at [1410, 233] on icon at bounding box center [1406, 229] width 14 height 14
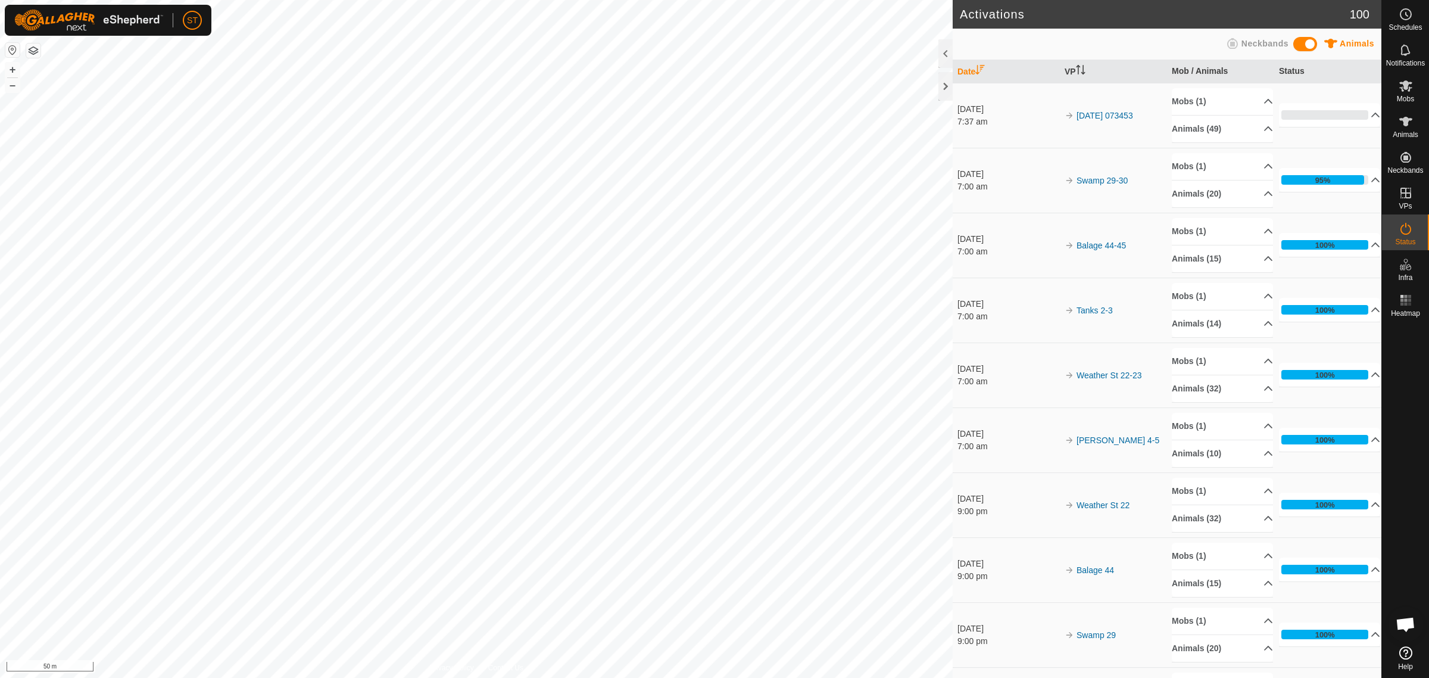
click at [1001, 117] on div "Activations 100 Animals Neckbands Date VP Mob / Animals Status [DATE] 7:37 am 2…" at bounding box center [691, 339] width 1382 height 678
click at [1401, 16] on icon at bounding box center [1406, 14] width 14 height 14
